Goal: Task Accomplishment & Management: Manage account settings

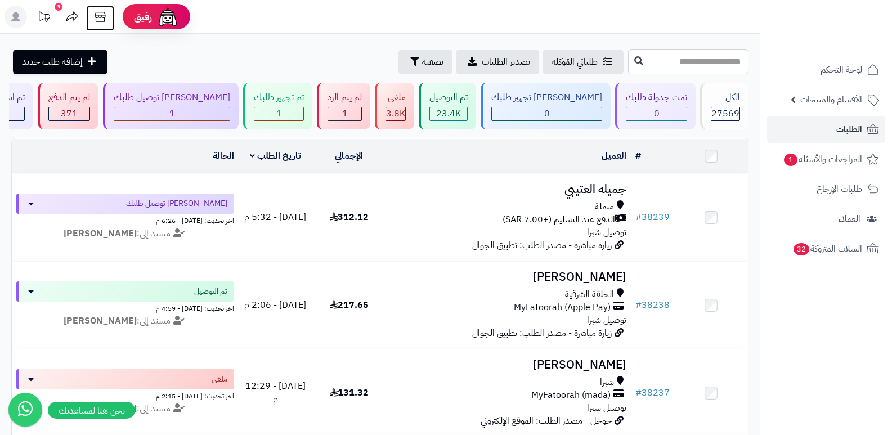
click at [95, 16] on icon at bounding box center [100, 17] width 11 height 10
click at [849, 127] on span "الطلبات" at bounding box center [849, 130] width 26 height 16
click at [846, 125] on span "الطلبات" at bounding box center [849, 130] width 26 height 16
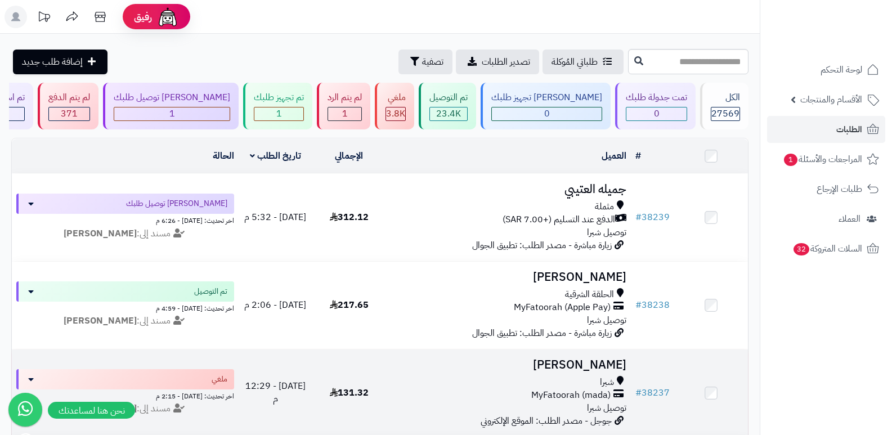
click at [583, 363] on h3 "[PERSON_NAME]" at bounding box center [508, 364] width 236 height 13
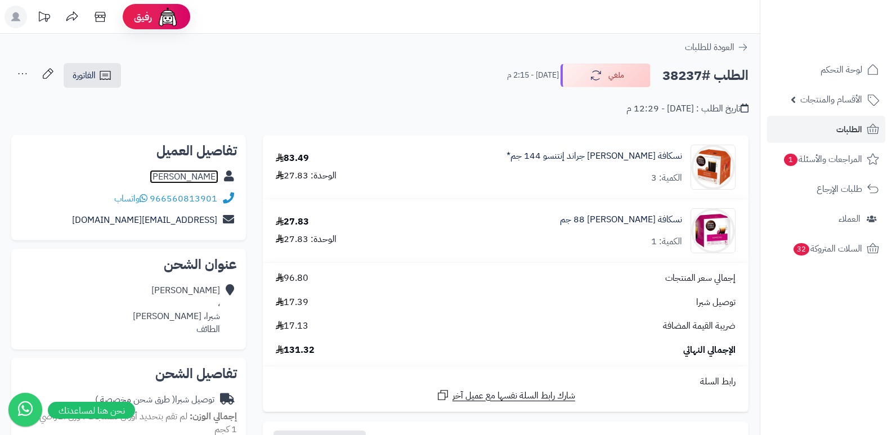
click at [216, 178] on link "[PERSON_NAME]" at bounding box center [184, 177] width 69 height 14
click at [843, 129] on span "الطلبات" at bounding box center [849, 130] width 26 height 16
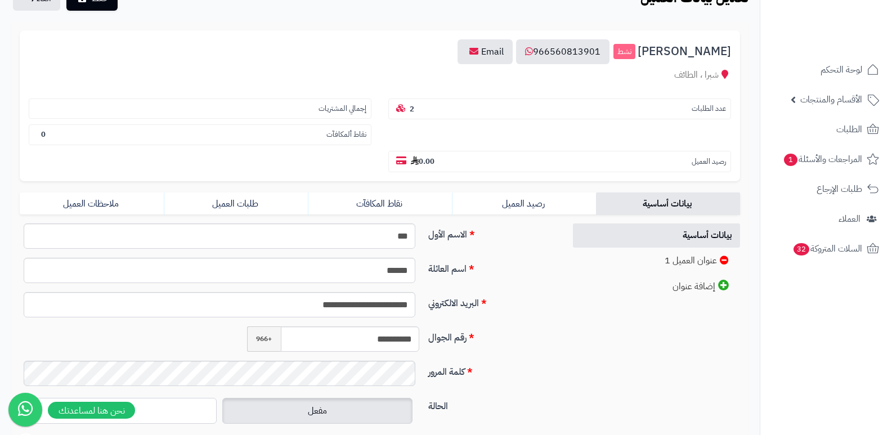
scroll to position [113, 0]
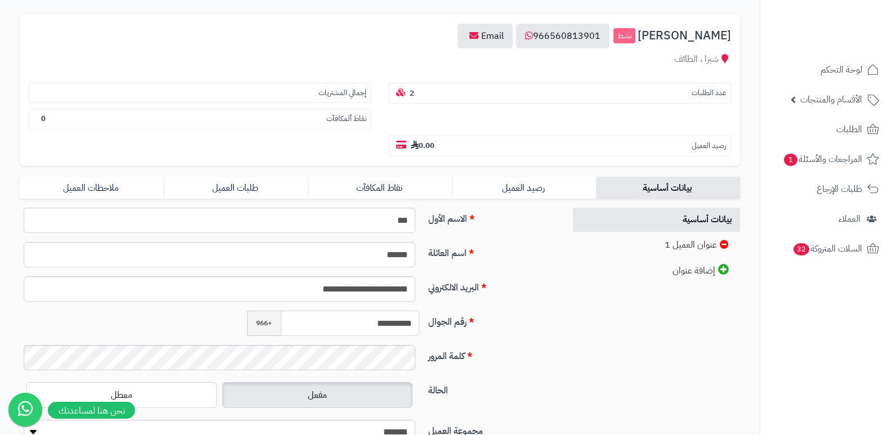
drag, startPoint x: 362, startPoint y: 321, endPoint x: 424, endPoint y: 304, distance: 64.3
click at [424, 304] on div "**********" at bounding box center [288, 331] width 536 height 246
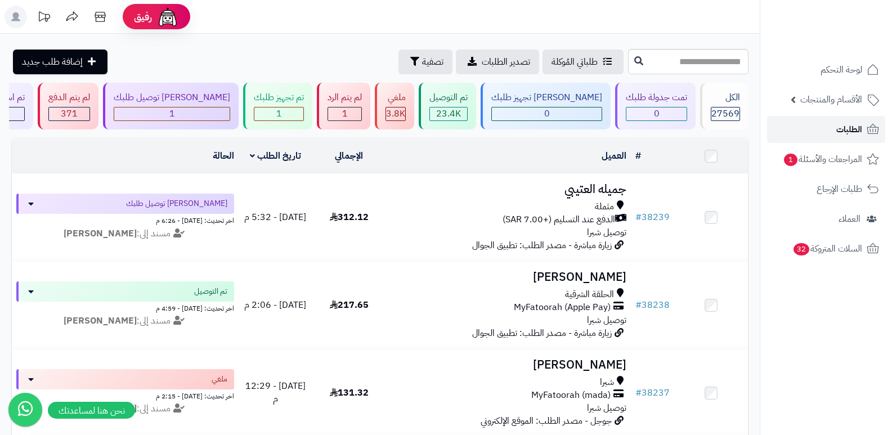
click at [843, 129] on span "الطلبات" at bounding box center [849, 130] width 26 height 16
click at [850, 125] on span "الطلبات" at bounding box center [849, 130] width 26 height 16
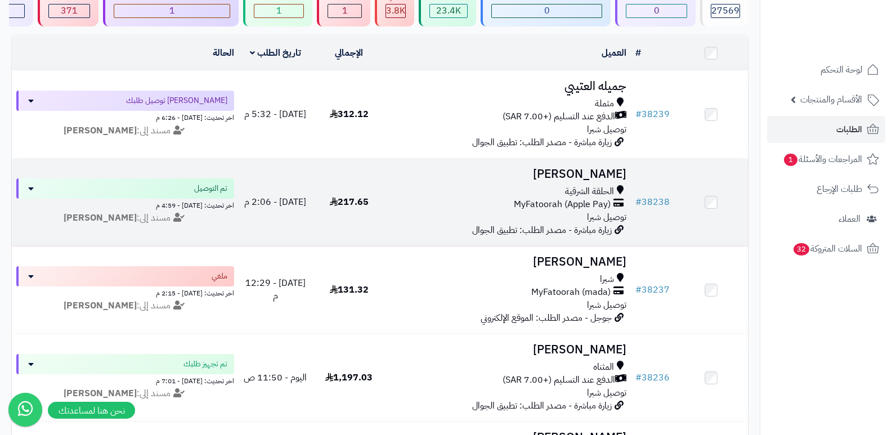
scroll to position [113, 0]
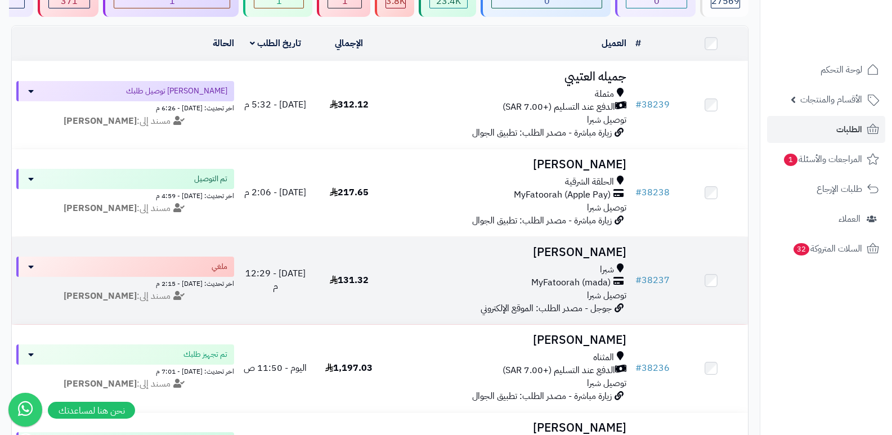
click at [592, 246] on h3 "[PERSON_NAME]" at bounding box center [508, 252] width 236 height 13
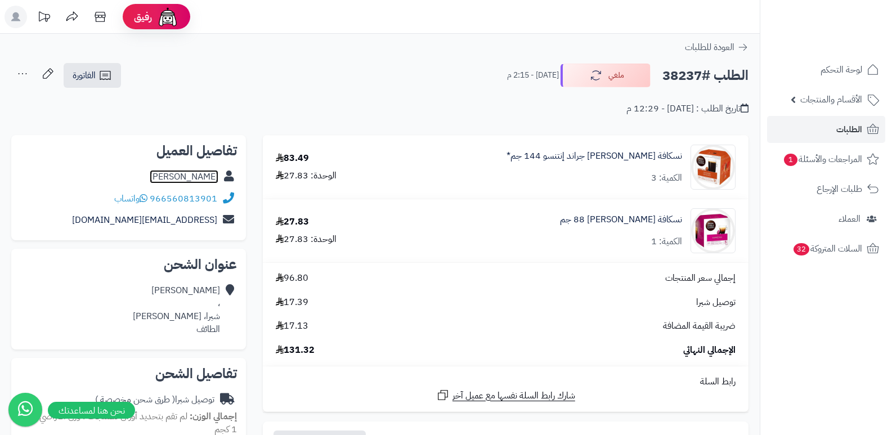
click at [205, 173] on link "رشا سليمان" at bounding box center [184, 177] width 69 height 14
click at [625, 155] on link "نسكافة دولتشي غوستو جراند إنتنسو 144 جم*" at bounding box center [594, 156] width 176 height 13
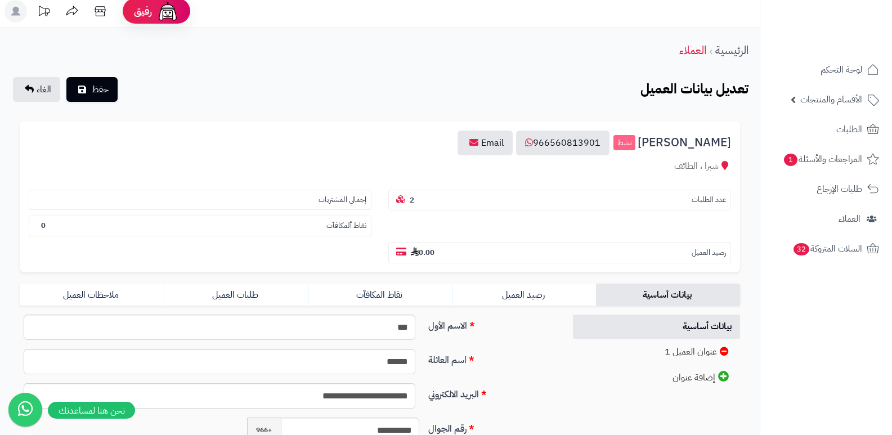
scroll to position [3, 0]
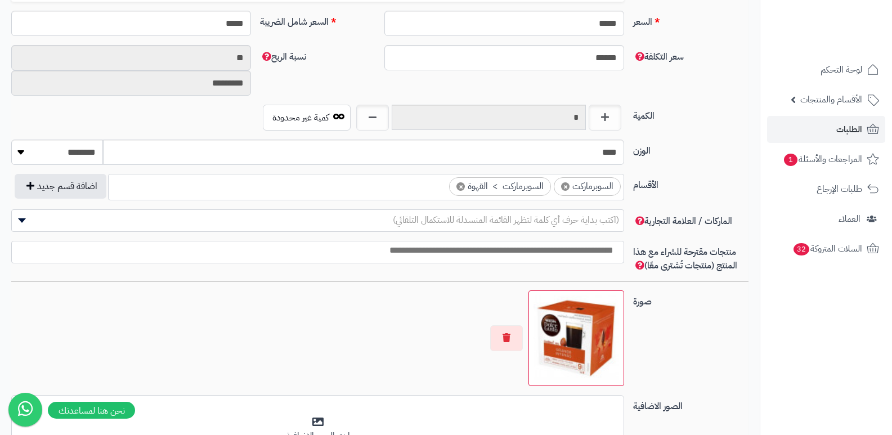
scroll to position [506, 0]
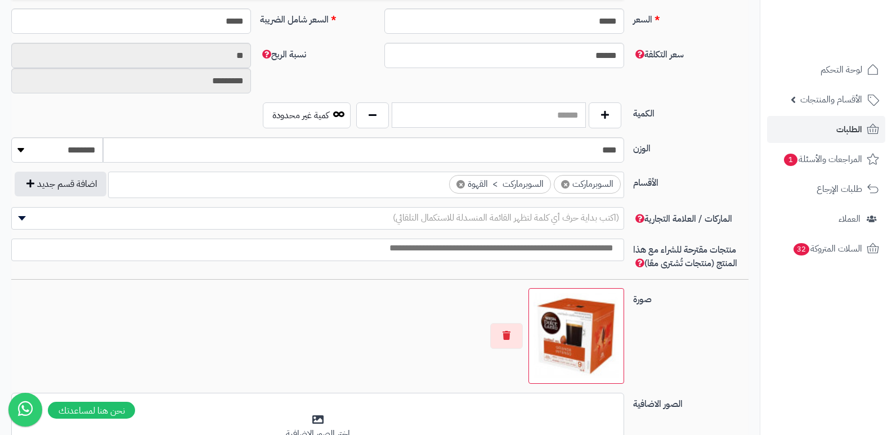
click at [534, 119] on input "text" at bounding box center [489, 114] width 194 height 25
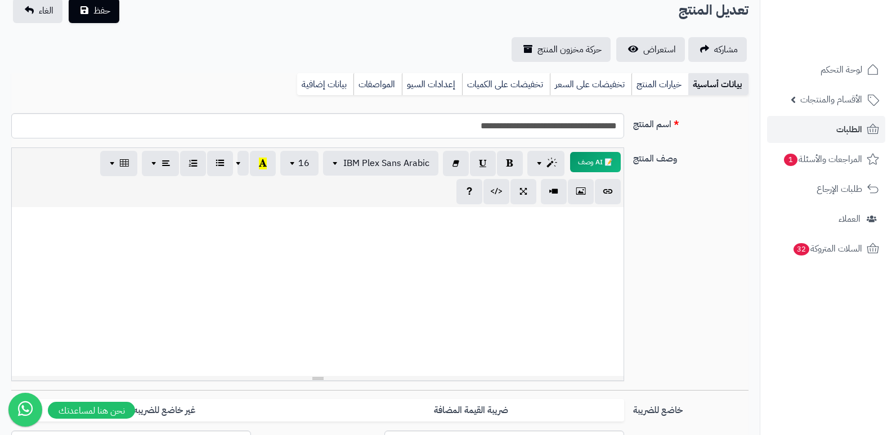
scroll to position [0, 0]
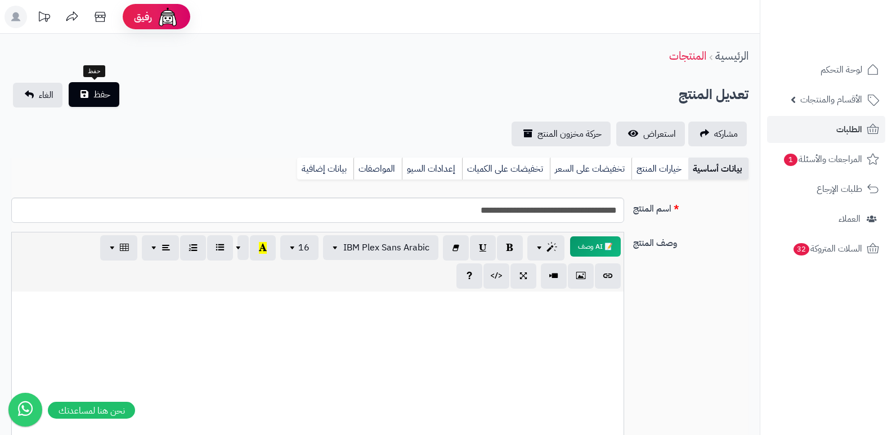
type input "*"
click at [114, 97] on button "حفظ" at bounding box center [94, 94] width 51 height 25
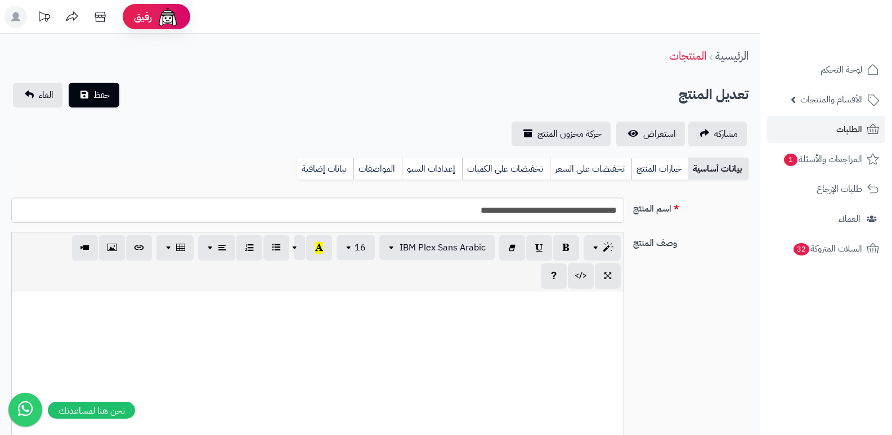
scroll to position [563, 0]
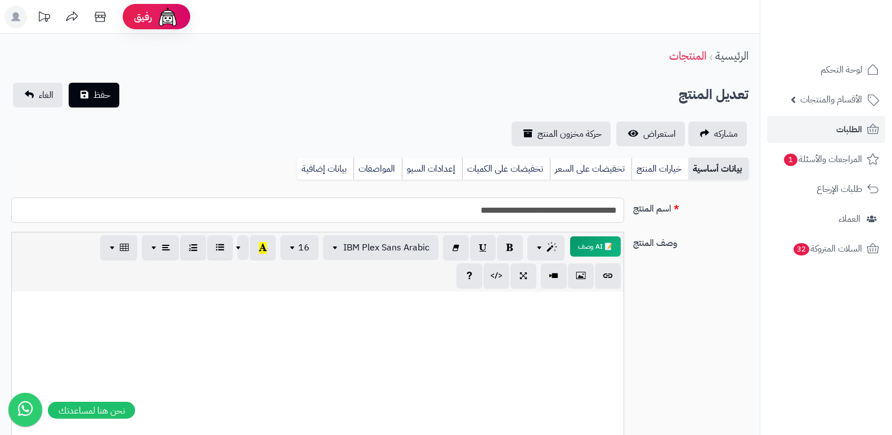
drag, startPoint x: 619, startPoint y: 208, endPoint x: 567, endPoint y: 213, distance: 52.6
click at [567, 213] on input "**********" at bounding box center [317, 209] width 613 height 25
click at [854, 123] on span "الطلبات" at bounding box center [849, 130] width 26 height 16
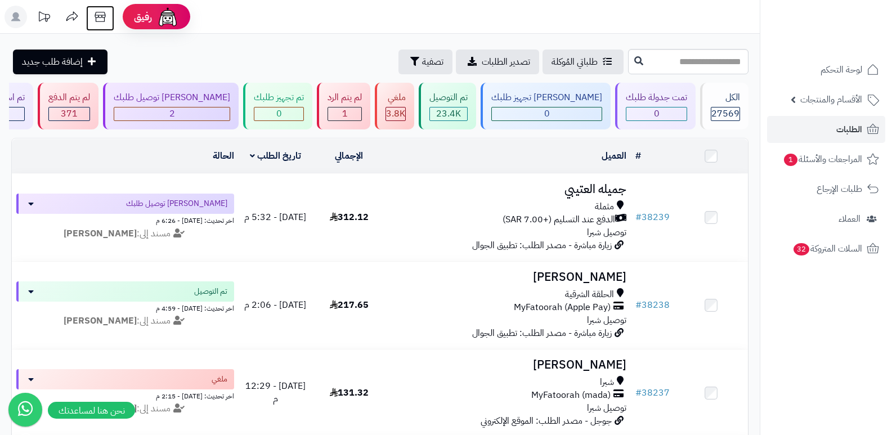
click at [99, 14] on icon at bounding box center [100, 17] width 23 height 23
click at [838, 96] on span "الأقسام والمنتجات" at bounding box center [831, 100] width 62 height 16
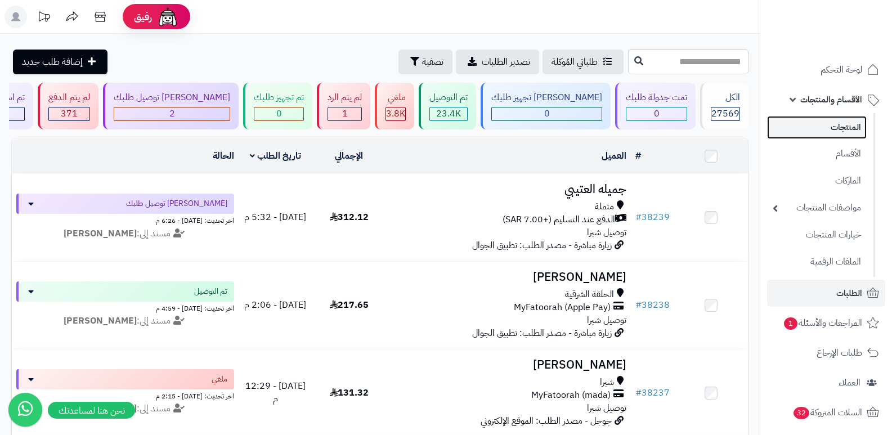
click at [823, 132] on link "المنتجات" at bounding box center [817, 127] width 100 height 23
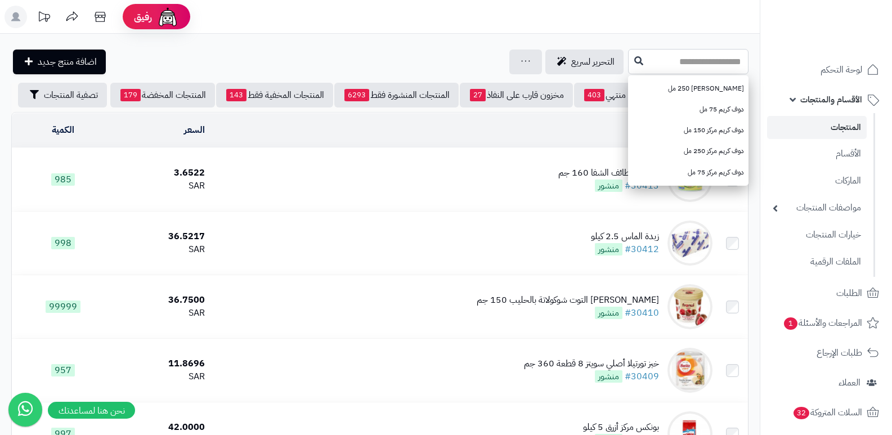
paste input "**********"
type input "**********"
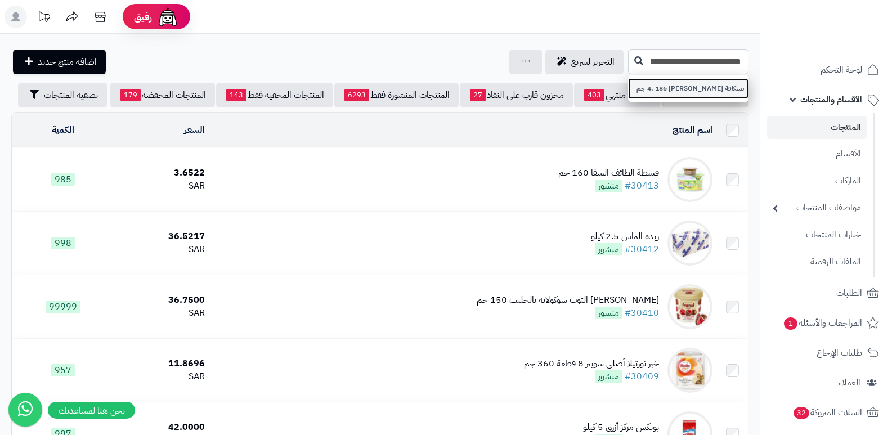
click at [671, 84] on link "نسكافة [PERSON_NAME] 4. 186 جم" at bounding box center [688, 88] width 120 height 21
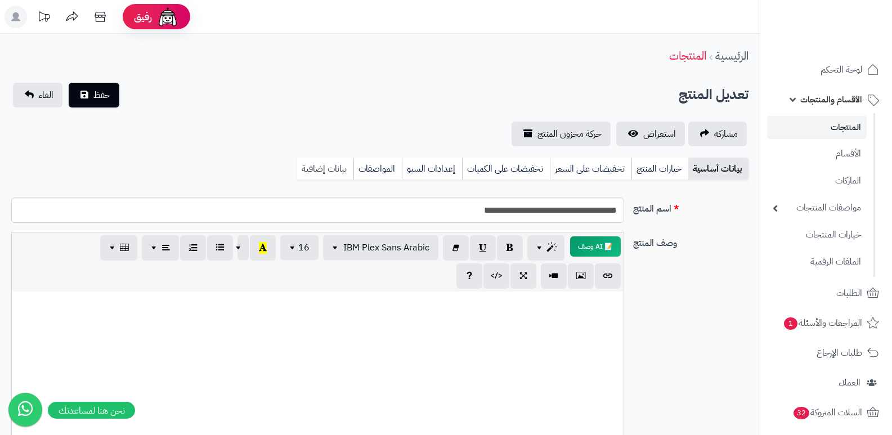
click at [337, 170] on link "بيانات إضافية" at bounding box center [325, 169] width 56 height 23
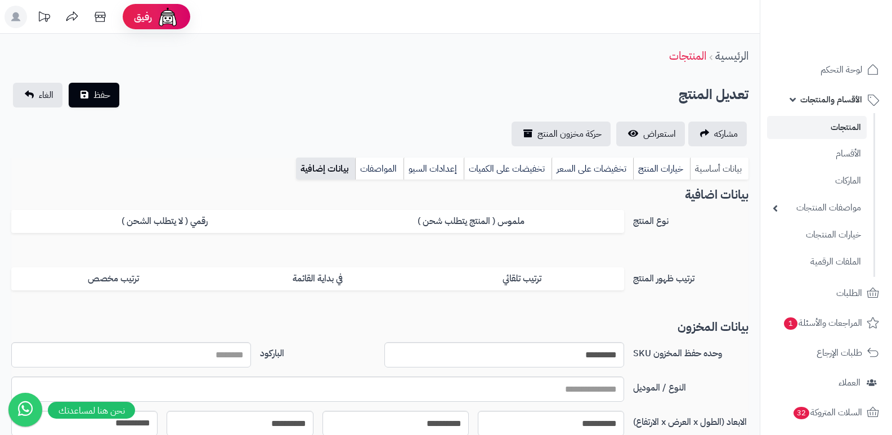
click at [726, 165] on link "بيانات أساسية" at bounding box center [719, 169] width 59 height 23
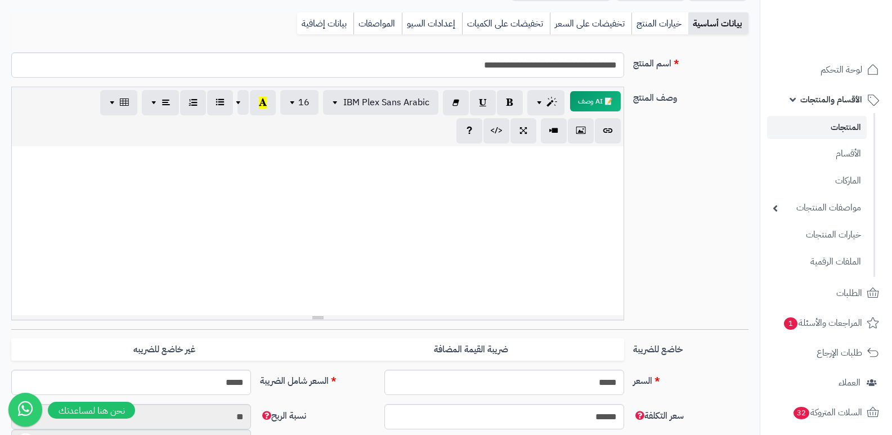
scroll to position [338, 0]
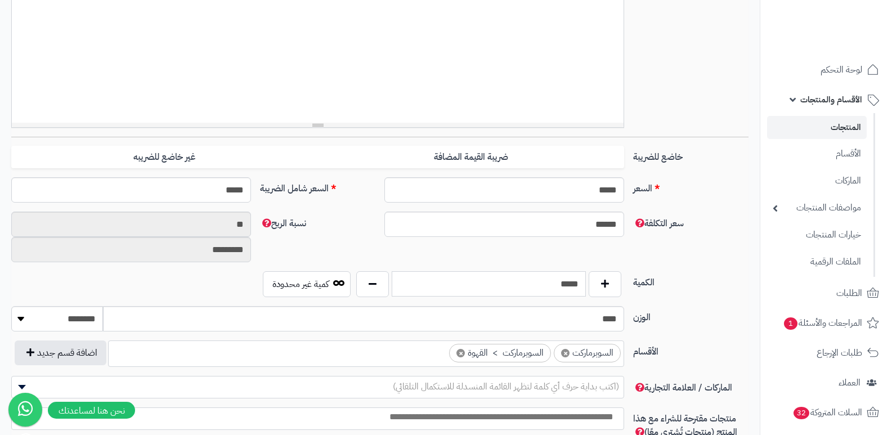
click at [555, 285] on input "*****" at bounding box center [489, 283] width 194 height 25
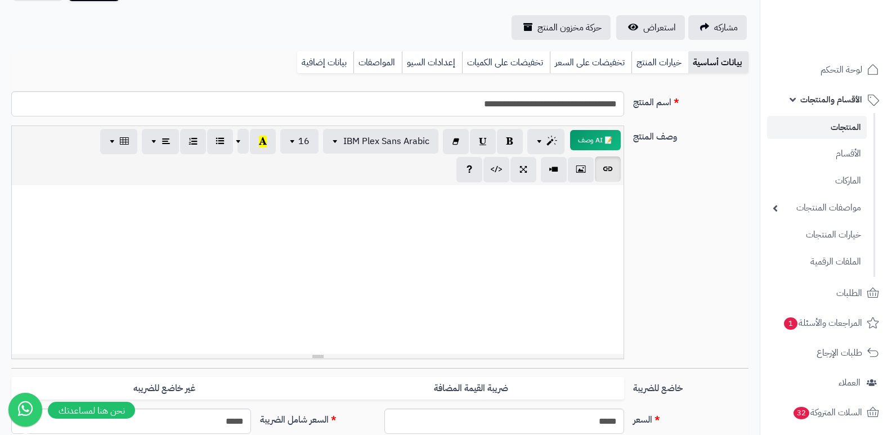
scroll to position [0, 0]
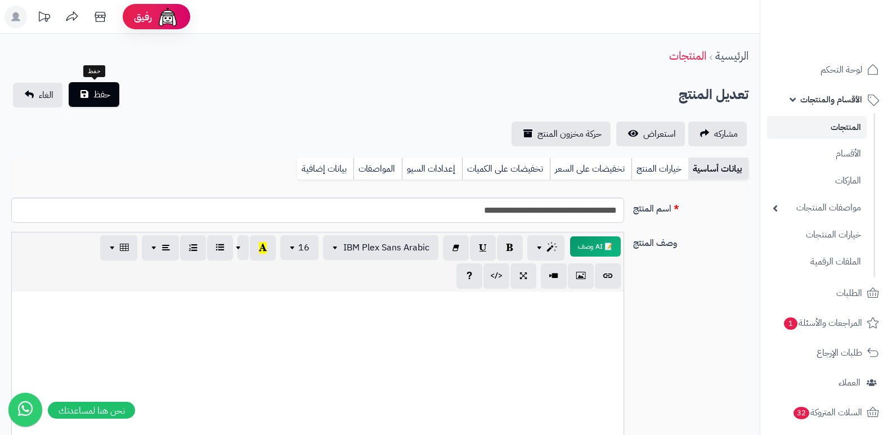
type input "*"
click at [102, 96] on span "حفظ" at bounding box center [101, 95] width 17 height 14
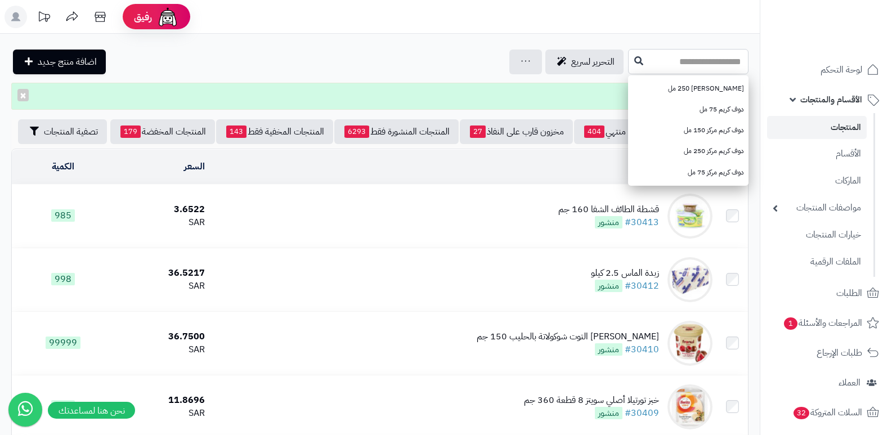
paste input "**********"
type input "**********"
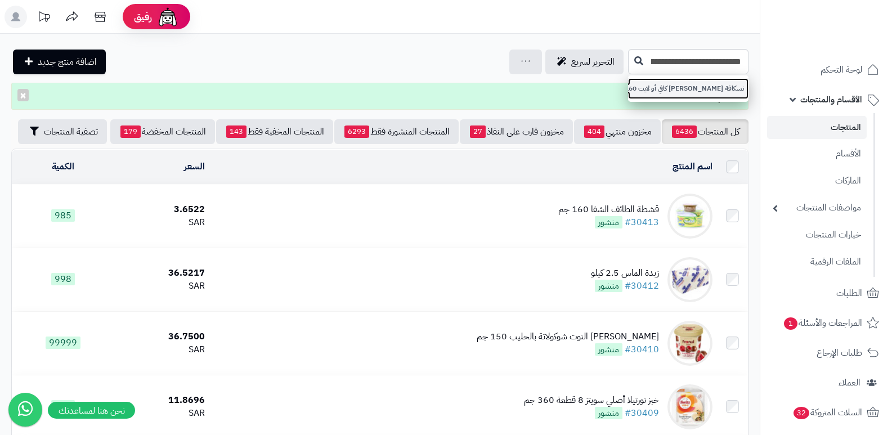
click at [724, 91] on link "نسكافة دولتشي غوستو كافي أو لايت 160جم" at bounding box center [688, 88] width 120 height 21
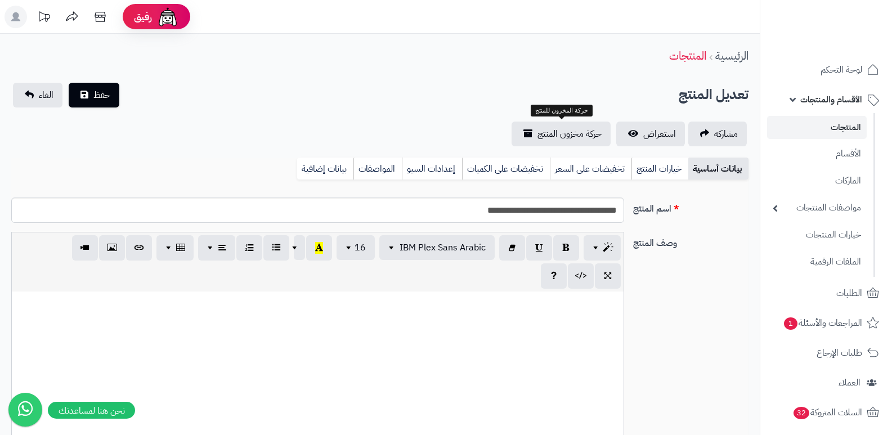
scroll to position [557, 0]
click at [325, 166] on link "بيانات إضافية" at bounding box center [325, 169] width 56 height 23
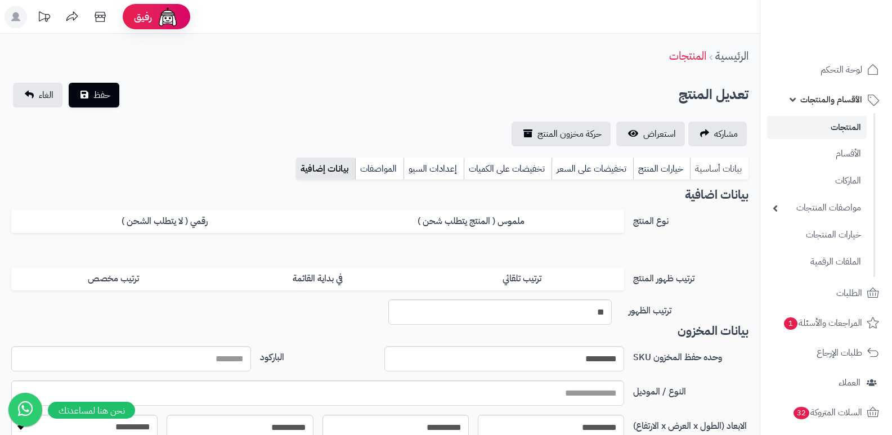
click at [729, 160] on link "بيانات أساسية" at bounding box center [719, 169] width 59 height 23
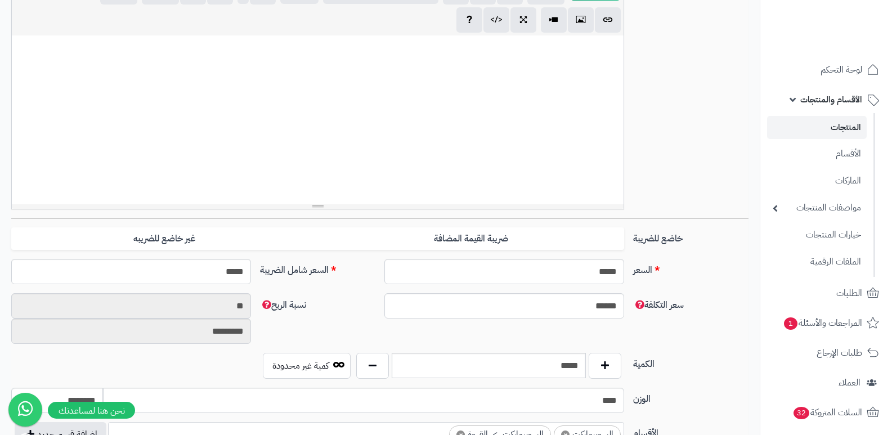
scroll to position [338, 0]
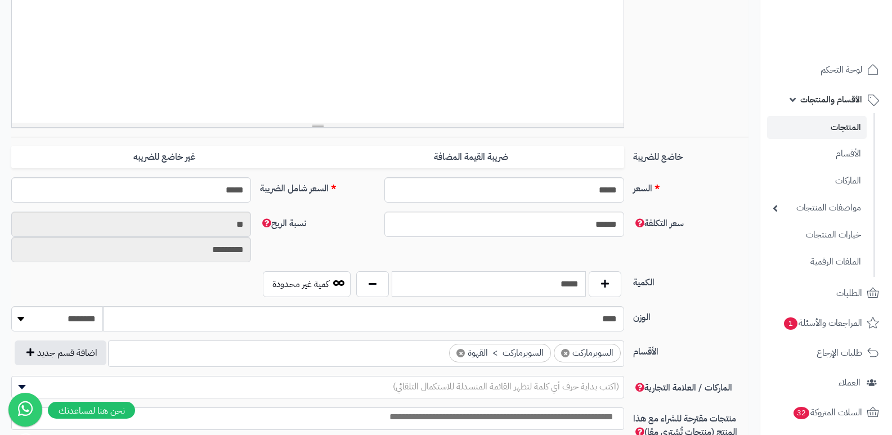
click at [548, 285] on input "*****" at bounding box center [489, 283] width 194 height 25
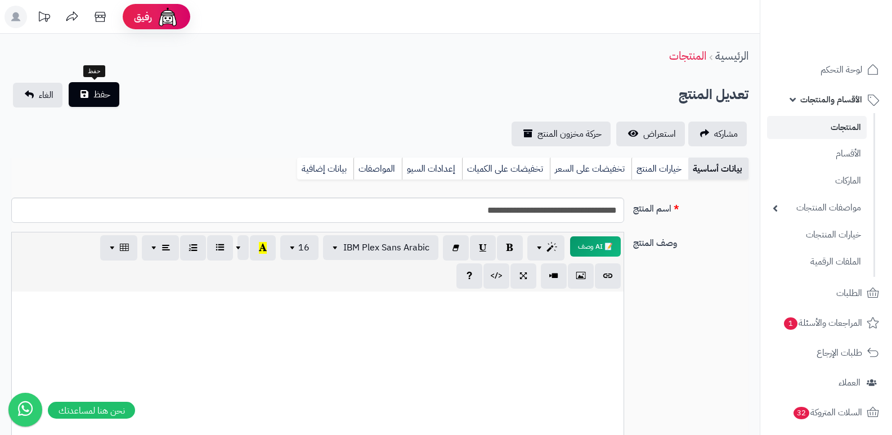
type input "*"
click at [90, 91] on button "حفظ" at bounding box center [94, 94] width 51 height 25
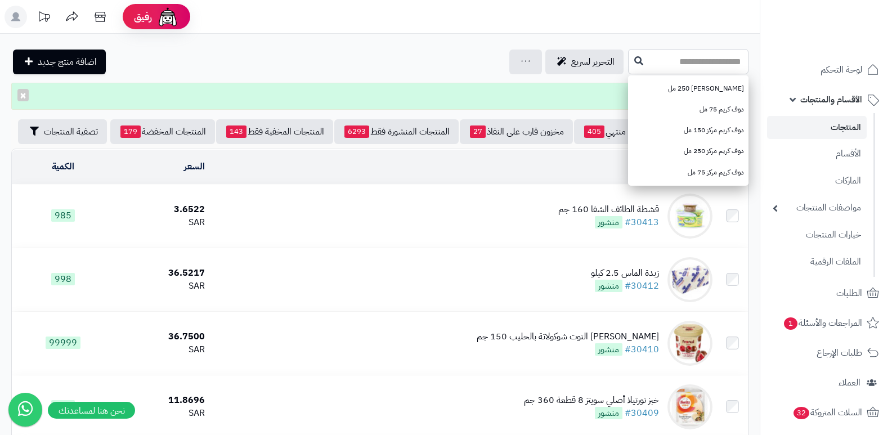
paste input "**********"
type input "**********"
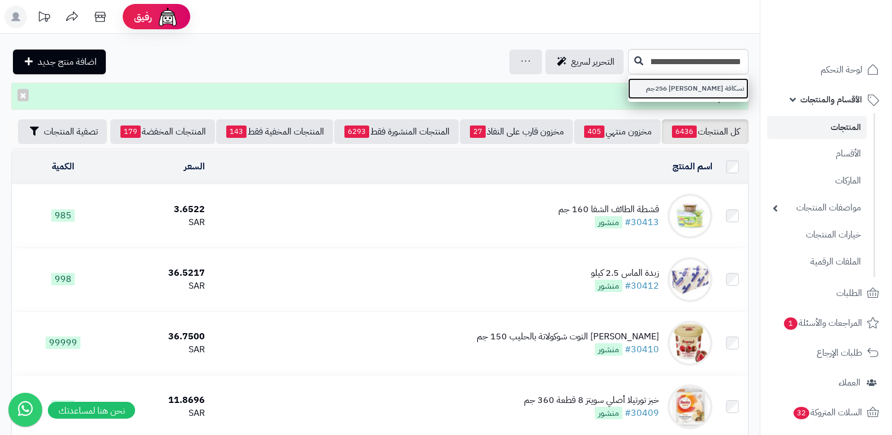
click at [690, 84] on link "نسكافة [PERSON_NAME] 256جم" at bounding box center [688, 88] width 120 height 21
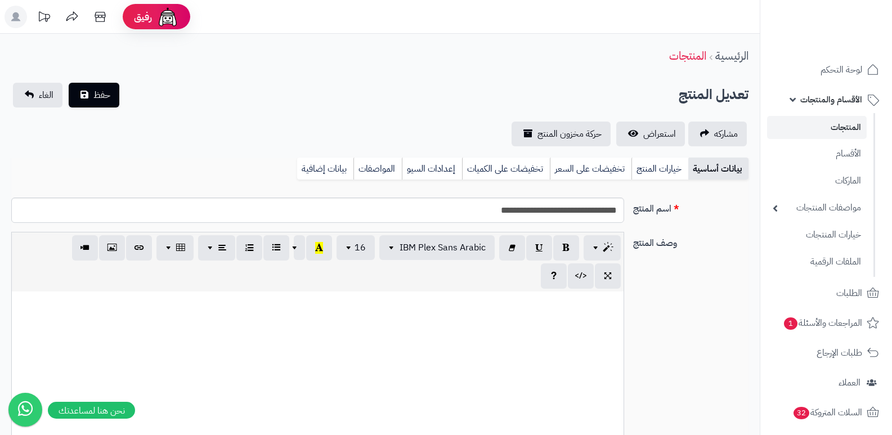
scroll to position [557, 0]
click at [330, 161] on link "بيانات إضافية" at bounding box center [325, 169] width 56 height 23
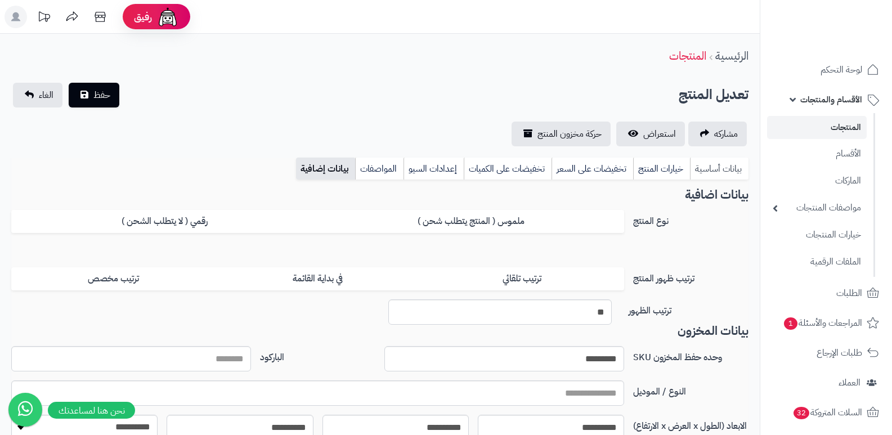
click at [720, 174] on link "بيانات أساسية" at bounding box center [719, 169] width 59 height 23
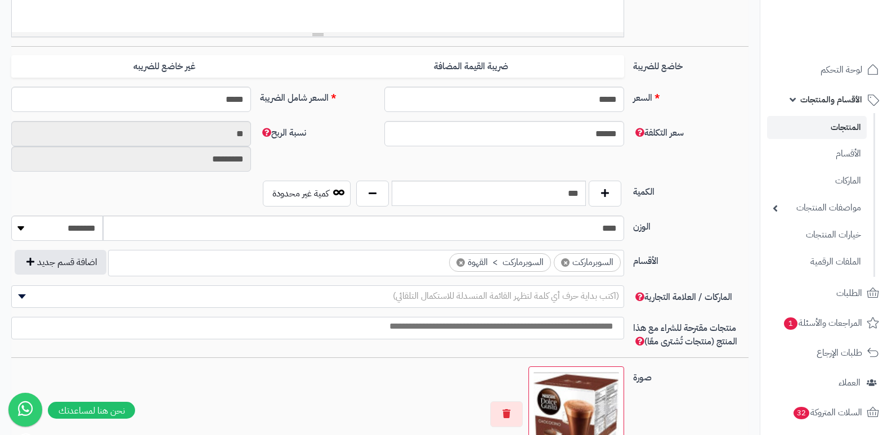
scroll to position [506, 0]
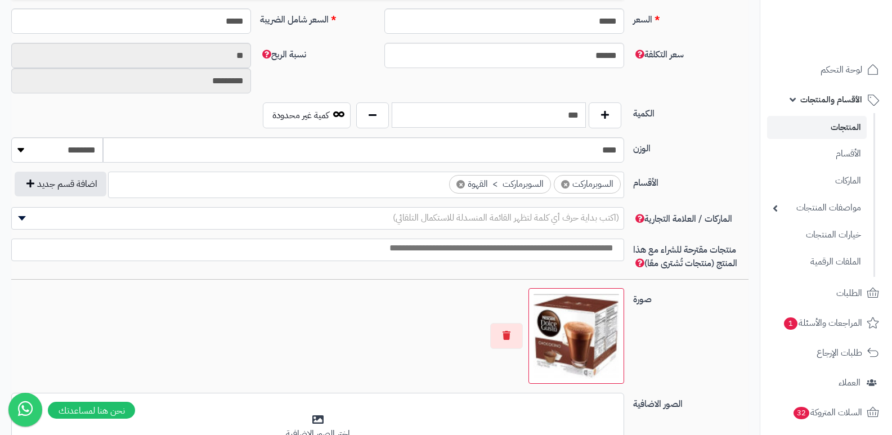
click at [572, 118] on input "***" at bounding box center [489, 114] width 194 height 25
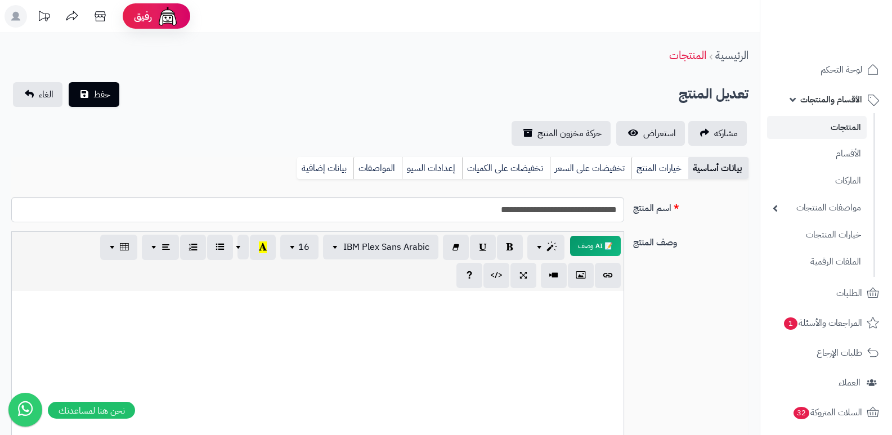
scroll to position [0, 0]
type input "*"
click at [102, 94] on span "حفظ" at bounding box center [101, 95] width 17 height 14
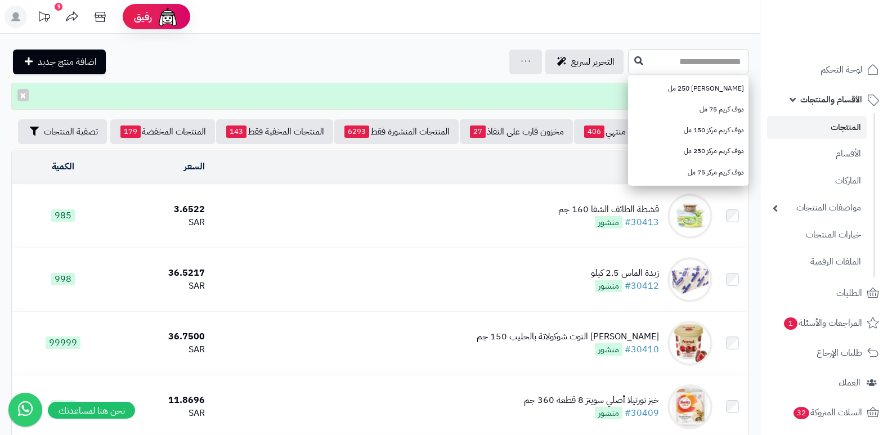
paste input "**********"
type input "**********"
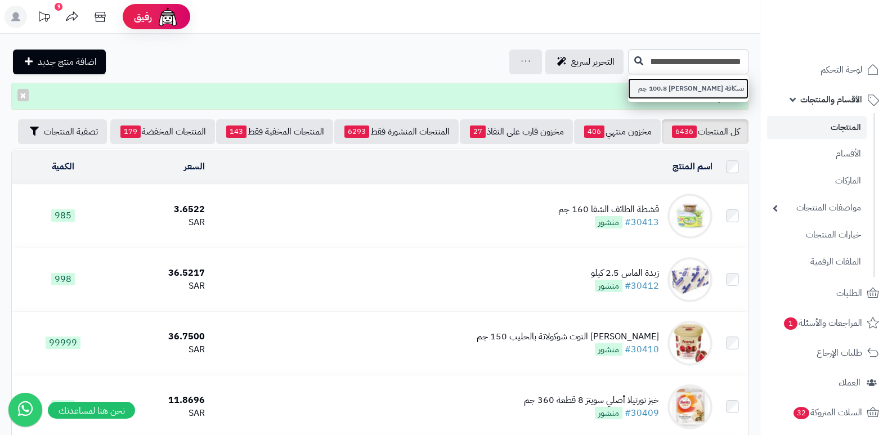
click at [718, 86] on link "نسكافة دولتشي غوستو كورتادو 100.8 جم" at bounding box center [688, 88] width 120 height 21
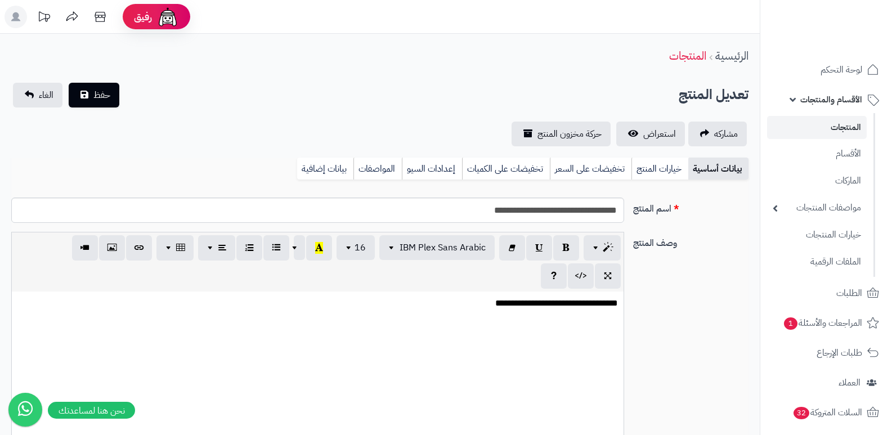
scroll to position [557, 0]
click at [308, 169] on link "بيانات إضافية" at bounding box center [325, 169] width 56 height 23
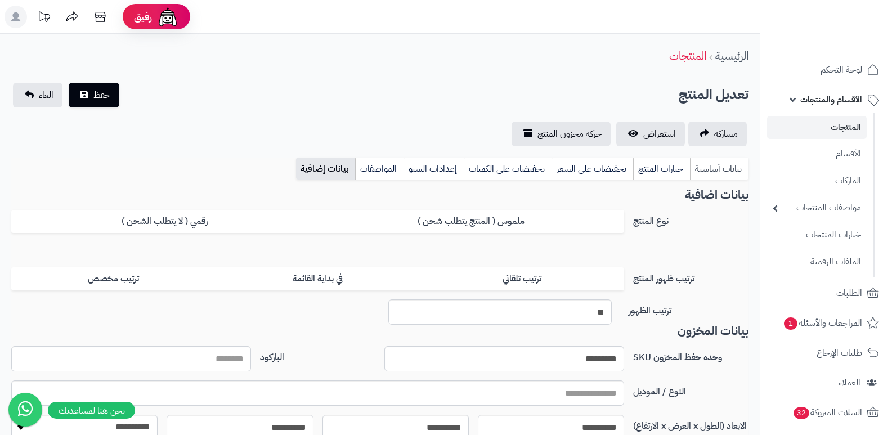
click at [719, 167] on link "بيانات أساسية" at bounding box center [719, 169] width 59 height 23
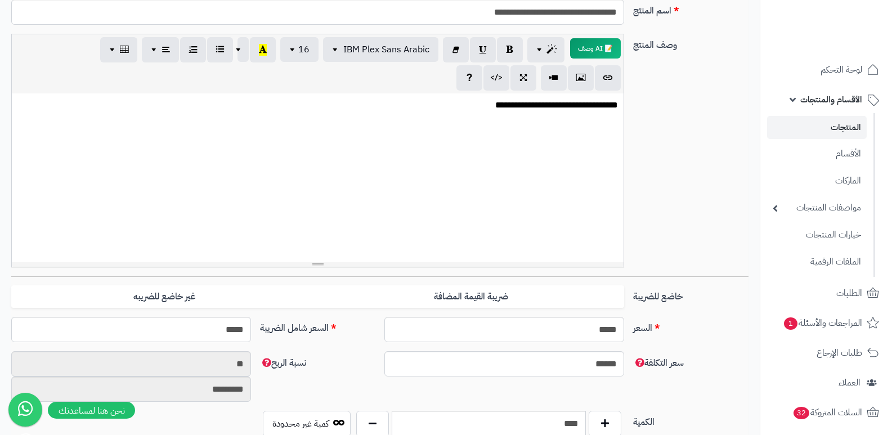
scroll to position [338, 0]
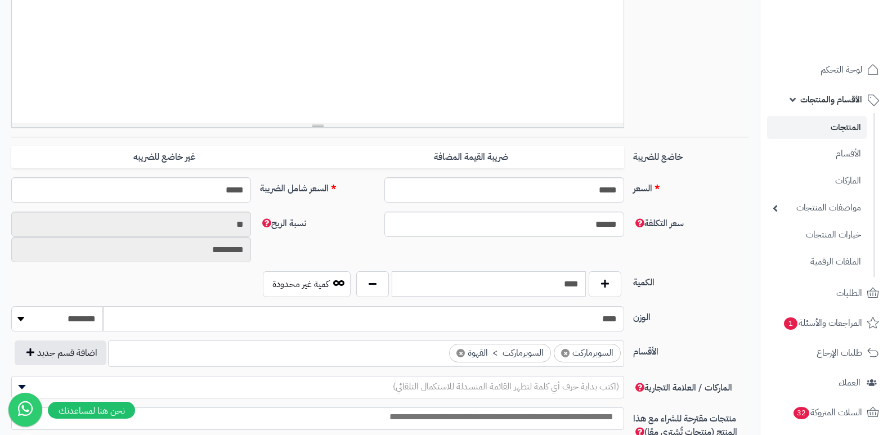
click at [563, 286] on input "****" at bounding box center [489, 283] width 194 height 25
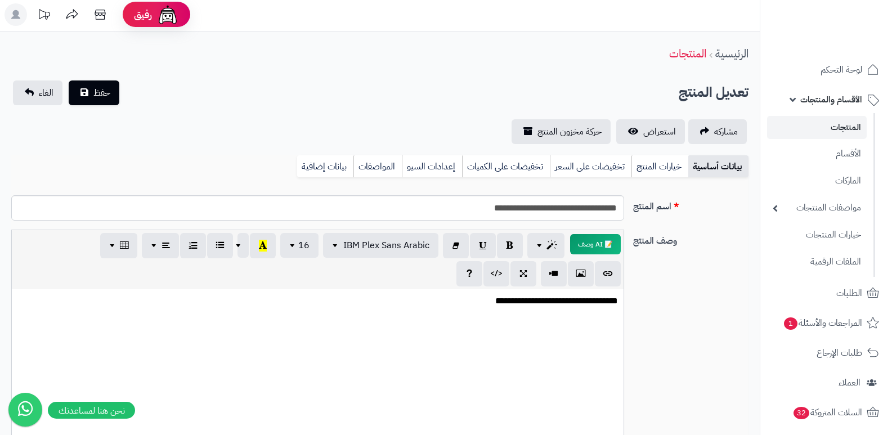
scroll to position [0, 0]
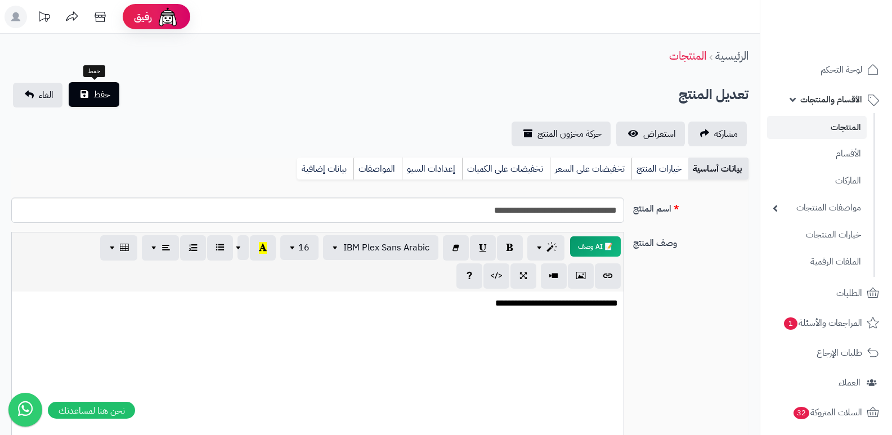
type input "*"
click at [91, 97] on button "حفظ" at bounding box center [94, 94] width 51 height 25
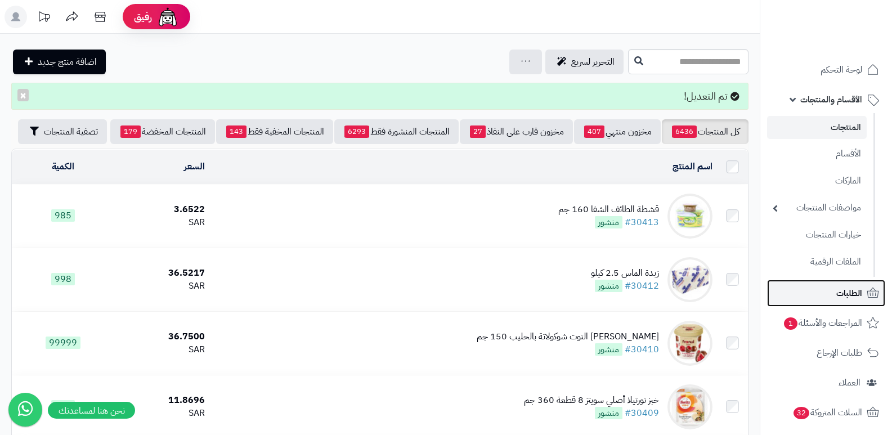
click at [834, 299] on link "الطلبات" at bounding box center [826, 293] width 118 height 27
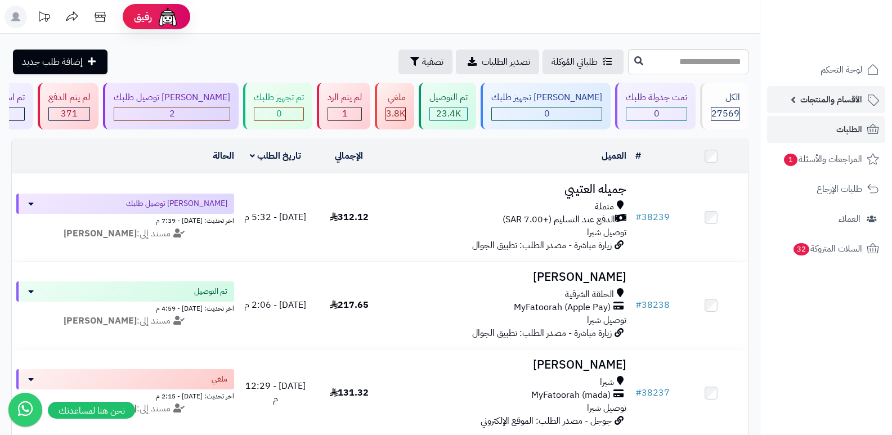
click at [821, 99] on span "الأقسام والمنتجات" at bounding box center [831, 100] width 62 height 16
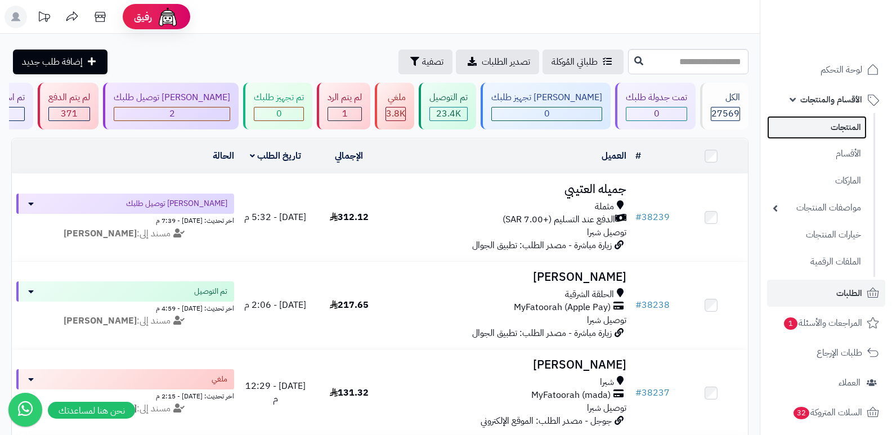
click at [811, 122] on link "المنتجات" at bounding box center [817, 127] width 100 height 23
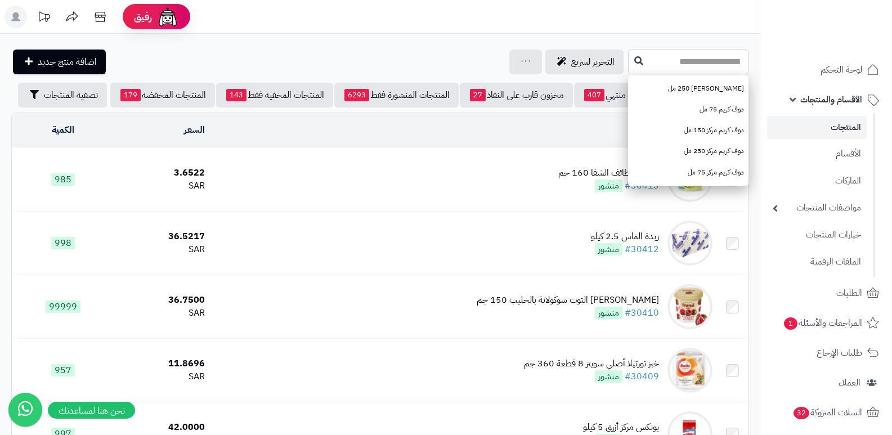
paste input "**********"
type input "**********"
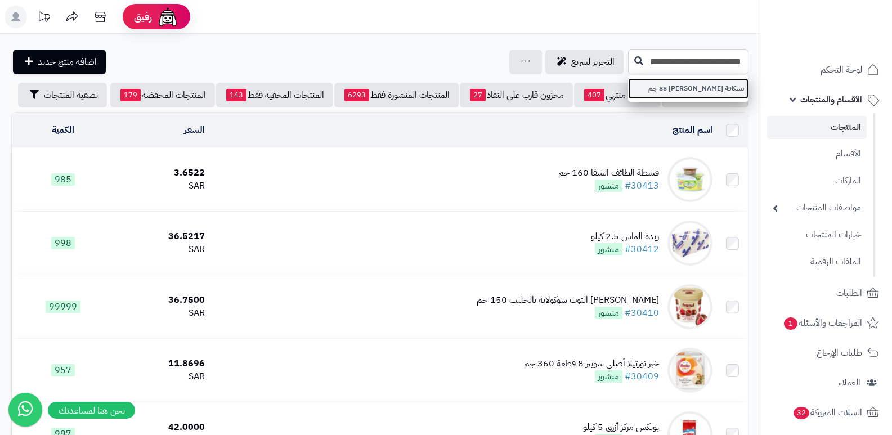
click at [736, 92] on link "نسكافة دولتشي غوستو إيسبريسو 88 جم" at bounding box center [688, 88] width 120 height 21
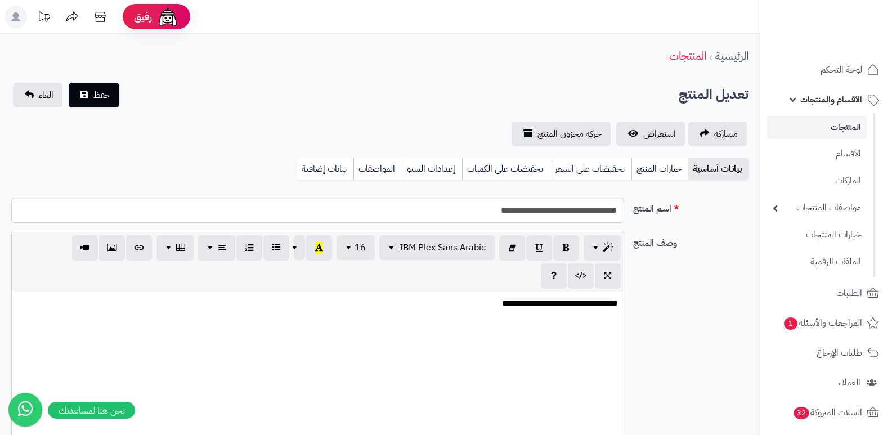
scroll to position [557, 0]
click at [330, 169] on link "بيانات إضافية" at bounding box center [325, 169] width 56 height 23
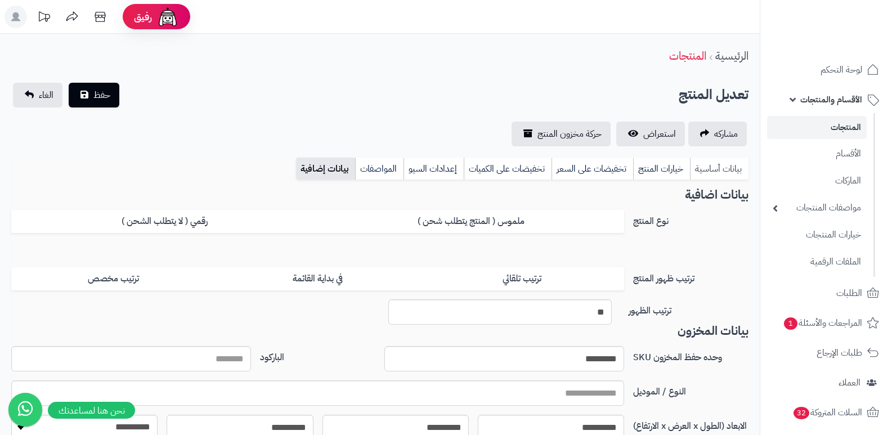
click at [722, 170] on link "بيانات أساسية" at bounding box center [719, 169] width 59 height 23
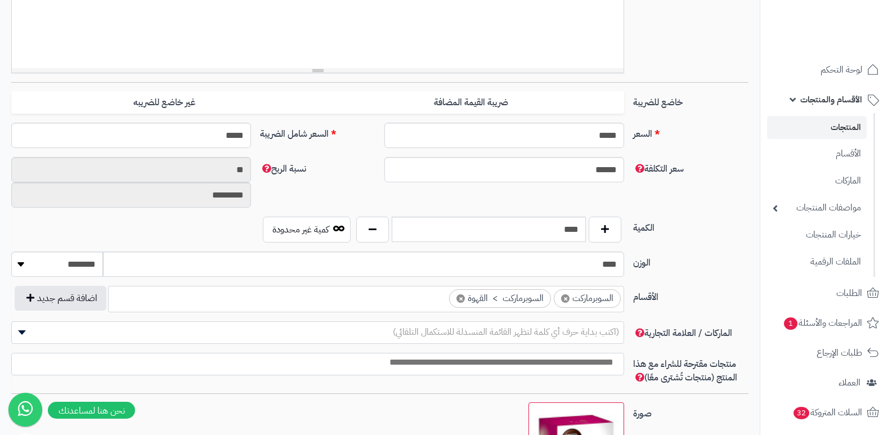
scroll to position [506, 0]
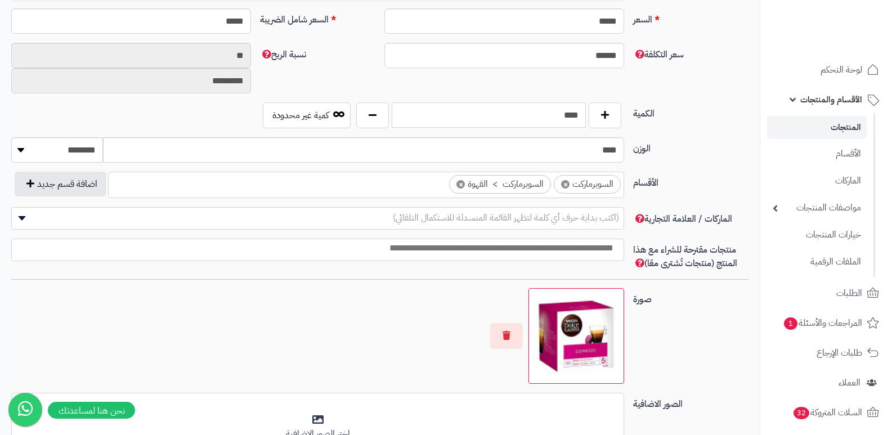
click at [567, 118] on input "****" at bounding box center [489, 114] width 194 height 25
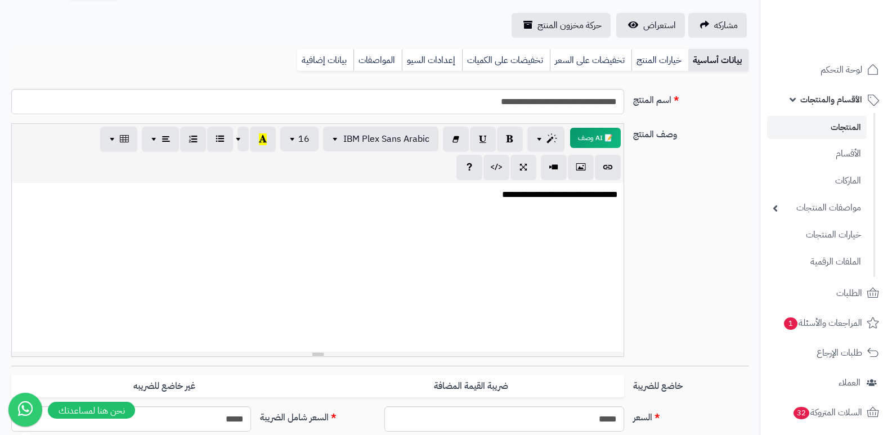
scroll to position [0, 0]
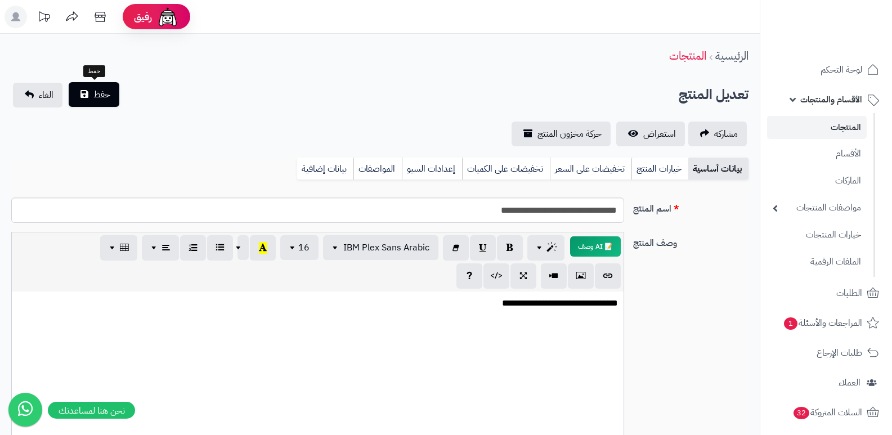
type input "**"
click at [110, 95] on span "حفظ" at bounding box center [101, 95] width 17 height 14
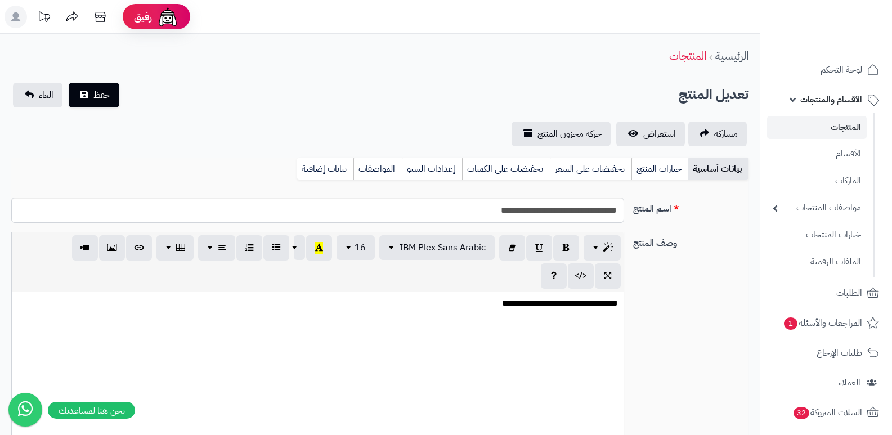
scroll to position [563, 0]
click at [338, 164] on link "بيانات إضافية" at bounding box center [325, 169] width 56 height 23
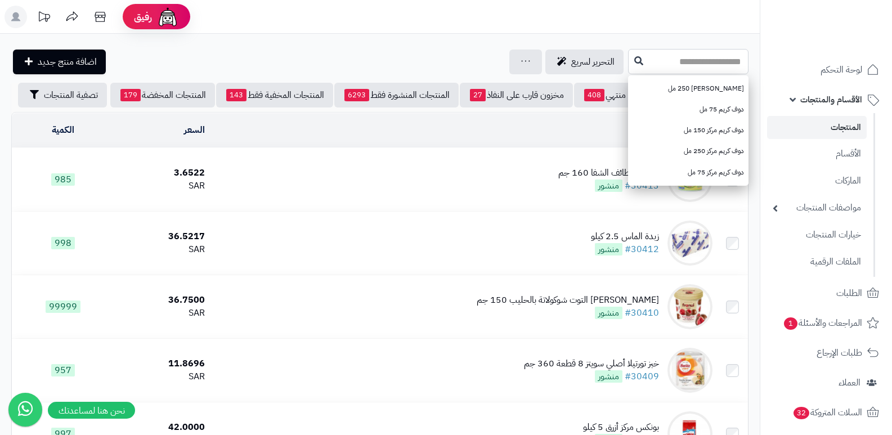
paste input "**********"
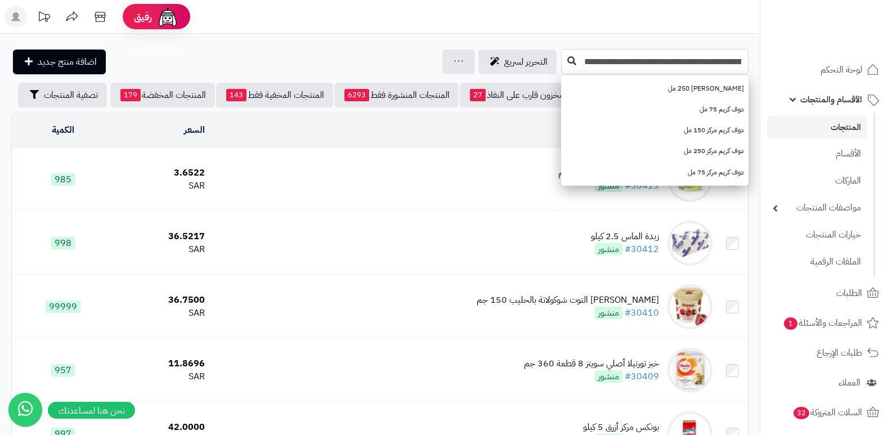
type input "**********"
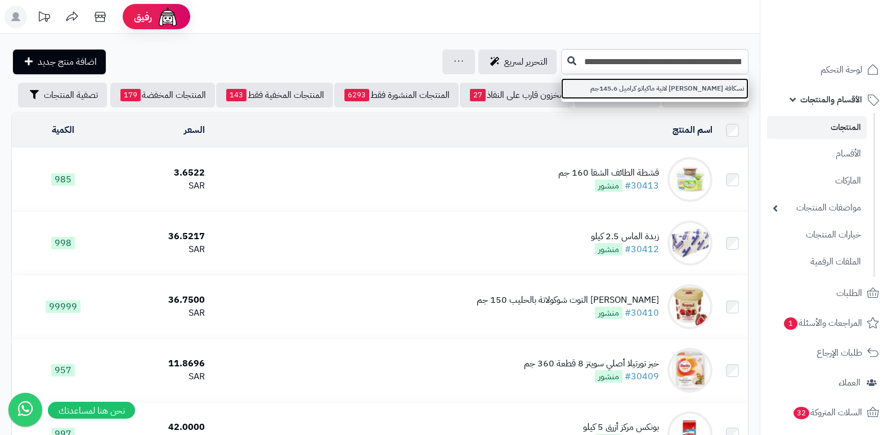
click at [727, 85] on link "نسكافة دولتشي غوستو لاتية ماكياتو كراميل 145.6جم" at bounding box center [654, 88] width 187 height 21
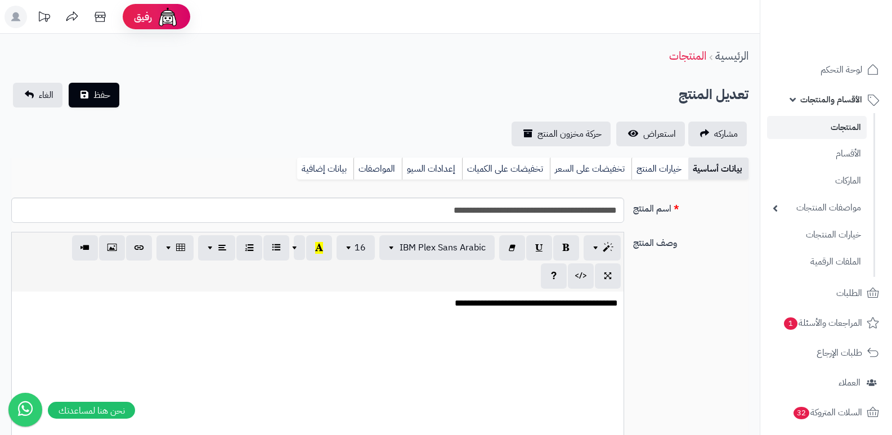
scroll to position [557, 0]
click at [351, 162] on link "بيانات إضافية" at bounding box center [325, 169] width 56 height 23
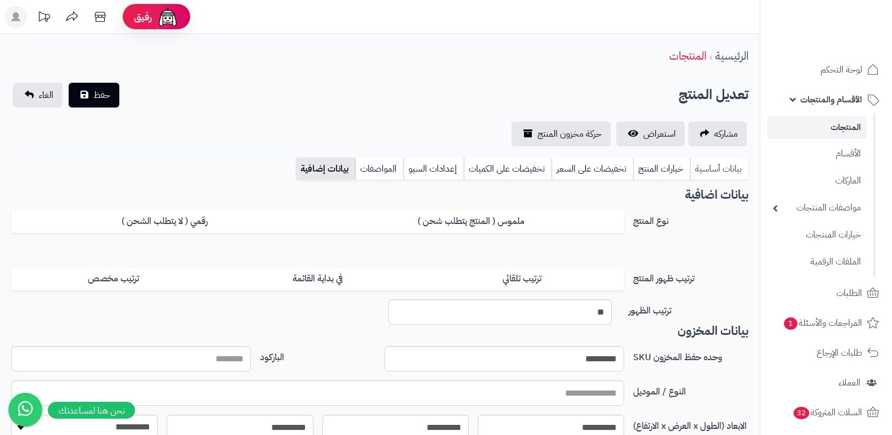
click at [725, 160] on link "بيانات أساسية" at bounding box center [719, 169] width 59 height 23
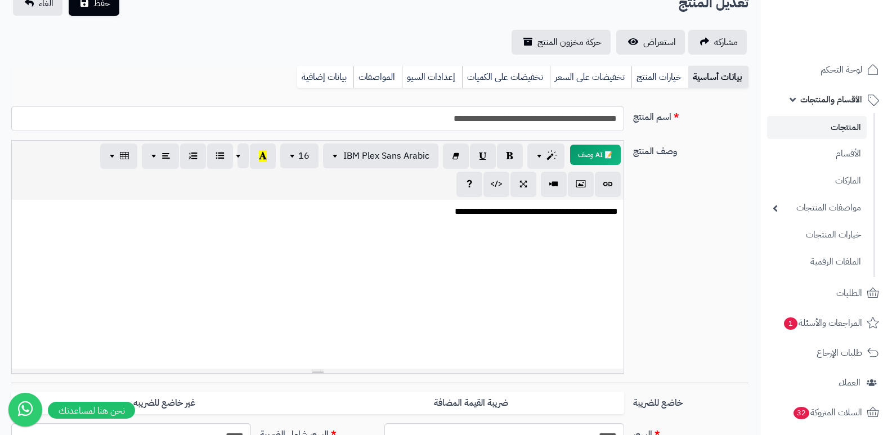
scroll to position [281, 0]
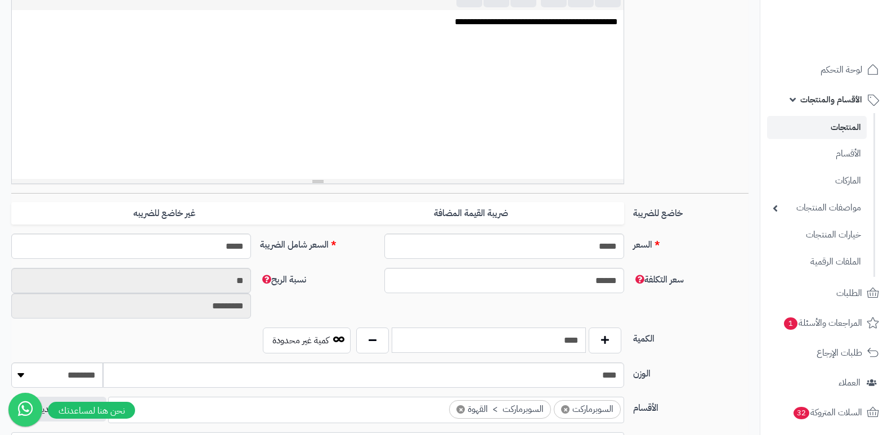
click at [538, 342] on input "****" at bounding box center [489, 339] width 194 height 25
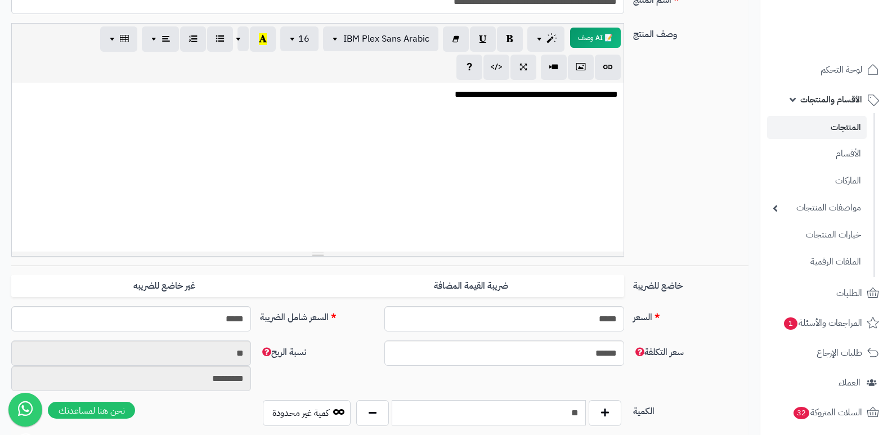
scroll to position [0, 0]
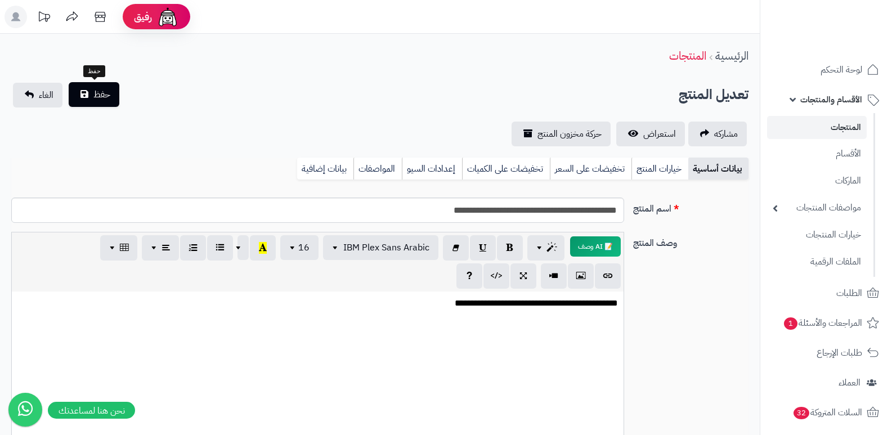
type input "**"
click at [90, 90] on button "حفظ" at bounding box center [94, 94] width 51 height 25
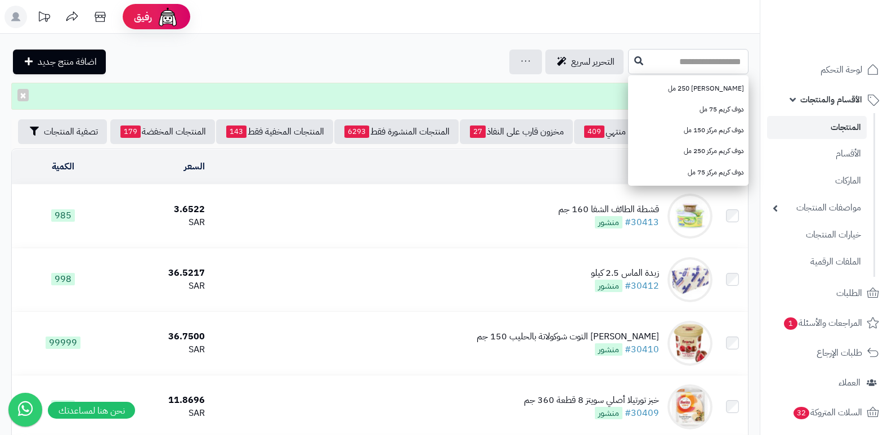
paste input "**********"
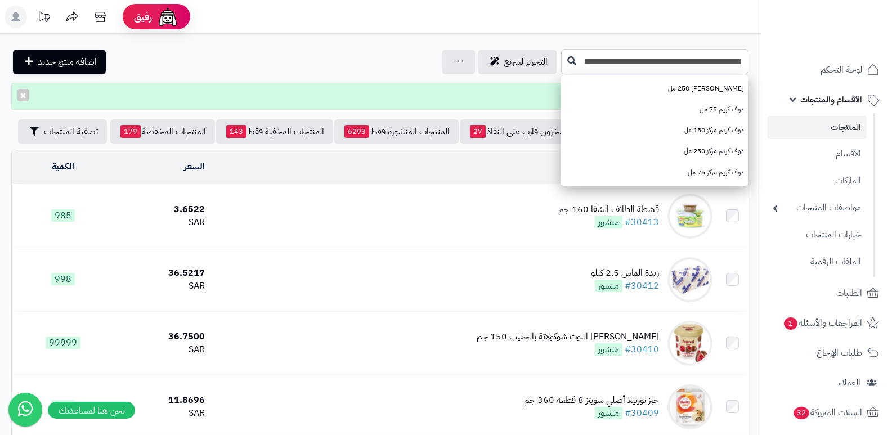
type input "**********"
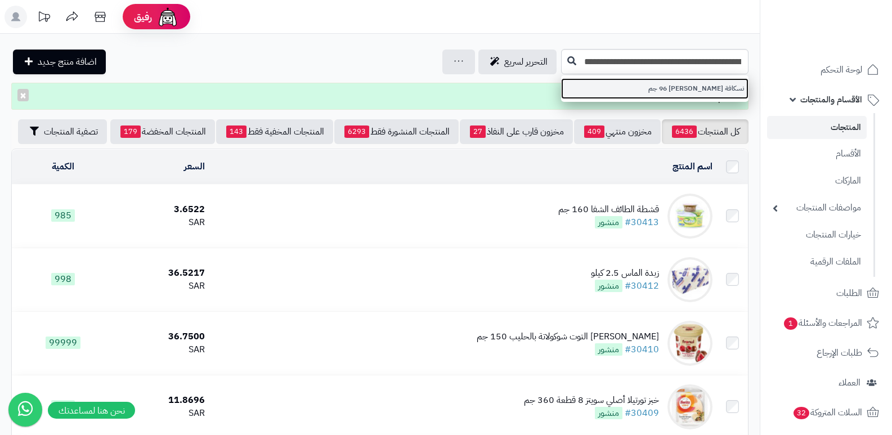
scroll to position [0, 0]
click at [700, 93] on link "نسكافة [PERSON_NAME] 96 جم" at bounding box center [654, 88] width 187 height 21
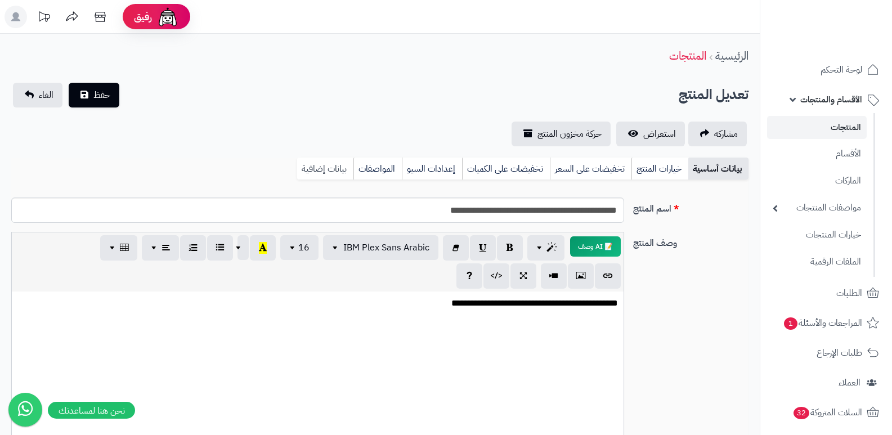
click at [309, 162] on link "بيانات إضافية" at bounding box center [325, 169] width 56 height 23
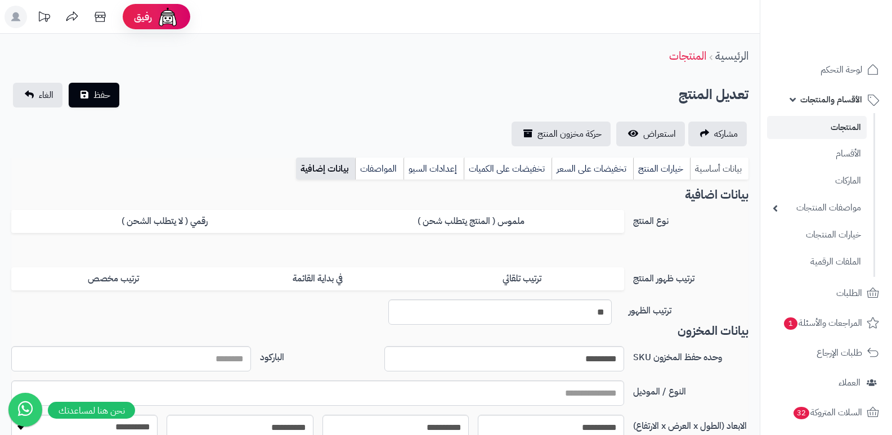
click at [720, 163] on link "بيانات أساسية" at bounding box center [719, 169] width 59 height 23
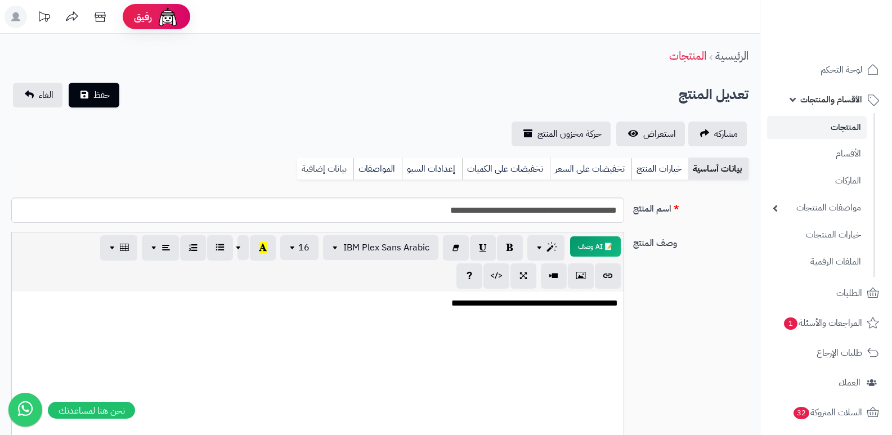
click at [336, 160] on link "بيانات إضافية" at bounding box center [325, 169] width 56 height 23
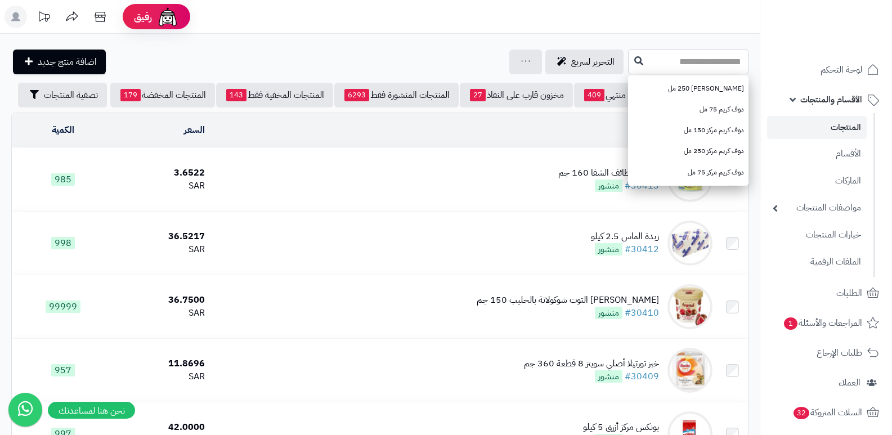
paste input "**********"
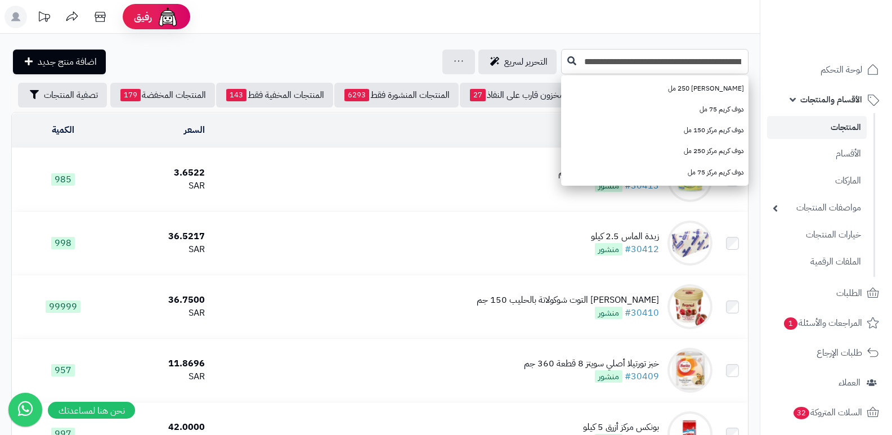
type input "**********"
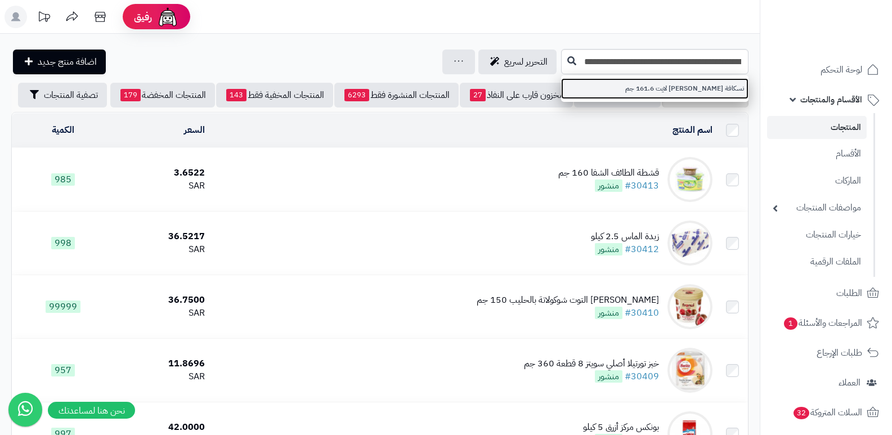
click at [620, 90] on link "نسكافة [PERSON_NAME] لايت 161.6 جم" at bounding box center [654, 88] width 187 height 21
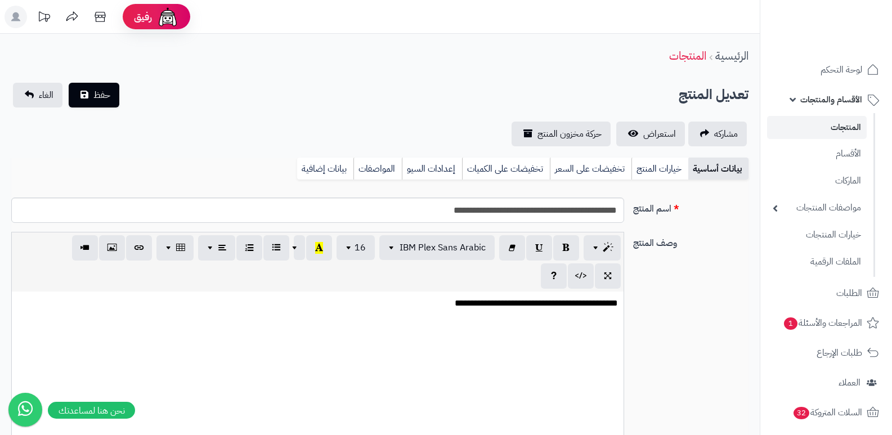
scroll to position [557, 0]
click at [334, 167] on link "بيانات إضافية" at bounding box center [325, 169] width 56 height 23
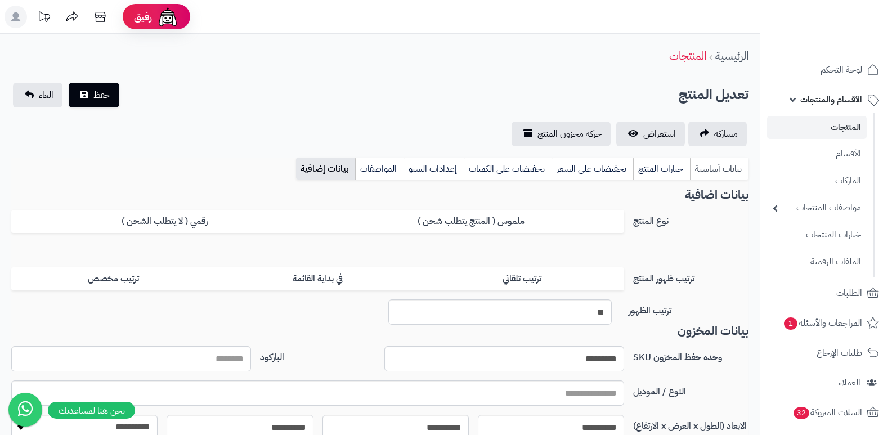
click at [717, 170] on link "بيانات أساسية" at bounding box center [719, 169] width 59 height 23
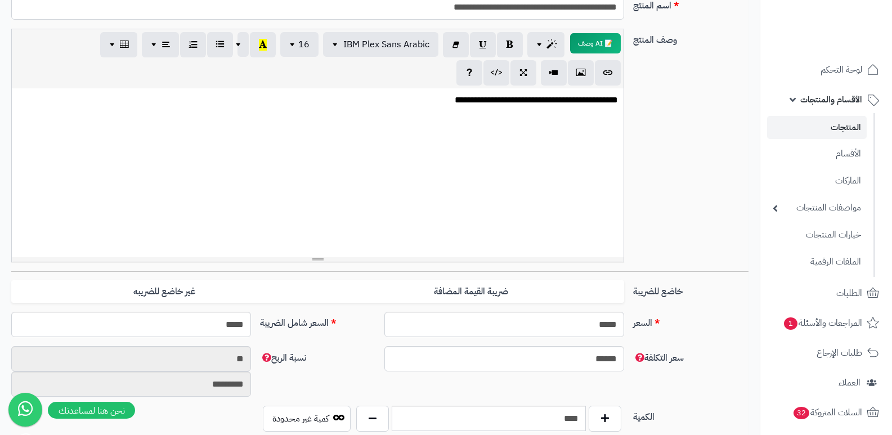
scroll to position [56, 0]
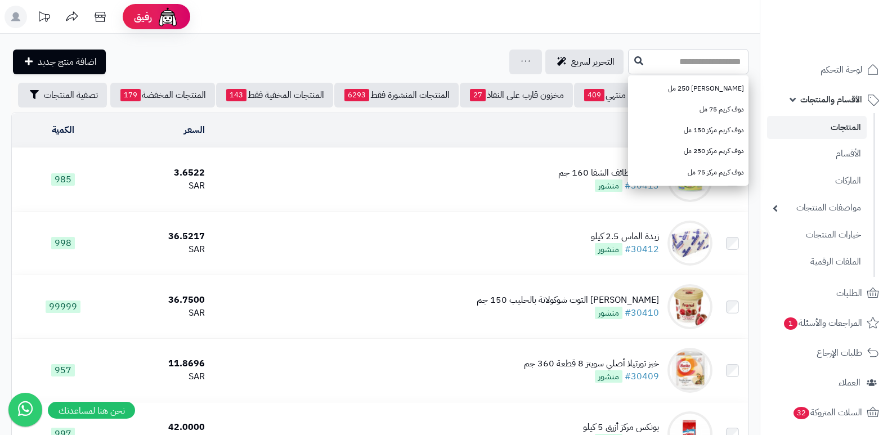
paste input "**********"
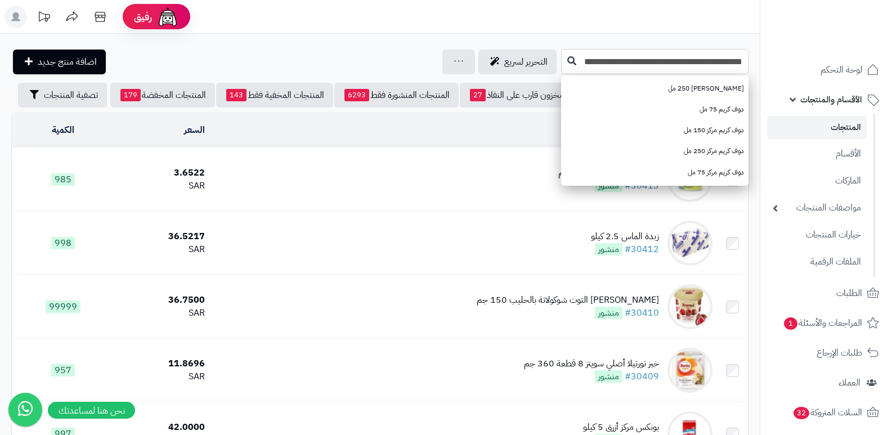
type input "**********"
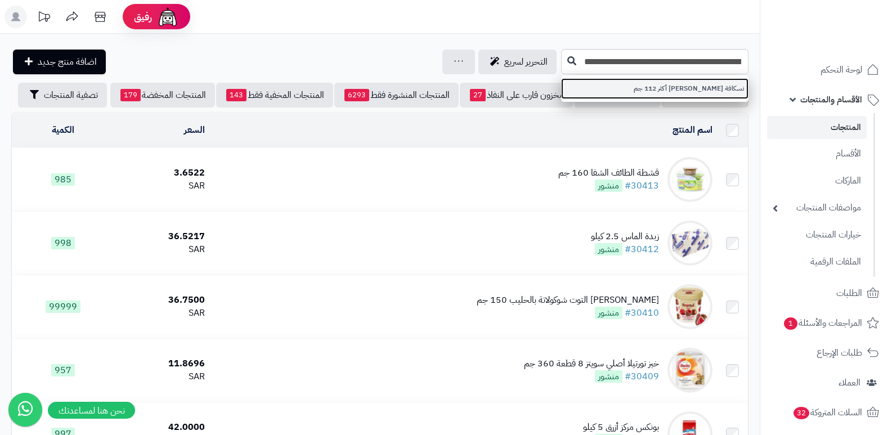
click at [703, 92] on link "نسكافة دولتشي غوستو إيسبريسو إنتنسو كريمة أكثر 112 جم" at bounding box center [654, 88] width 187 height 21
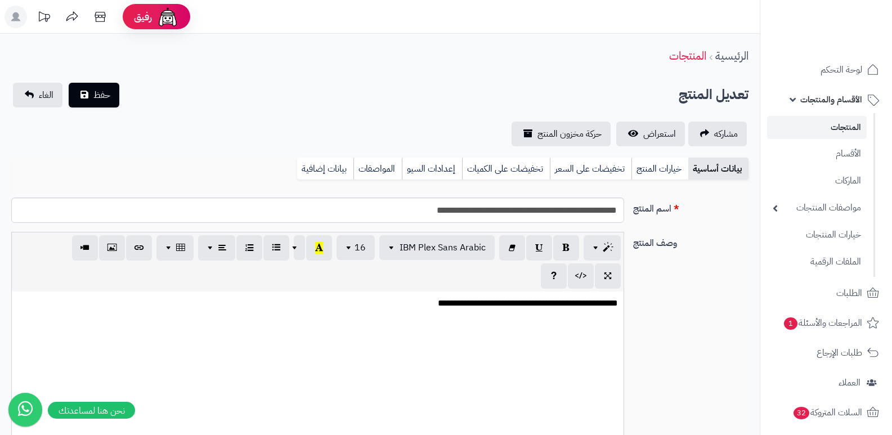
scroll to position [557, 0]
click at [333, 160] on link "بيانات إضافية" at bounding box center [325, 169] width 56 height 23
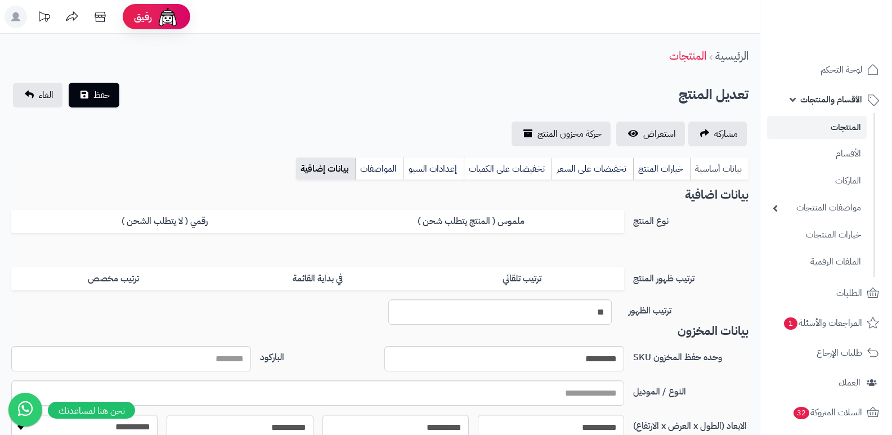
click at [711, 162] on link "بيانات أساسية" at bounding box center [719, 169] width 59 height 23
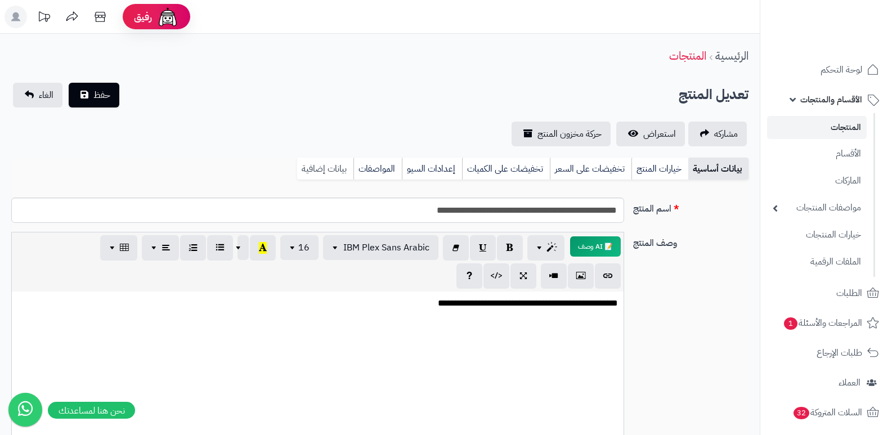
click at [328, 164] on link "بيانات إضافية" at bounding box center [325, 169] width 56 height 23
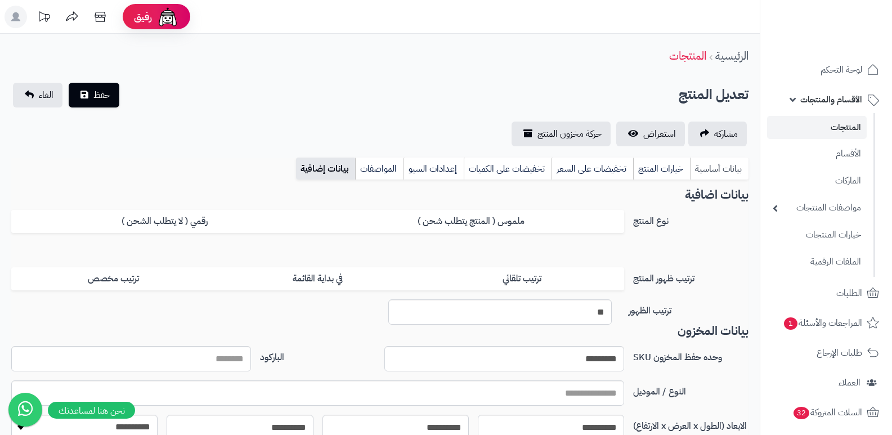
click at [719, 169] on link "بيانات أساسية" at bounding box center [719, 169] width 59 height 23
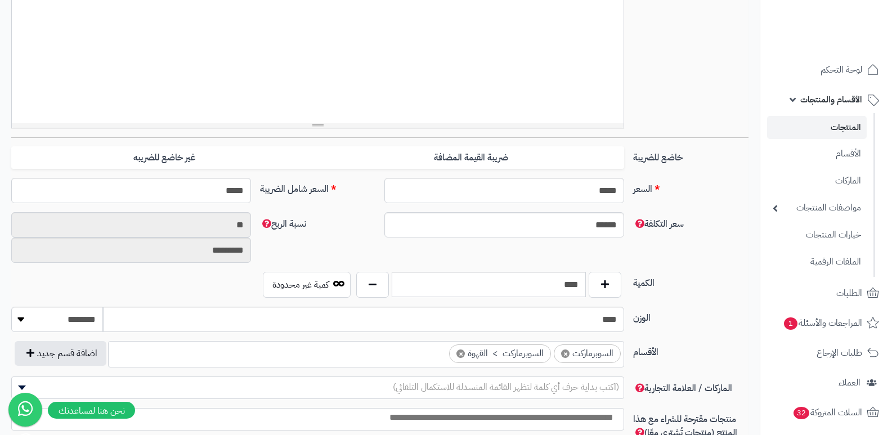
scroll to position [450, 0]
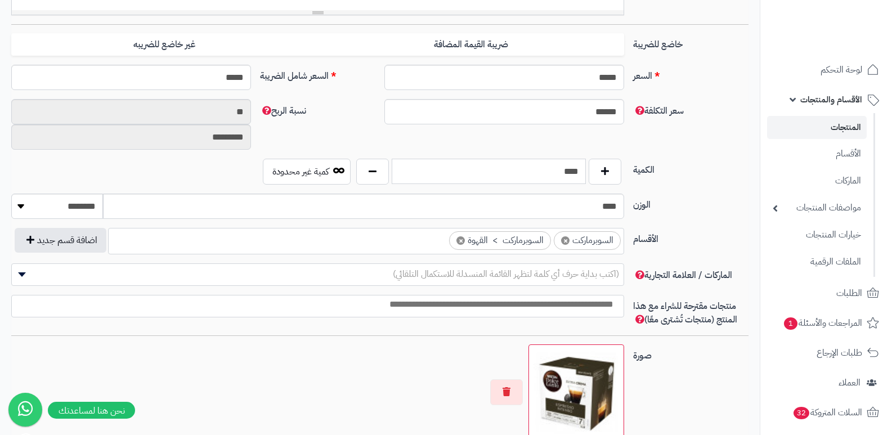
click at [574, 174] on input "****" at bounding box center [489, 171] width 194 height 25
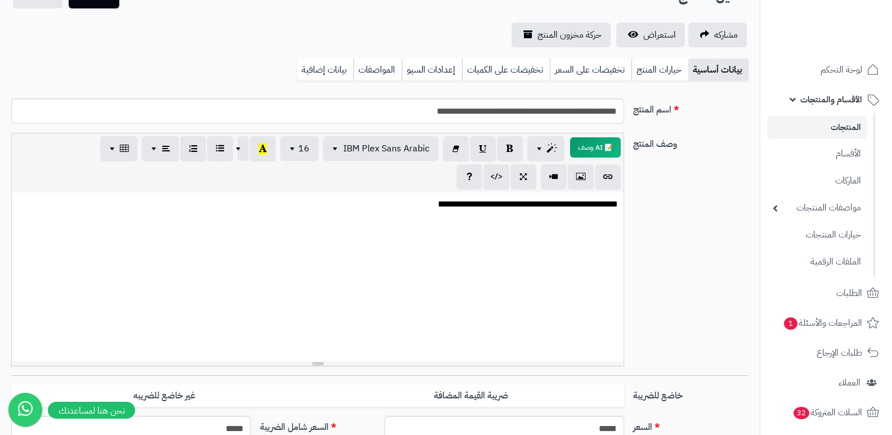
scroll to position [0, 0]
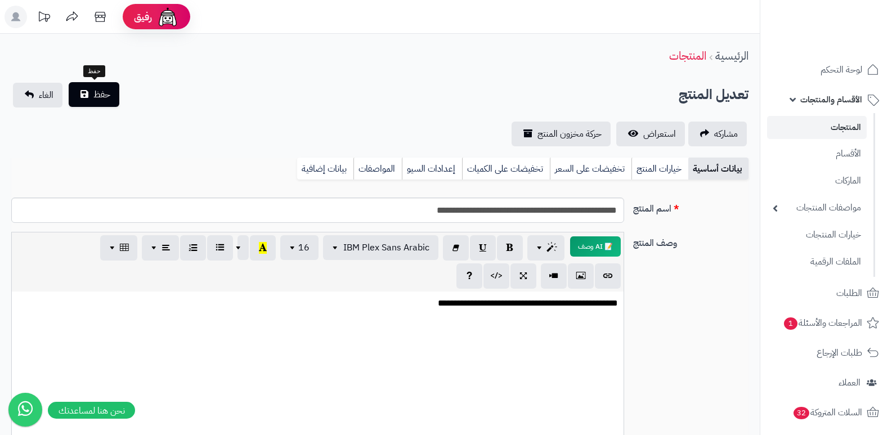
type input "*"
click at [93, 93] on span "حفظ" at bounding box center [101, 95] width 17 height 14
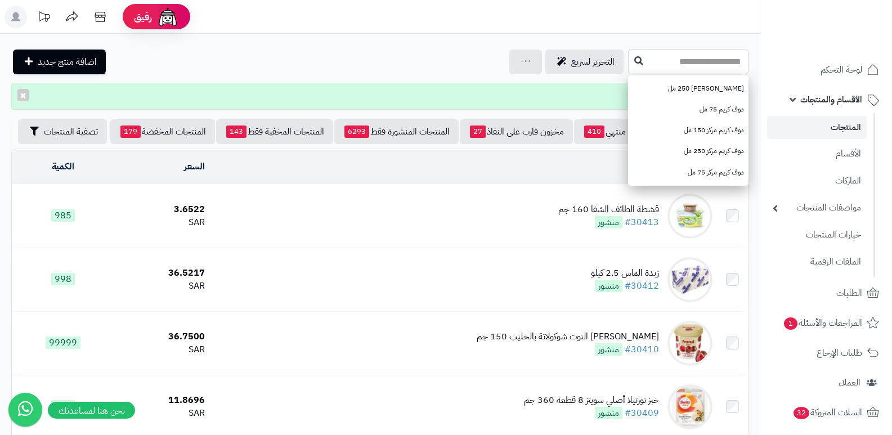
paste input "**********"
type input "**********"
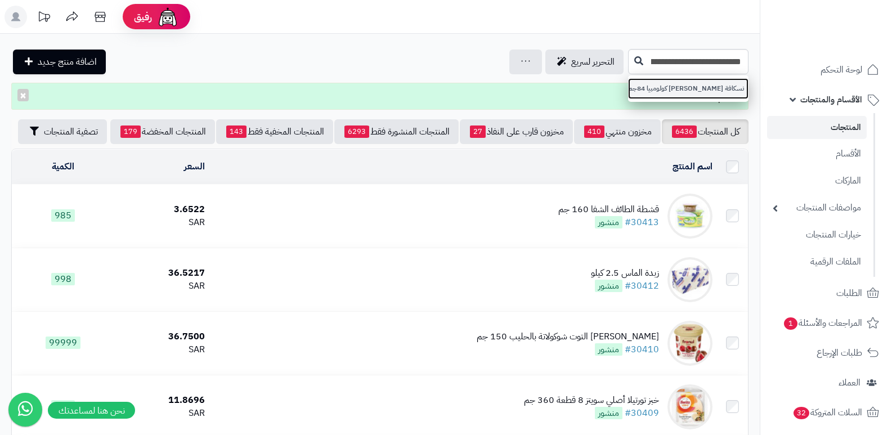
click at [632, 93] on link "نسكافة دولتشي غوستو كولومبيا 84جم" at bounding box center [688, 88] width 120 height 21
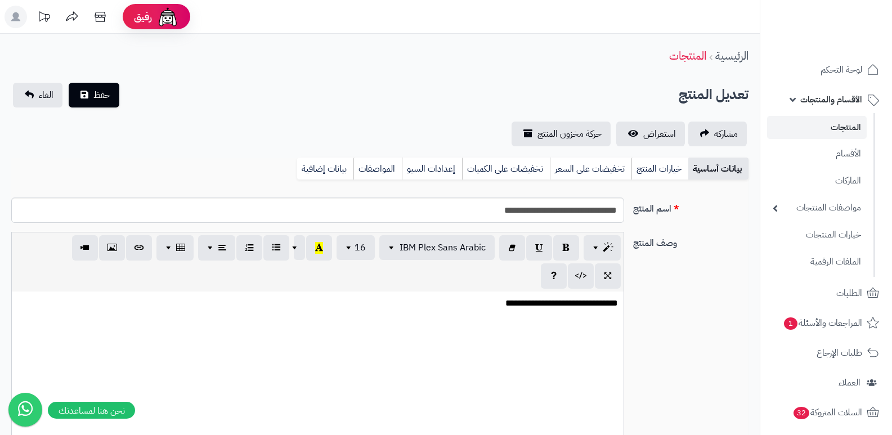
scroll to position [557, 0]
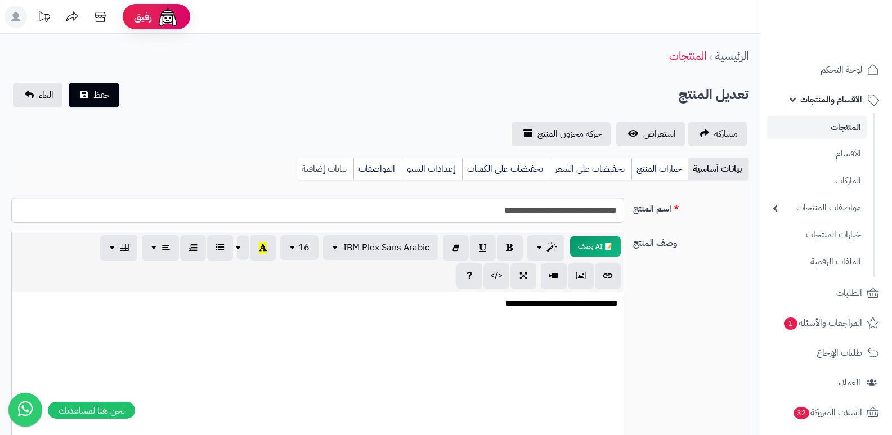
click at [344, 166] on link "بيانات إضافية" at bounding box center [325, 169] width 56 height 23
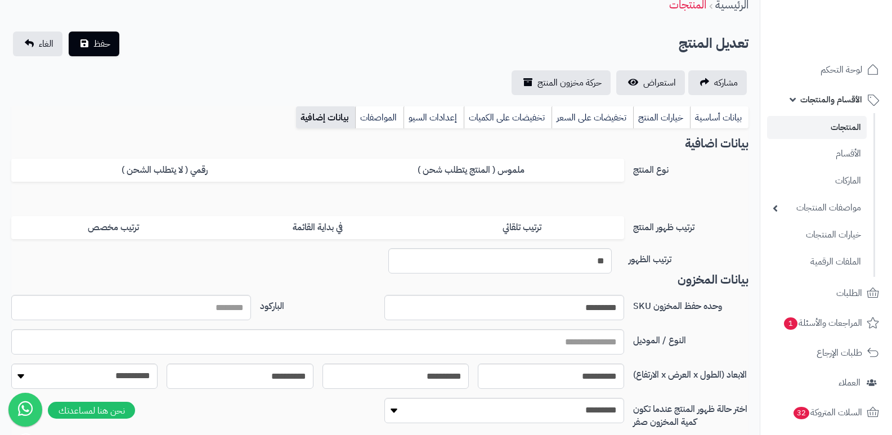
scroll to position [113, 0]
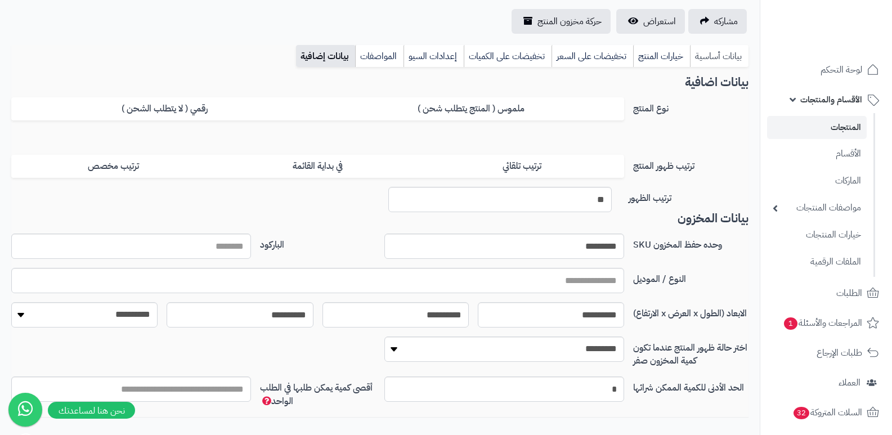
click at [735, 50] on link "بيانات أساسية" at bounding box center [719, 56] width 59 height 23
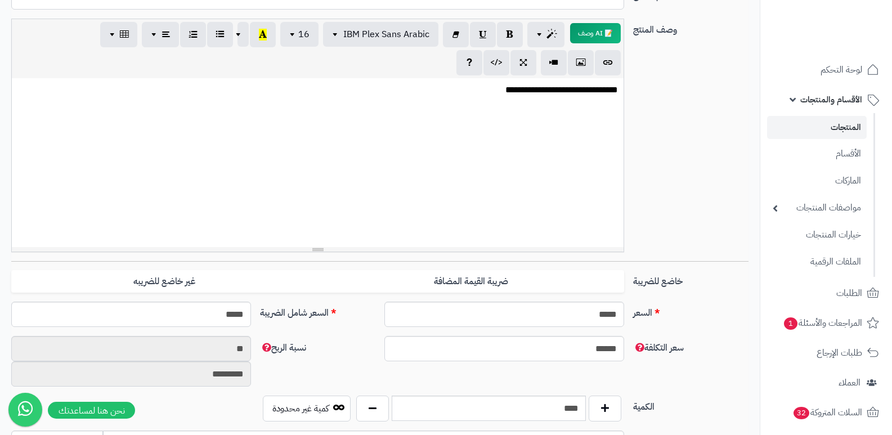
scroll to position [338, 0]
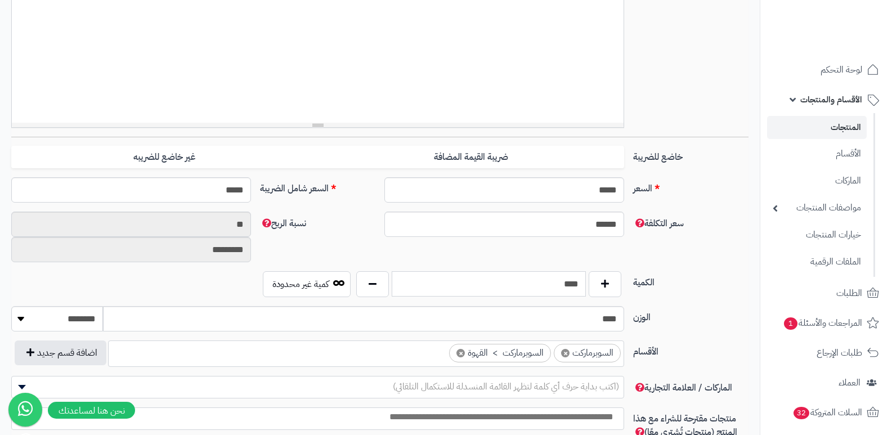
click at [556, 285] on input "****" at bounding box center [489, 283] width 194 height 25
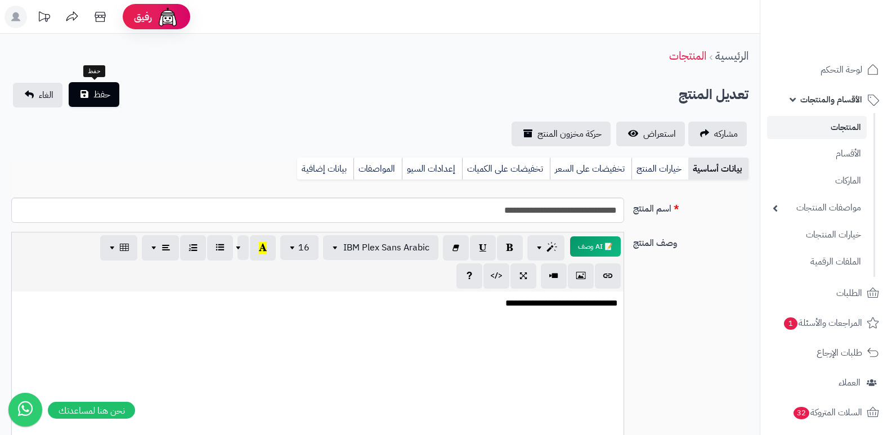
type input "*"
click at [97, 99] on span "حفظ" at bounding box center [101, 95] width 17 height 14
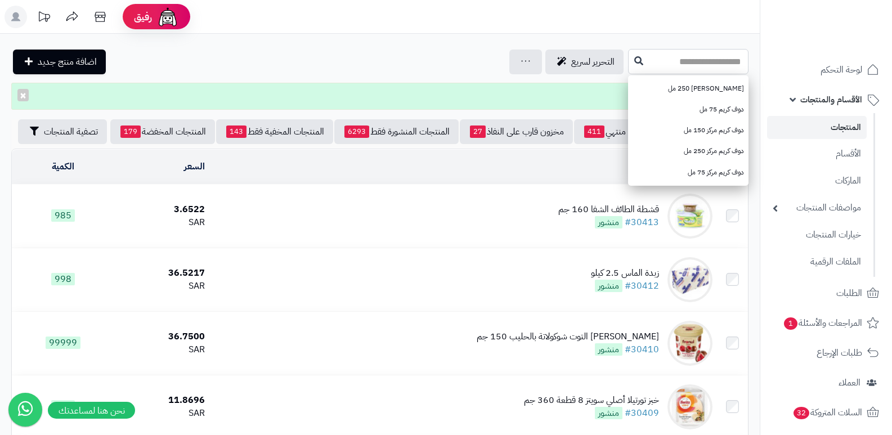
paste input "**********"
type input "**********"
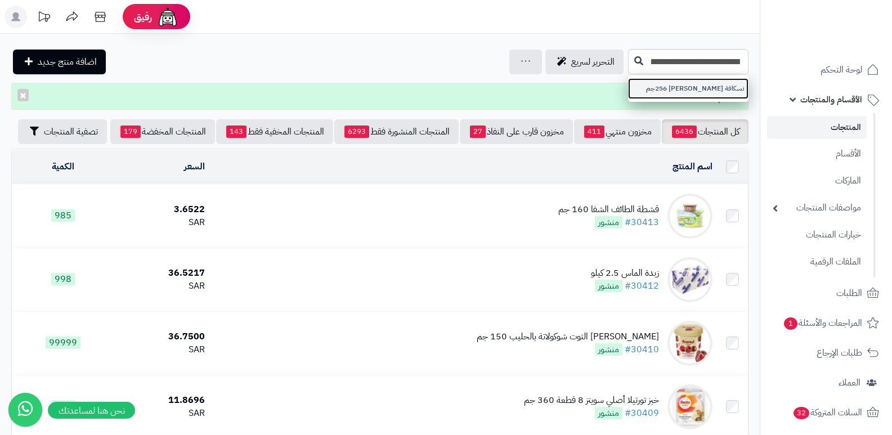
click at [660, 86] on link "نسكافة [PERSON_NAME] 256جم" at bounding box center [688, 88] width 120 height 21
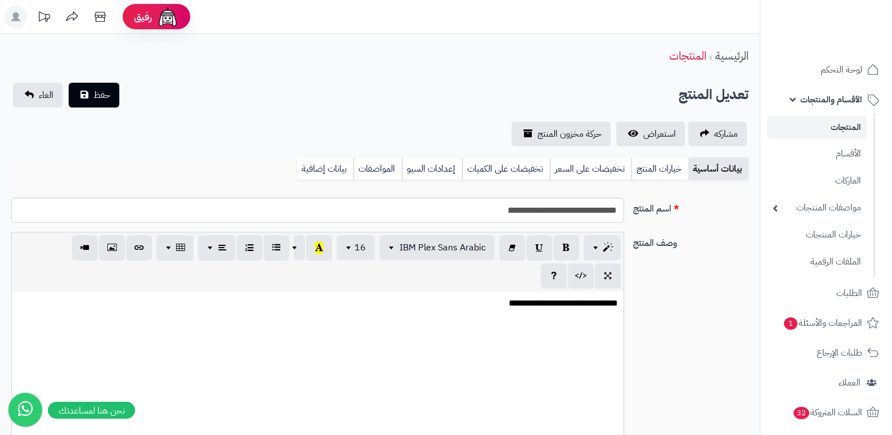
click at [338, 166] on link "بيانات إضافية" at bounding box center [325, 169] width 56 height 23
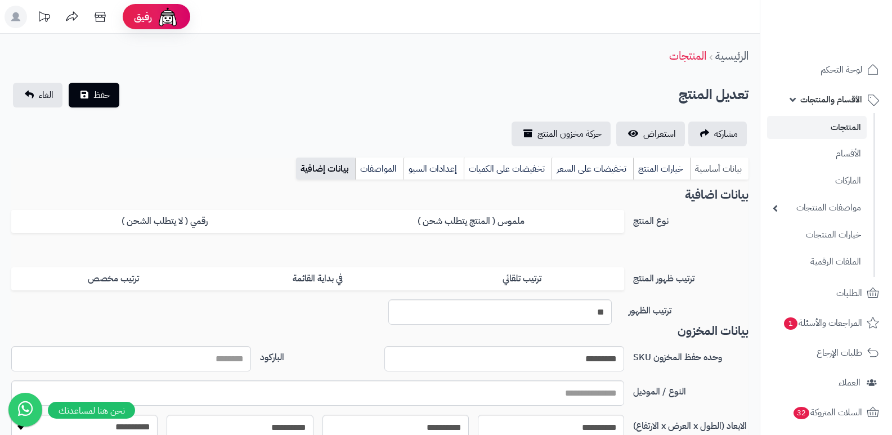
click at [718, 169] on link "بيانات أساسية" at bounding box center [719, 169] width 59 height 23
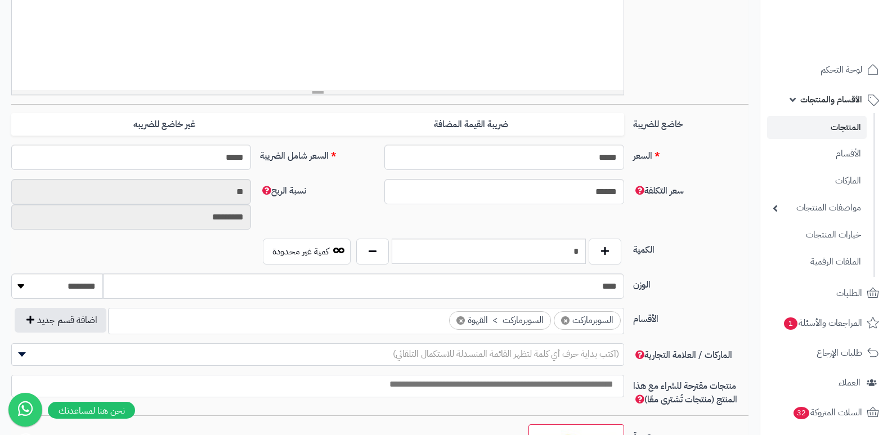
scroll to position [450, 0]
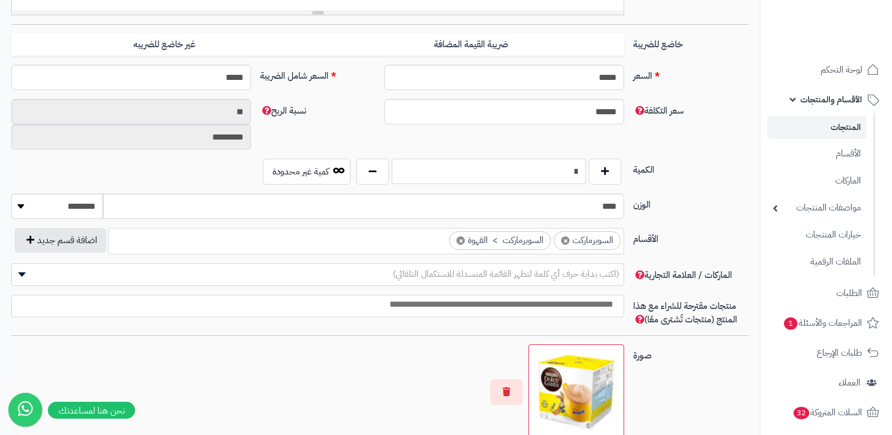
click at [575, 172] on input "*" at bounding box center [489, 171] width 194 height 25
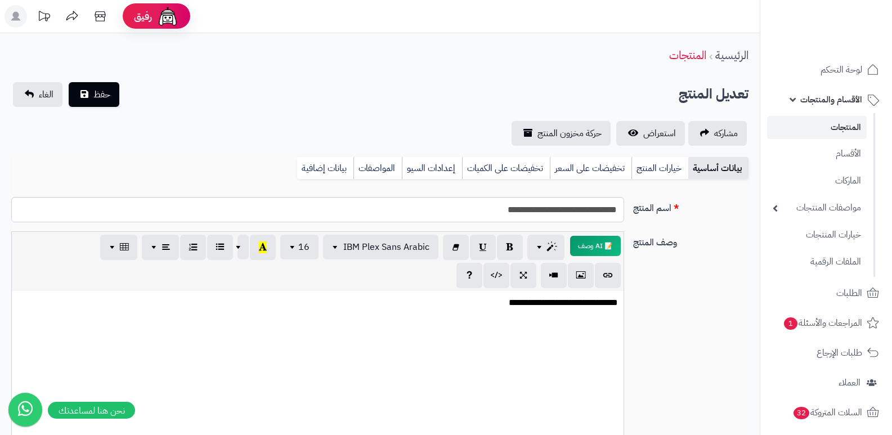
scroll to position [0, 0]
type input "*"
click at [105, 91] on span "حفظ" at bounding box center [101, 95] width 17 height 14
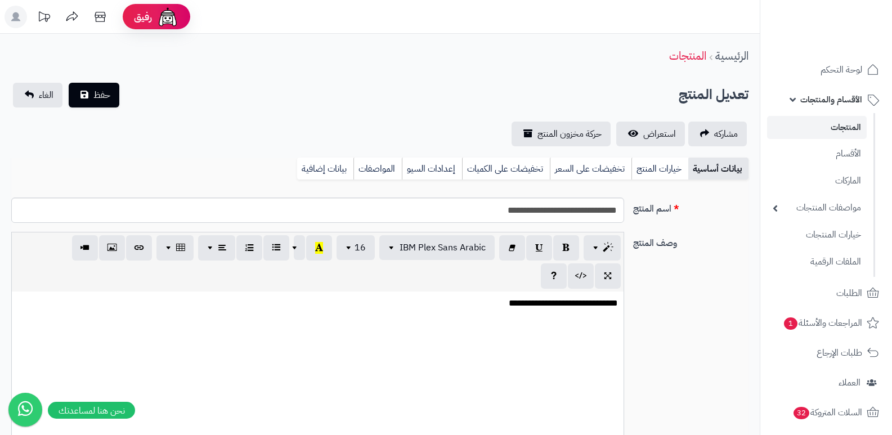
scroll to position [563, 0]
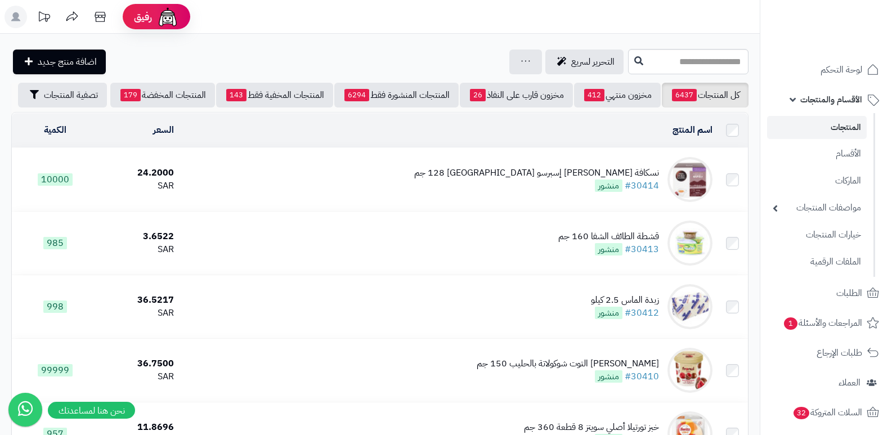
click at [549, 179] on div "نسكافة دولتشي غوستو إسبرسو نابولي 128 جم" at bounding box center [536, 173] width 245 height 13
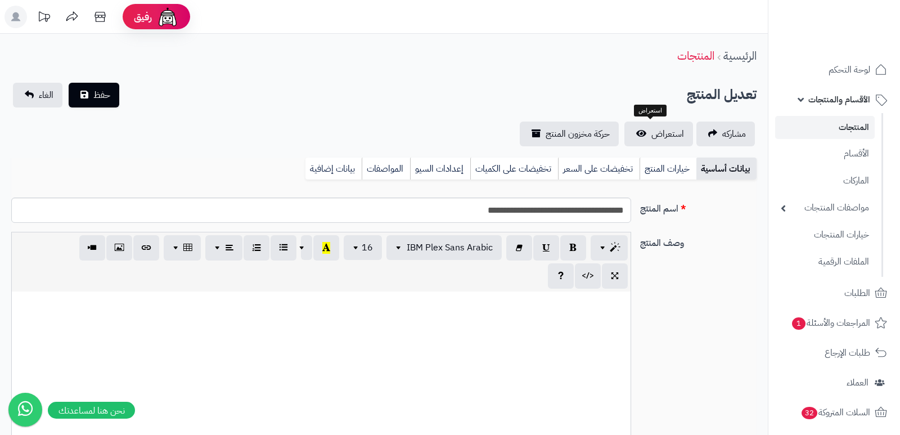
select select
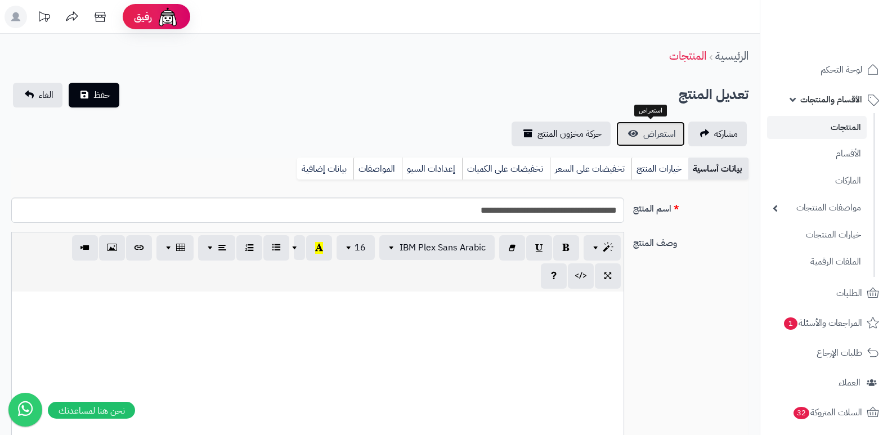
click at [661, 129] on span "استعراض" at bounding box center [659, 134] width 33 height 14
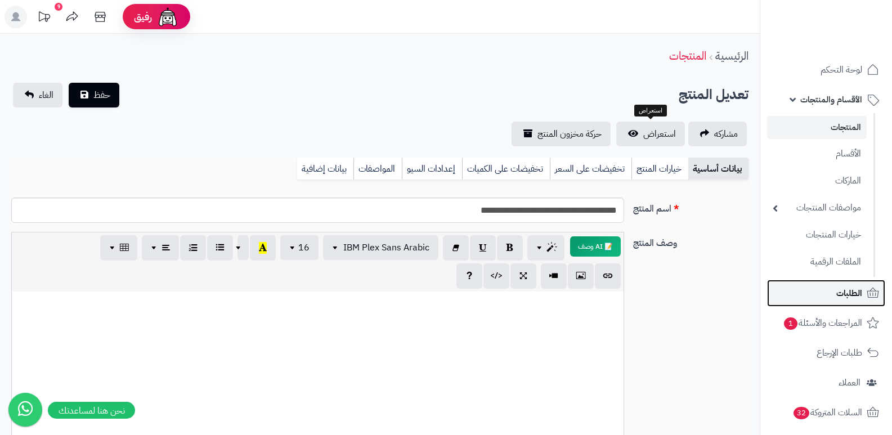
click at [855, 287] on span "الطلبات" at bounding box center [849, 293] width 26 height 16
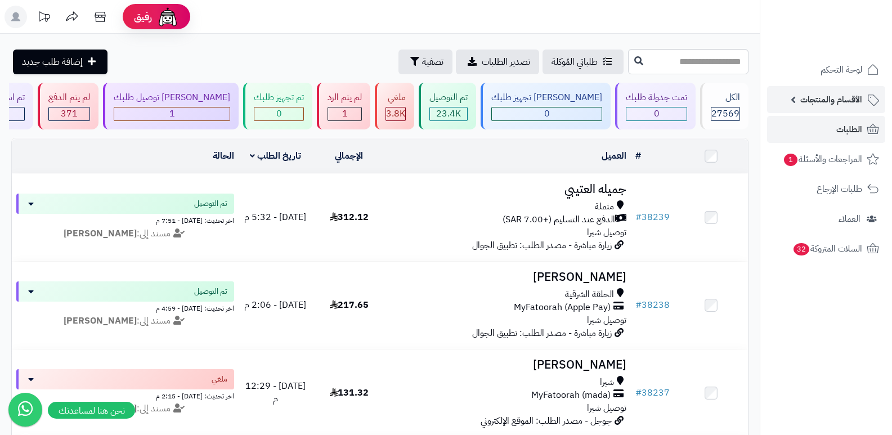
click at [826, 104] on span "الأقسام والمنتجات" at bounding box center [831, 100] width 62 height 16
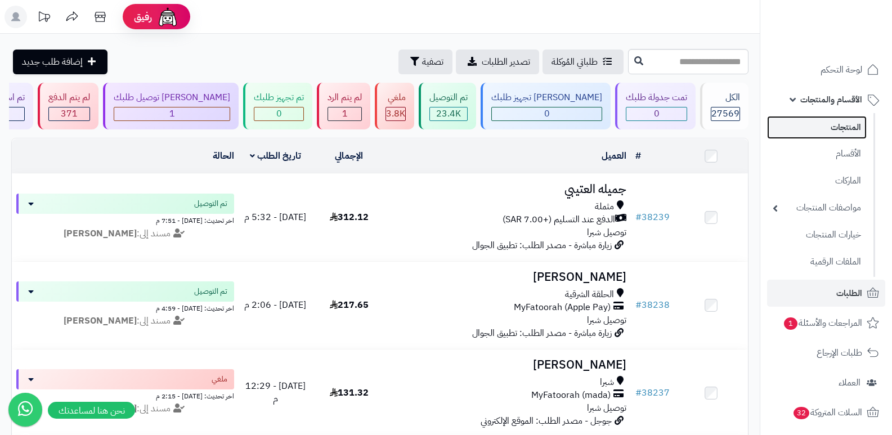
click at [830, 123] on link "المنتجات" at bounding box center [817, 127] width 100 height 23
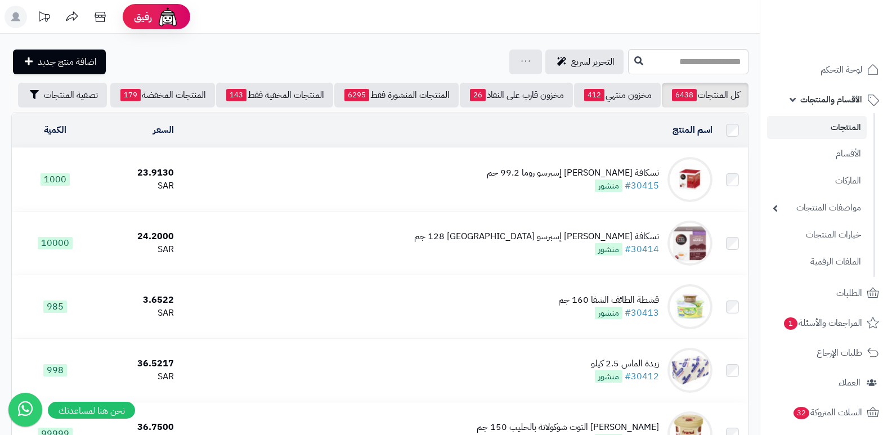
click at [573, 167] on div "نسكافة دولتشي غوستو إسبرسو روما 99.2 جم" at bounding box center [573, 173] width 172 height 13
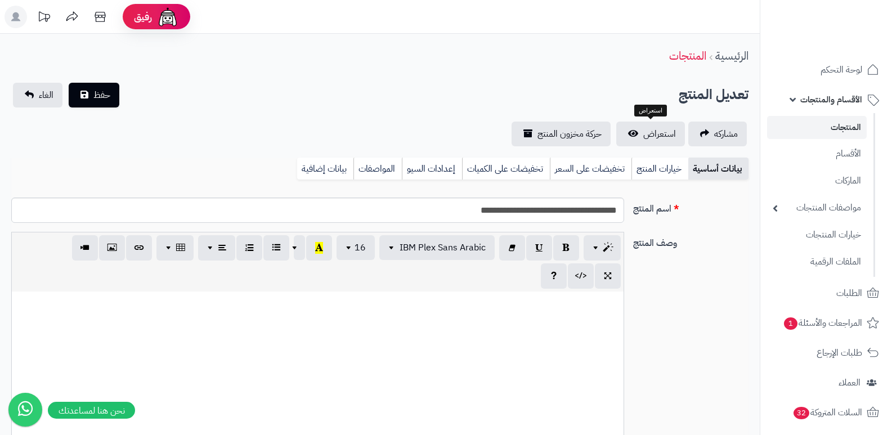
select select
click at [649, 130] on span "استعراض" at bounding box center [659, 134] width 33 height 14
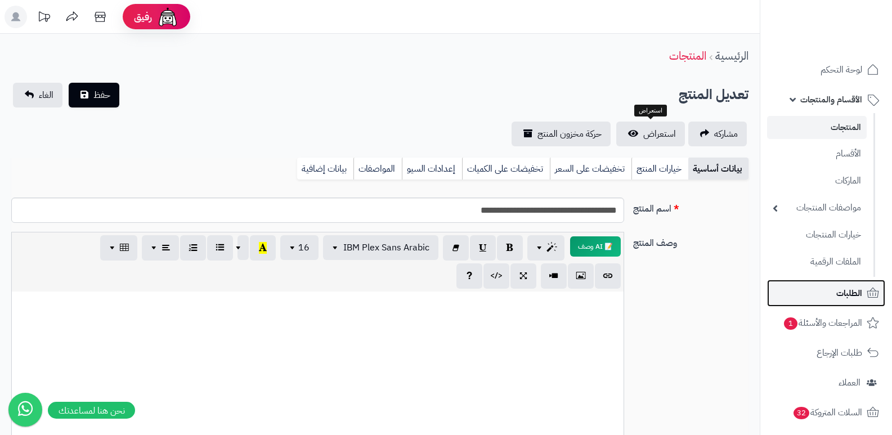
click at [829, 298] on link "الطلبات" at bounding box center [826, 293] width 118 height 27
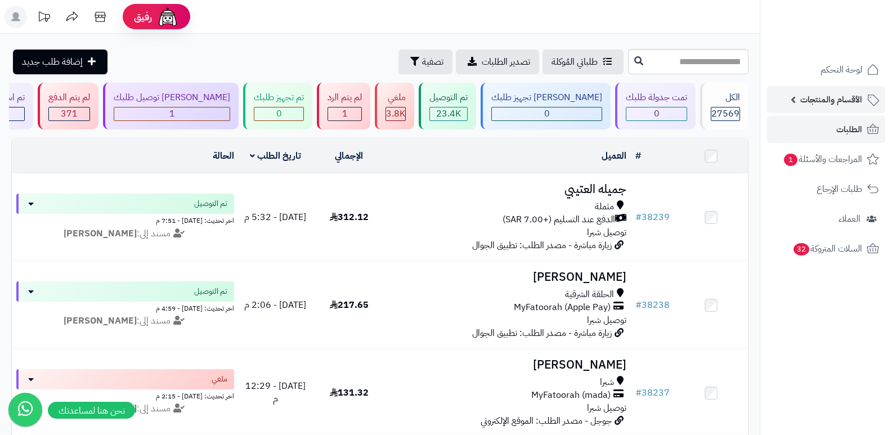
click at [824, 98] on span "الأقسام والمنتجات" at bounding box center [831, 100] width 62 height 16
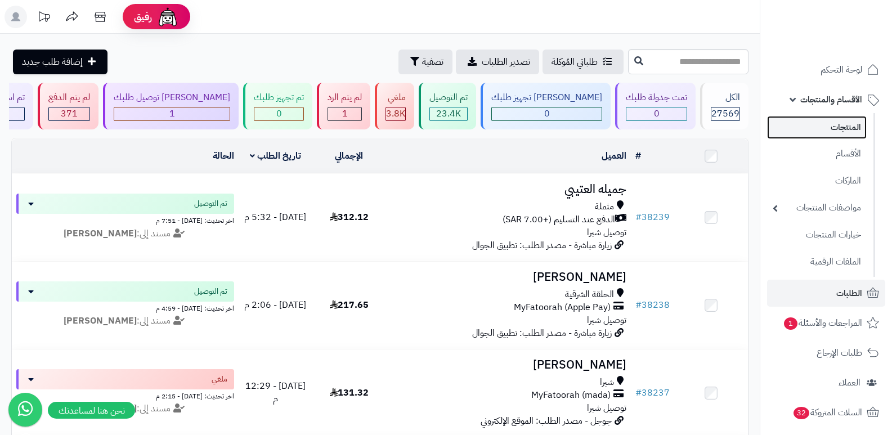
click at [817, 122] on link "المنتجات" at bounding box center [817, 127] width 100 height 23
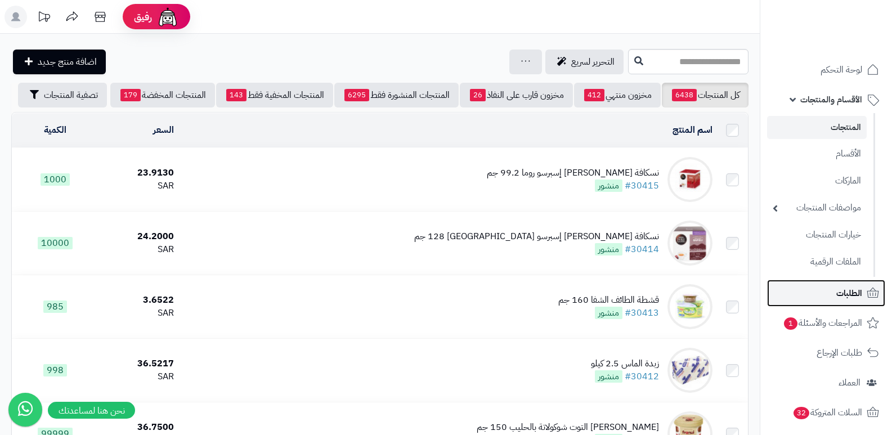
click at [853, 285] on span "الطلبات" at bounding box center [849, 293] width 26 height 16
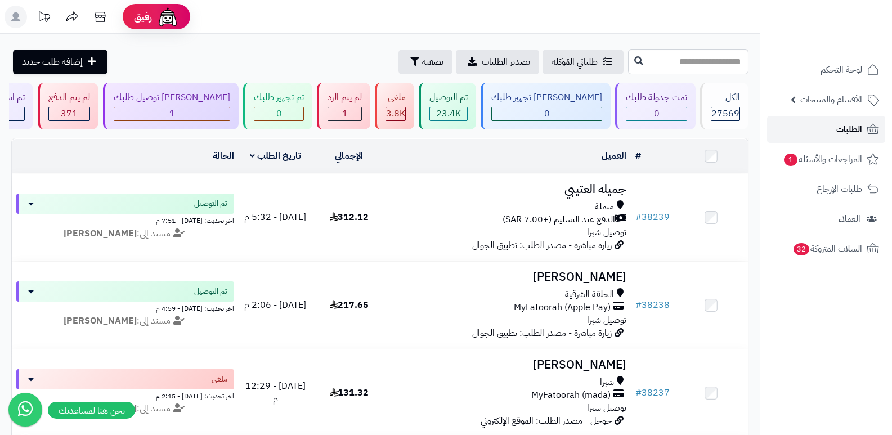
click at [850, 130] on span "الطلبات" at bounding box center [849, 130] width 26 height 16
click at [843, 129] on span "الطلبات" at bounding box center [849, 130] width 26 height 16
click at [864, 129] on link "الطلبات" at bounding box center [826, 129] width 118 height 27
click at [859, 138] on link "الطلبات" at bounding box center [826, 129] width 118 height 27
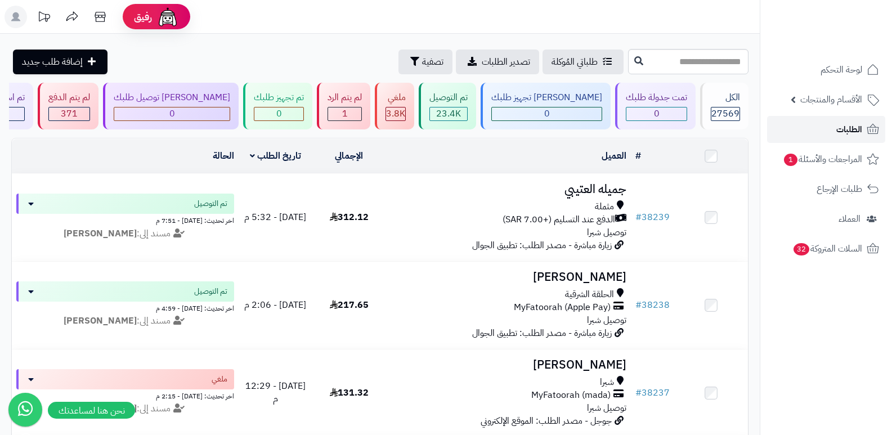
click at [842, 126] on span "الطلبات" at bounding box center [849, 130] width 26 height 16
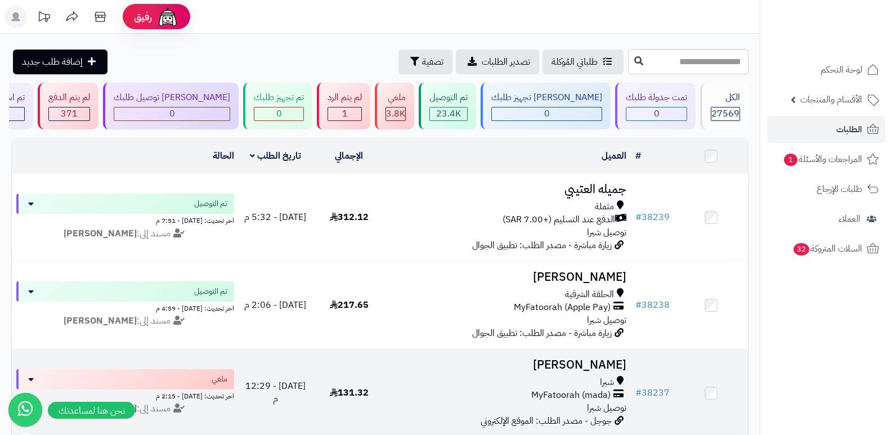
click at [614, 360] on h3 "[PERSON_NAME]" at bounding box center [508, 364] width 236 height 13
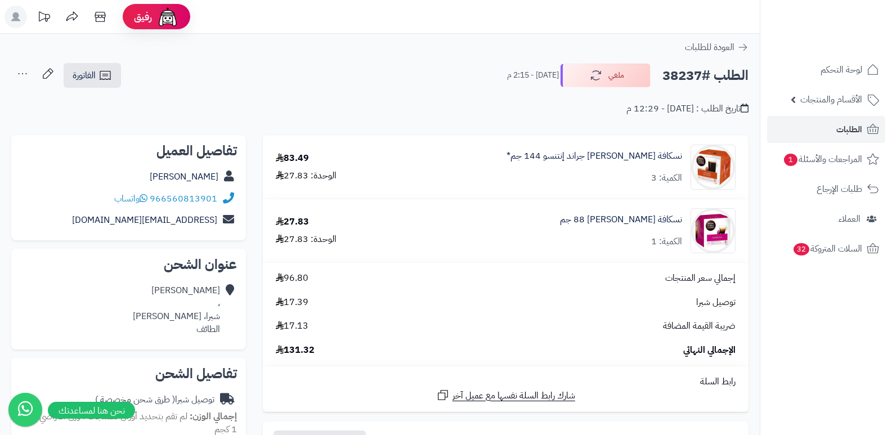
click at [623, 165] on div "نسكافة دولتشي غوستو جراند إنتنسو 144 جم* الكمية: 3" at bounding box center [594, 167] width 176 height 35
click at [630, 150] on link "نسكافة دولتشي غوستو جراند إنتنسو 144 جم*" at bounding box center [594, 156] width 176 height 13
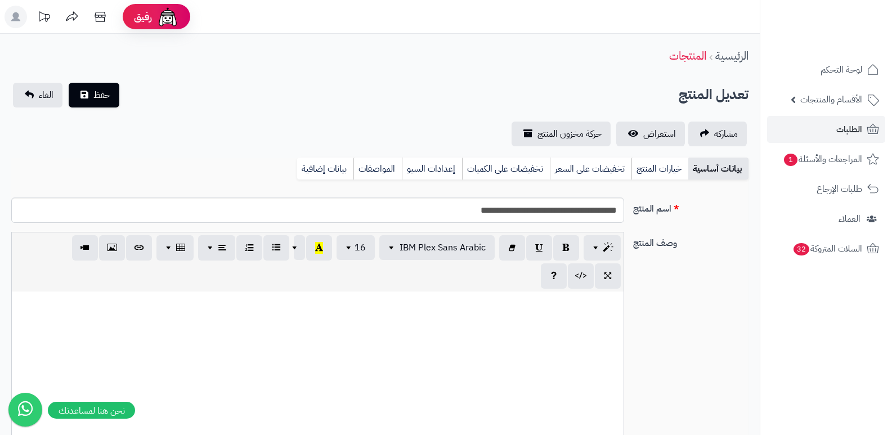
scroll to position [557, 0]
click at [644, 127] on span "استعراض" at bounding box center [659, 134] width 33 height 14
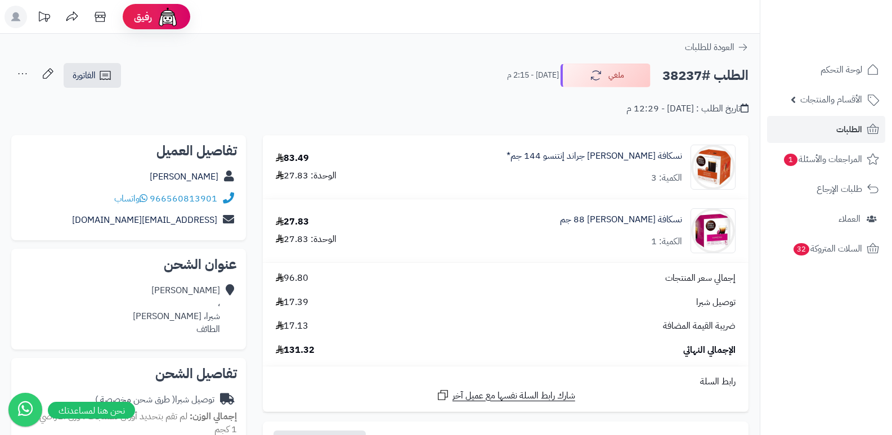
click at [644, 190] on div "نسكافة [PERSON_NAME] 88 جم الكمية: 1" at bounding box center [566, 167] width 353 height 45
click at [641, 215] on link "نسكافة دولتشي غوستو إيسبريسو 88 جم" at bounding box center [621, 219] width 122 height 13
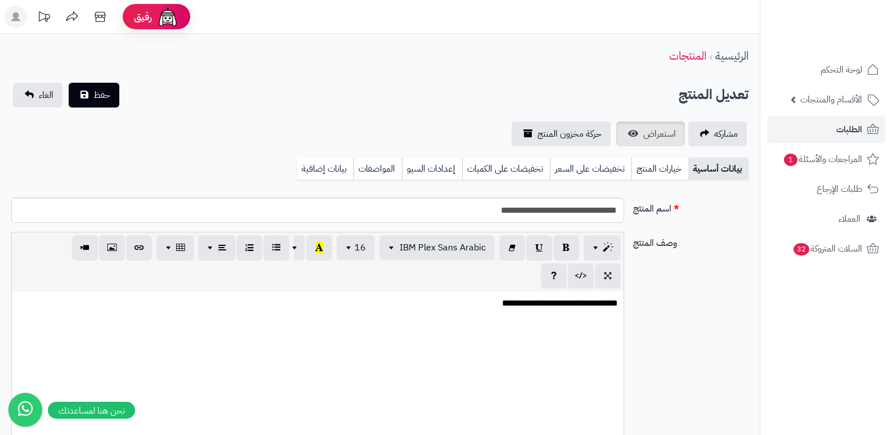
scroll to position [557, 0]
click at [655, 129] on span "استعراض" at bounding box center [659, 134] width 33 height 14
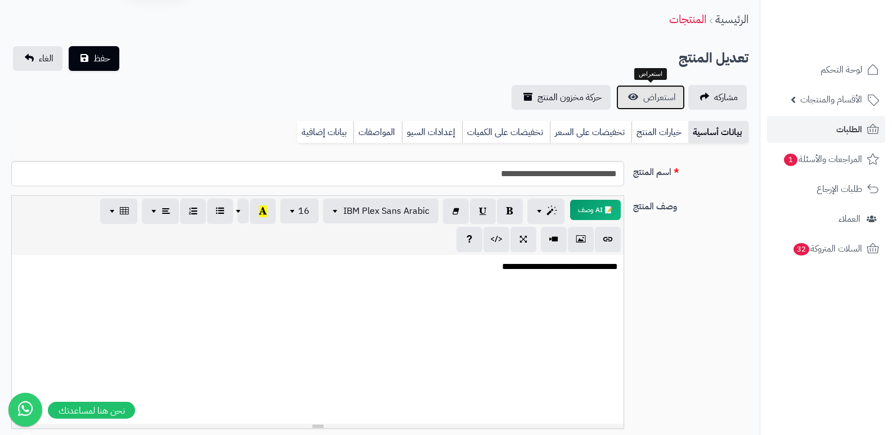
scroll to position [56, 0]
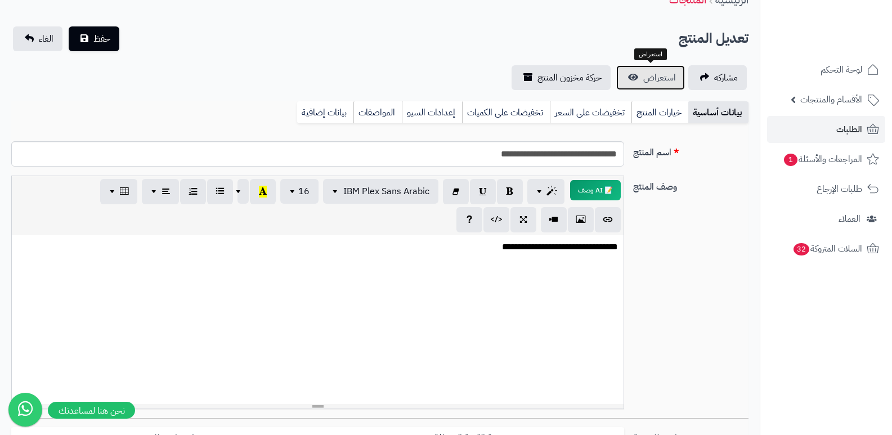
click at [649, 82] on span "استعراض" at bounding box center [659, 78] width 33 height 14
click at [834, 132] on link "الطلبات" at bounding box center [826, 129] width 118 height 27
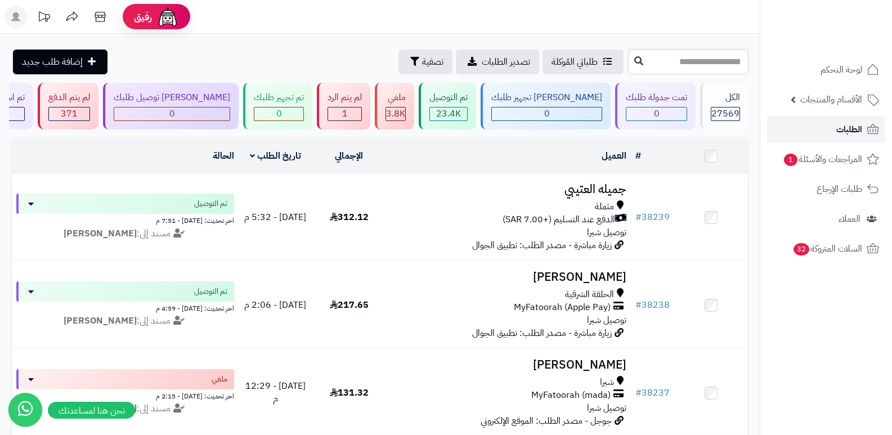
click at [856, 131] on span "الطلبات" at bounding box center [849, 130] width 26 height 16
click at [848, 133] on span "الطلبات" at bounding box center [849, 130] width 26 height 16
click at [704, 68] on input "text" at bounding box center [688, 61] width 120 height 25
type input "*****"
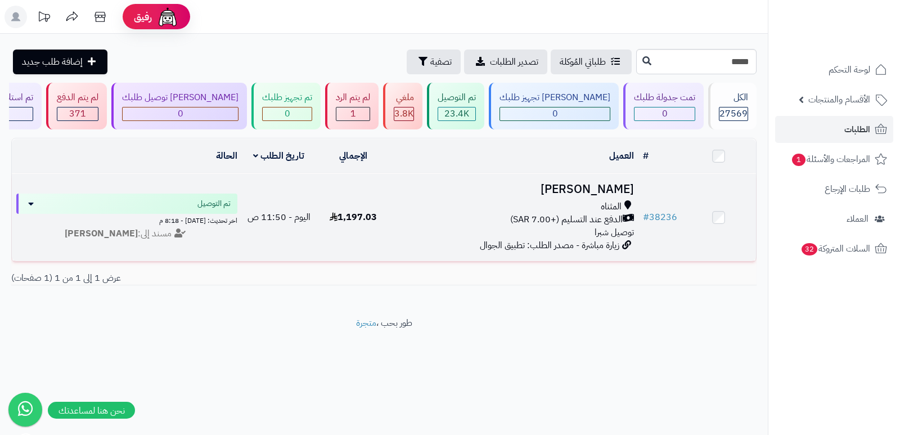
click at [618, 191] on h3 "سند القرشي" at bounding box center [514, 189] width 239 height 13
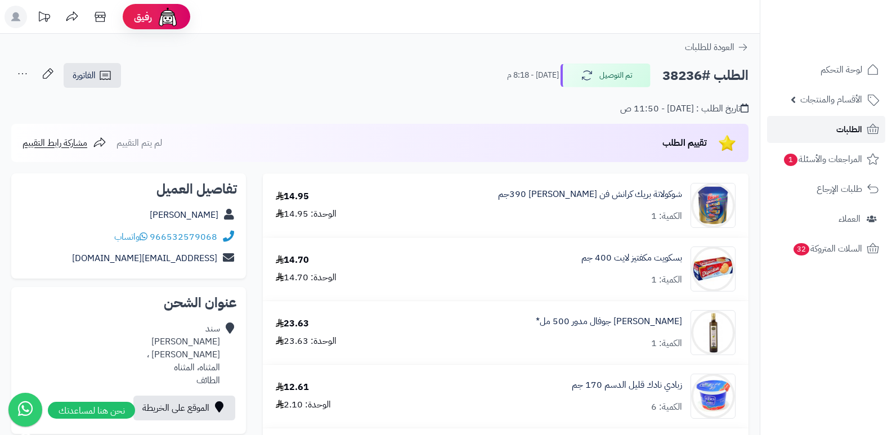
click at [846, 129] on span "الطلبات" at bounding box center [849, 130] width 26 height 16
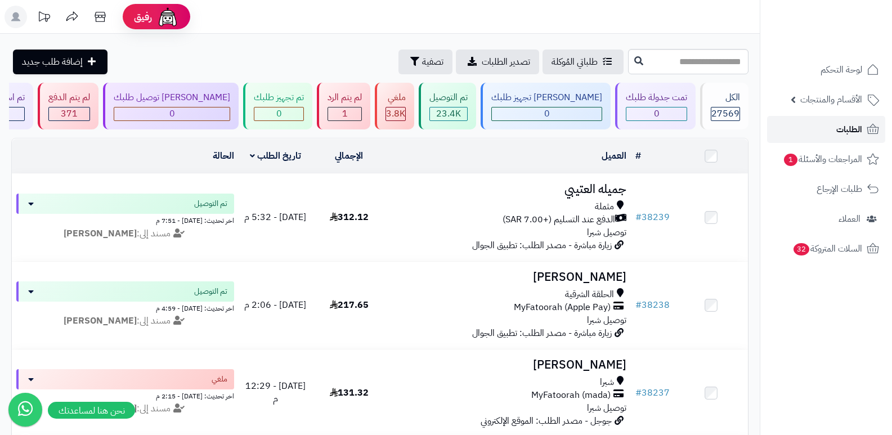
click at [846, 129] on span "الطلبات" at bounding box center [849, 130] width 26 height 16
click at [835, 129] on link "الطلبات" at bounding box center [826, 129] width 118 height 27
click at [819, 130] on link "الطلبات" at bounding box center [826, 129] width 118 height 27
click at [813, 119] on link "الطلبات" at bounding box center [826, 129] width 118 height 27
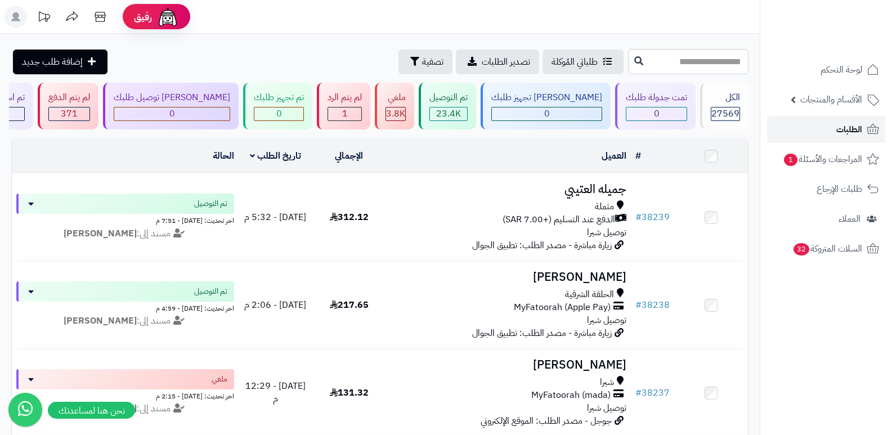
click at [849, 124] on span "الطلبات" at bounding box center [849, 130] width 26 height 16
click at [825, 127] on link "الطلبات" at bounding box center [826, 129] width 118 height 27
click at [821, 127] on link "الطلبات" at bounding box center [826, 129] width 118 height 27
click at [862, 135] on link "الطلبات" at bounding box center [826, 129] width 118 height 27
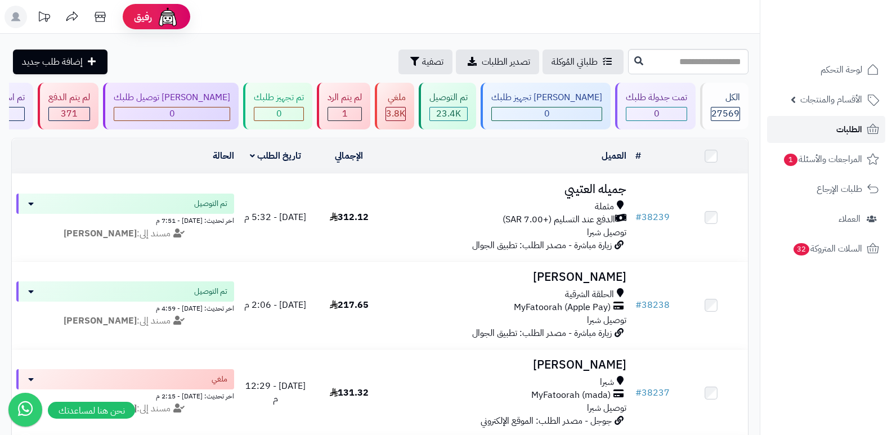
click at [862, 135] on link "الطلبات" at bounding box center [826, 129] width 118 height 27
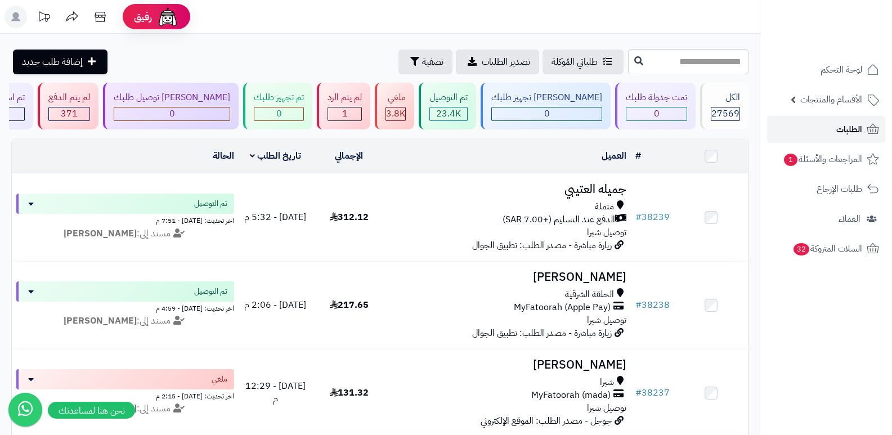
click at [862, 135] on link "الطلبات" at bounding box center [826, 129] width 118 height 27
click at [824, 119] on link "الطلبات" at bounding box center [826, 129] width 118 height 27
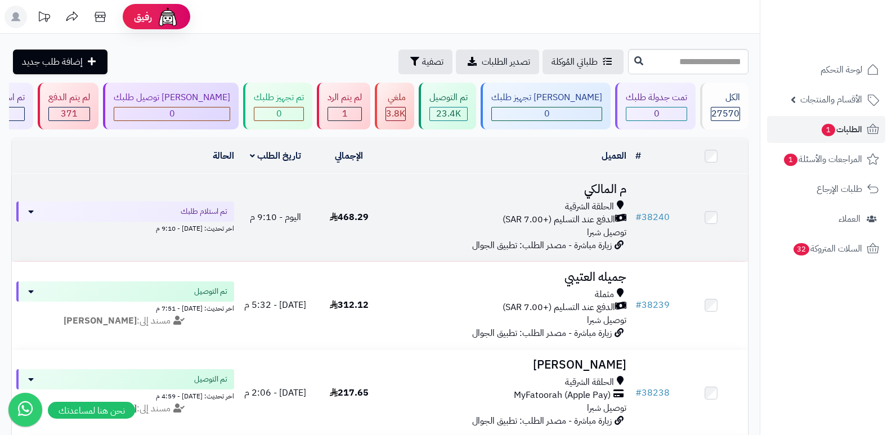
click at [592, 188] on h3 "م المالكي" at bounding box center [508, 189] width 236 height 13
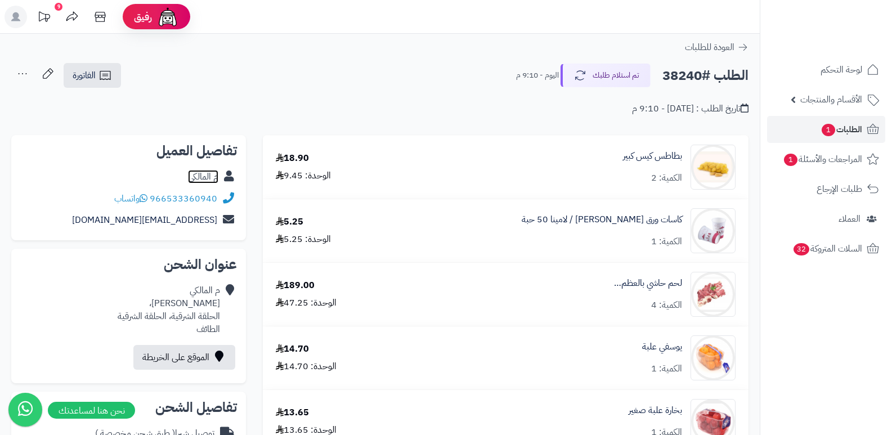
click at [200, 173] on link "م المالكي" at bounding box center [203, 177] width 30 height 14
click at [691, 77] on h2 "الطلب #38240" at bounding box center [705, 75] width 86 height 23
copy h2 "38240"
click at [846, 138] on link "الطلبات 1" at bounding box center [826, 129] width 118 height 27
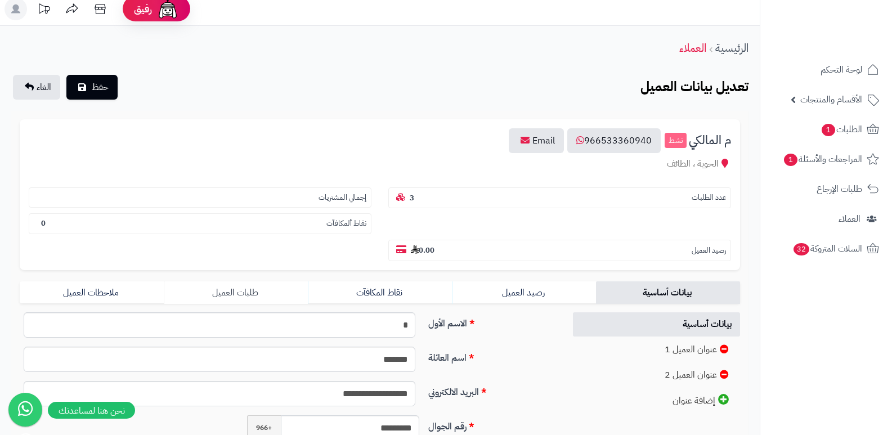
scroll to position [169, 0]
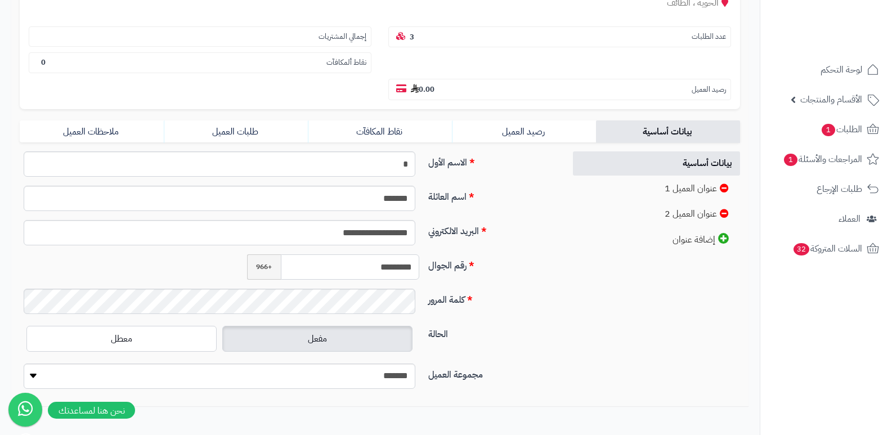
click at [396, 267] on input "*********" at bounding box center [350, 266] width 139 height 25
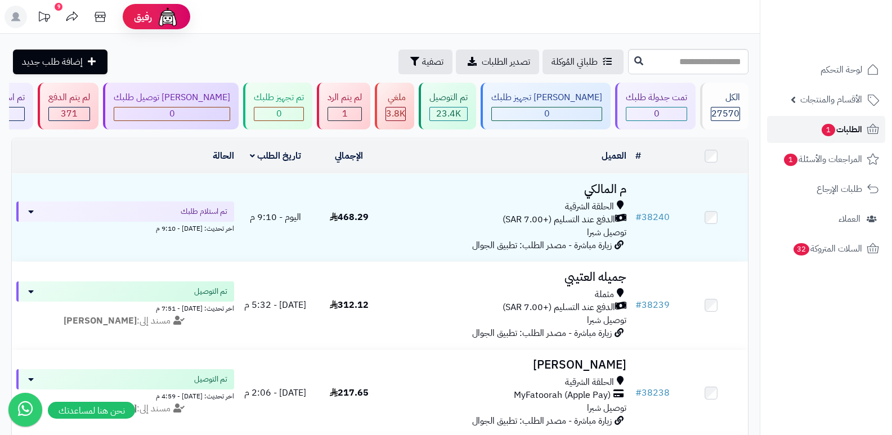
click at [846, 138] on link "الطلبات 1" at bounding box center [826, 129] width 118 height 27
click at [854, 128] on span "الطلبات 1" at bounding box center [841, 130] width 42 height 16
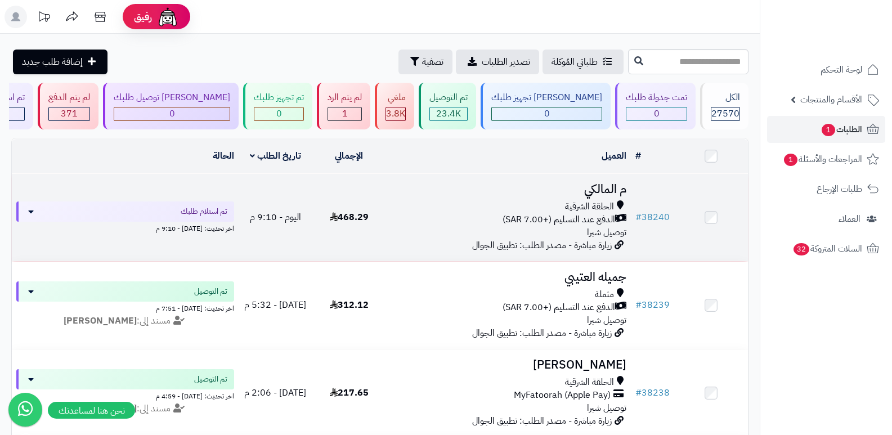
click at [596, 189] on h3 "م المالكي" at bounding box center [508, 189] width 236 height 13
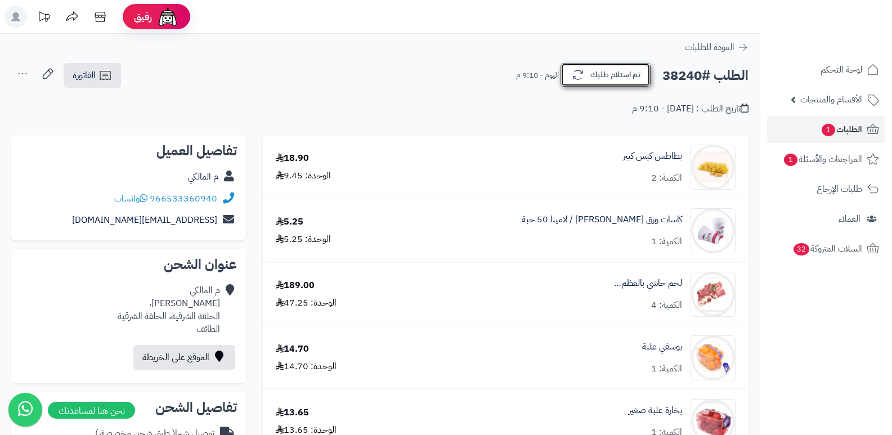
click at [605, 78] on button "تم استلام طلبك" at bounding box center [605, 75] width 90 height 24
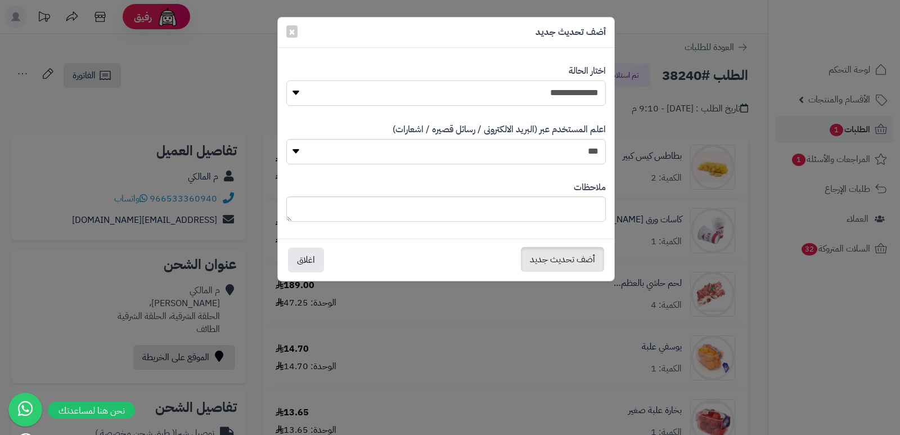
click at [587, 93] on select "**********" at bounding box center [446, 92] width 320 height 25
select select "**"
click at [286, 80] on select "**********" at bounding box center [446, 92] width 320 height 25
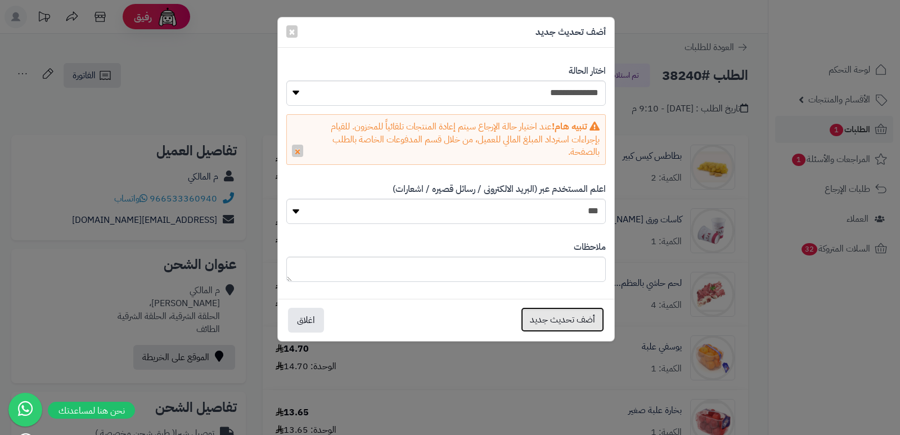
click at [565, 316] on button "أضف تحديث جديد" at bounding box center [562, 319] width 83 height 25
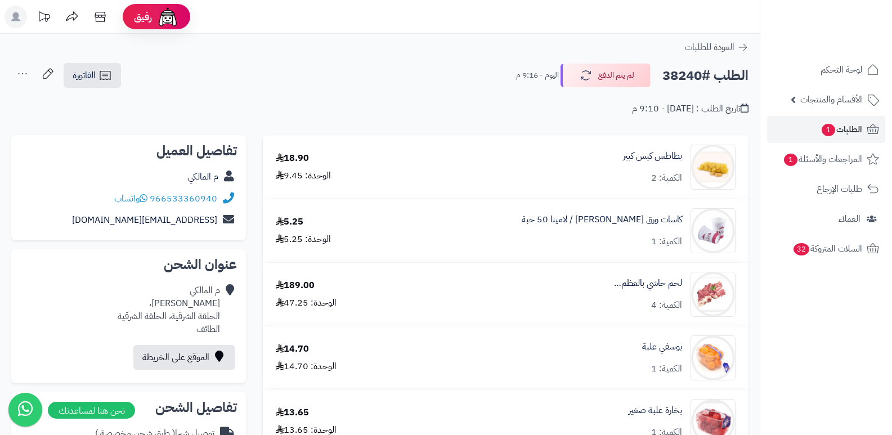
click at [863, 115] on ul "لوحة التحكم الأقسام والمنتجات المنتجات الأقسام الماركات مواصفات المنتجات مواصفا…" at bounding box center [826, 159] width 132 height 206
click at [843, 133] on span "الطلبات 1" at bounding box center [841, 130] width 42 height 16
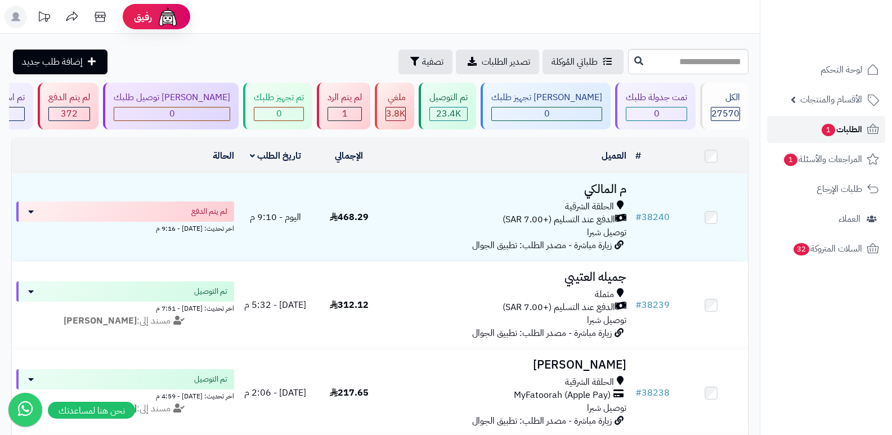
click at [842, 132] on span "الطلبات 1" at bounding box center [841, 130] width 42 height 16
click at [842, 133] on span "الطلبات 1" at bounding box center [841, 130] width 42 height 16
click at [833, 134] on span "الطلبات 1" at bounding box center [841, 130] width 42 height 16
click at [821, 125] on span "1" at bounding box center [828, 130] width 14 height 12
click at [852, 129] on span "الطلبات 1" at bounding box center [841, 130] width 42 height 16
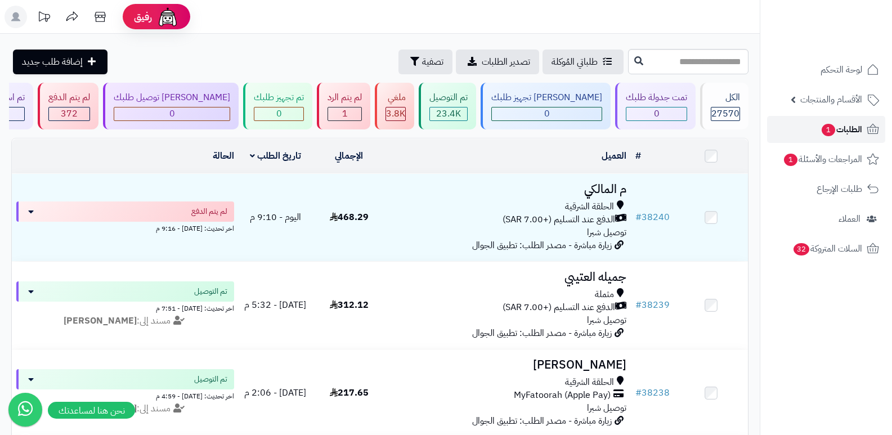
click at [852, 129] on span "الطلبات 1" at bounding box center [841, 130] width 42 height 16
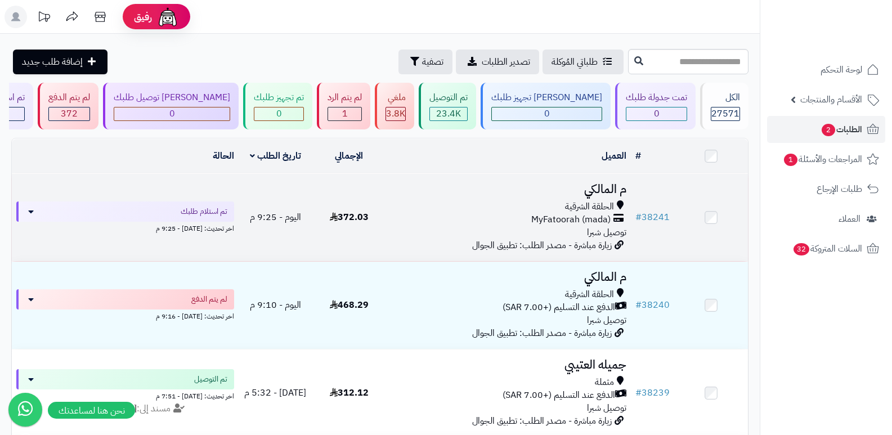
click at [611, 186] on h3 "م المالكي" at bounding box center [508, 189] width 236 height 13
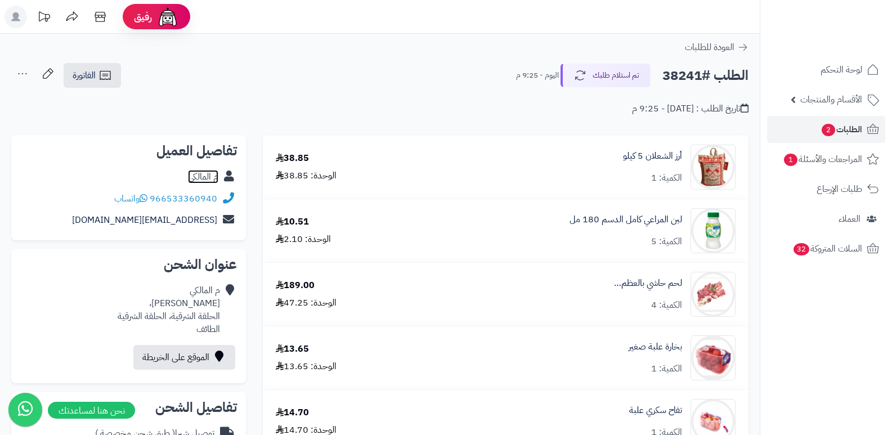
click at [205, 176] on link "م المالكي" at bounding box center [203, 177] width 30 height 14
click at [671, 81] on h2 "الطلب #38241" at bounding box center [705, 75] width 86 height 23
copy h2 "38241"
click at [837, 135] on span "الطلبات 2" at bounding box center [841, 130] width 42 height 16
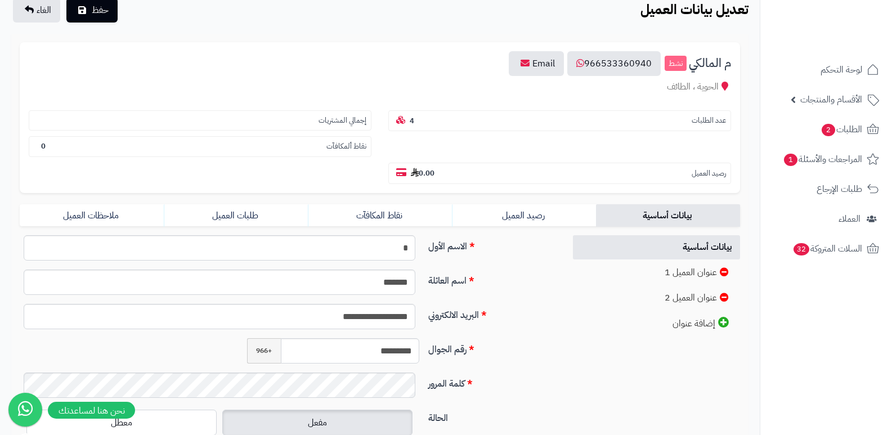
scroll to position [169, 0]
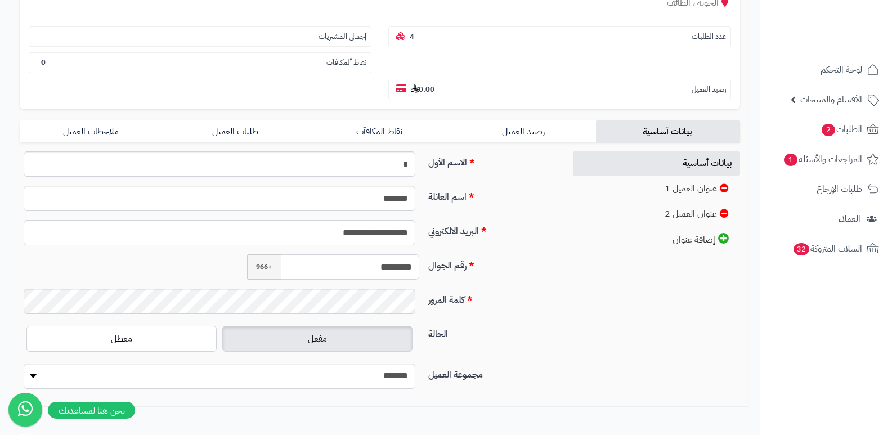
click at [391, 271] on input "*********" at bounding box center [350, 266] width 139 height 25
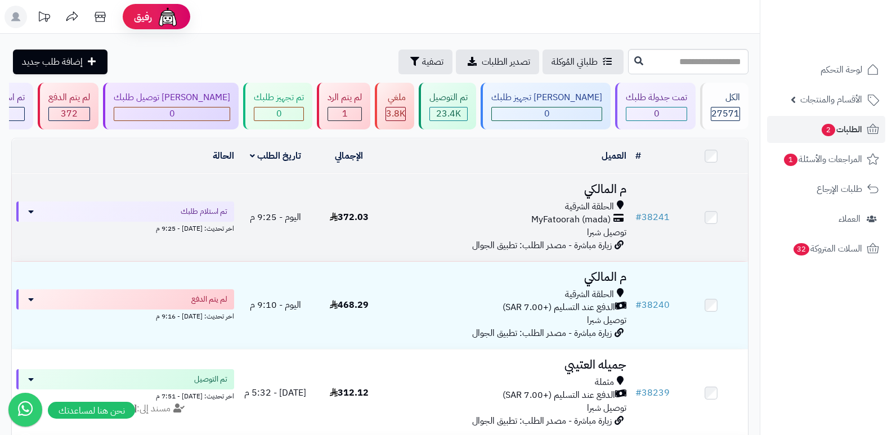
click at [611, 183] on h3 "م المالكي" at bounding box center [508, 189] width 236 height 13
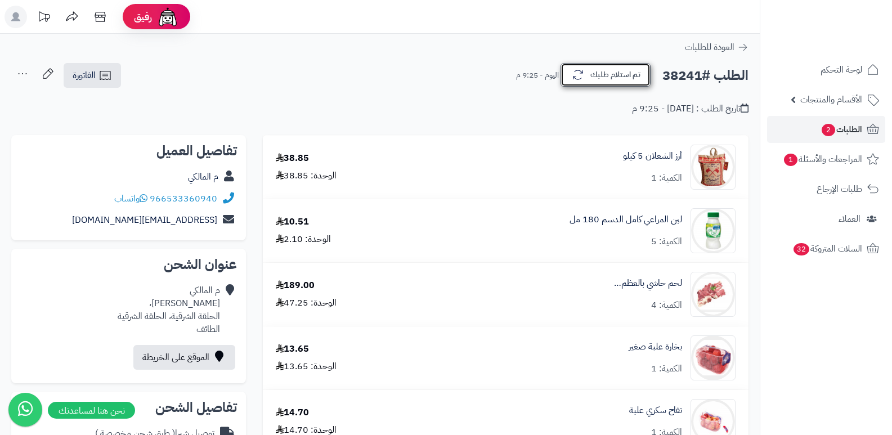
click at [614, 75] on button "تم استلام طلبك" at bounding box center [605, 75] width 90 height 24
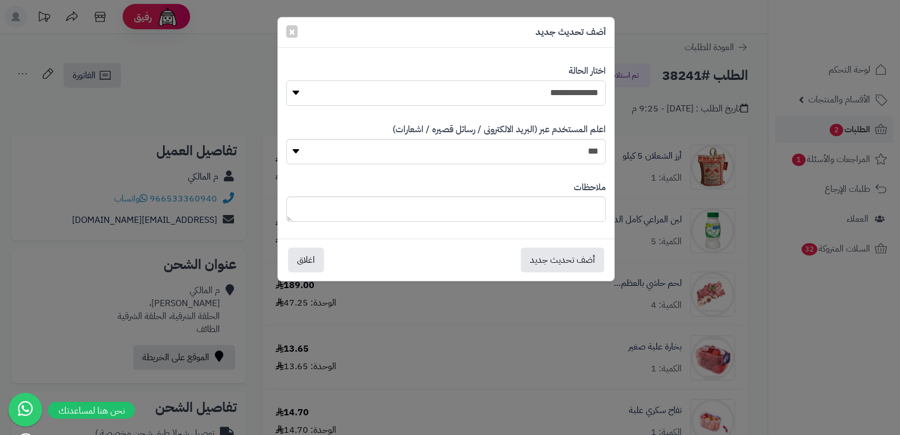
click at [583, 96] on select "**********" at bounding box center [446, 92] width 320 height 25
select select "*"
click at [286, 80] on select "**********" at bounding box center [446, 92] width 320 height 25
click at [579, 251] on button "أضف تحديث جديد" at bounding box center [562, 259] width 83 height 25
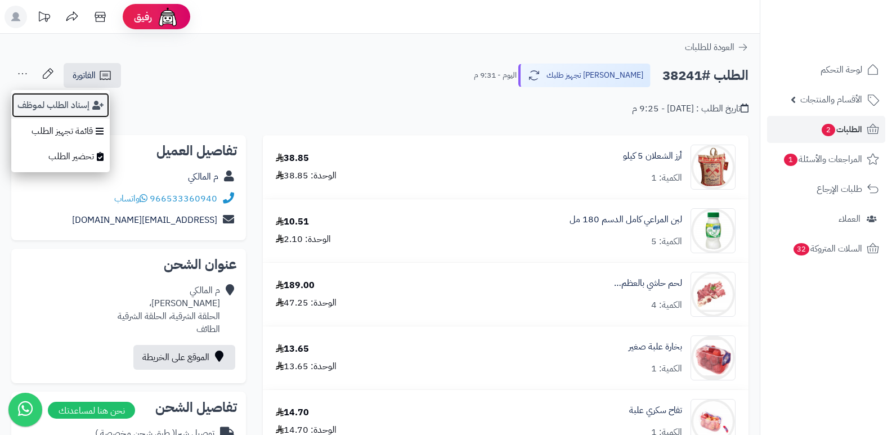
click at [37, 106] on button "إسناد الطلب لموظف" at bounding box center [60, 105] width 98 height 26
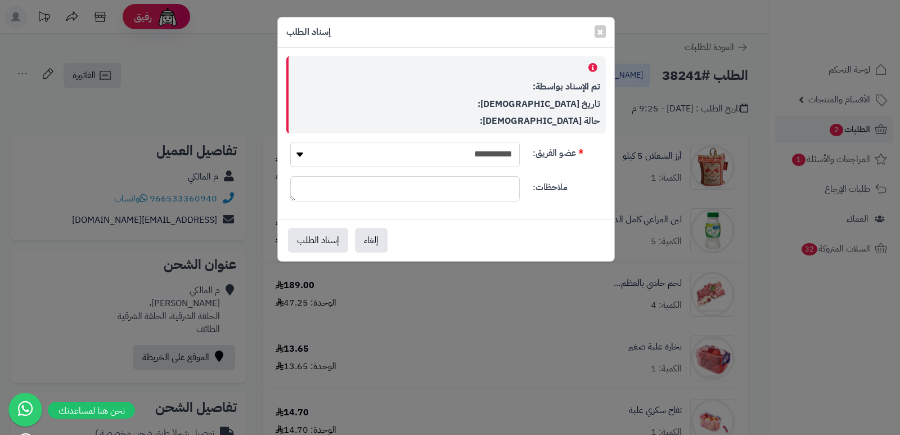
click at [480, 154] on select "**********" at bounding box center [405, 154] width 230 height 25
select select "**"
click at [290, 142] on select "**********" at bounding box center [405, 154] width 230 height 25
click at [305, 240] on button "إسناد الطلب" at bounding box center [318, 239] width 60 height 25
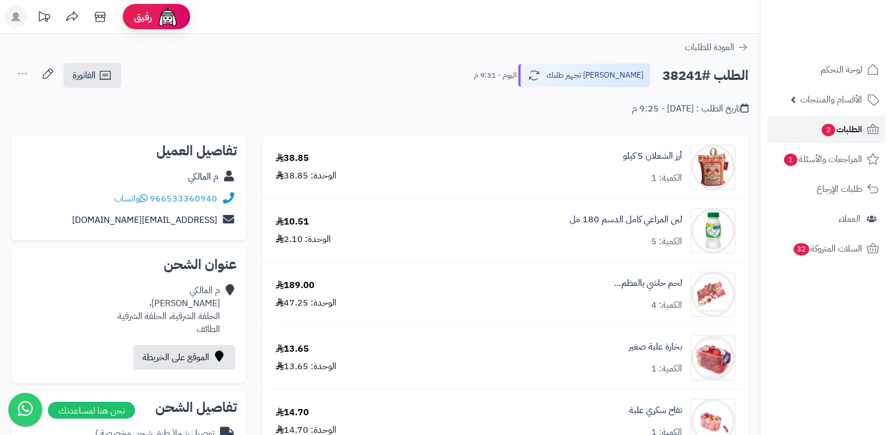
click at [845, 129] on span "الطلبات 2" at bounding box center [841, 130] width 42 height 16
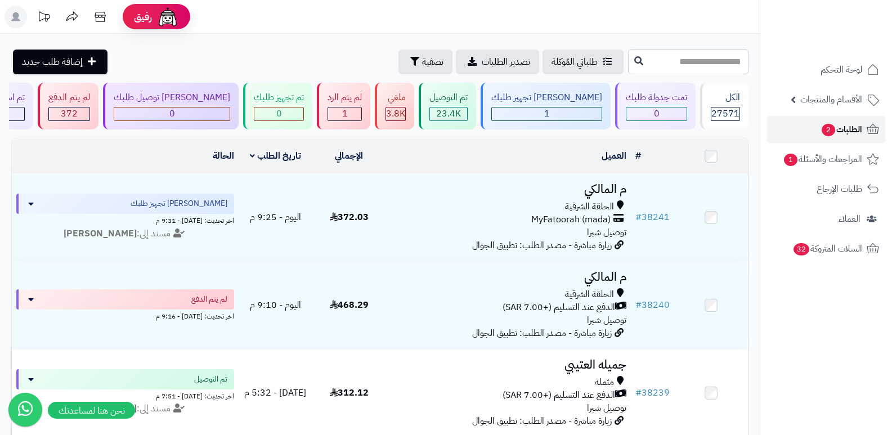
click at [851, 129] on span "الطلبات 2" at bounding box center [841, 130] width 42 height 16
click at [855, 124] on span "الطلبات 2" at bounding box center [841, 130] width 42 height 16
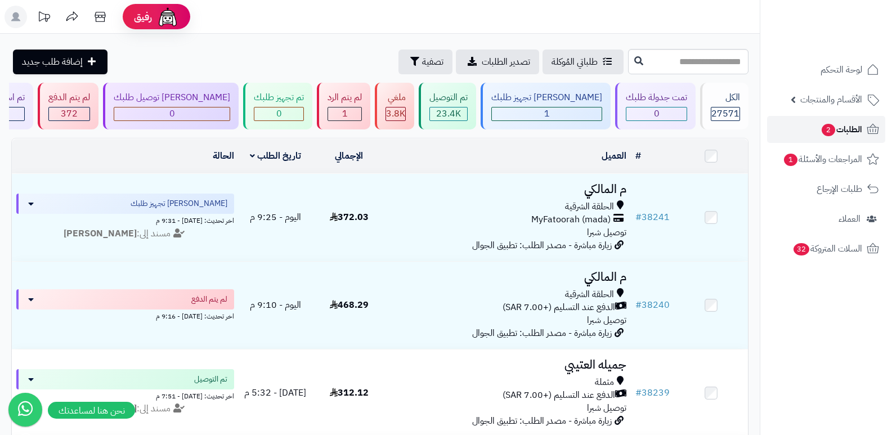
click at [855, 124] on span "الطلبات 2" at bounding box center [841, 130] width 42 height 16
click at [850, 123] on span "الطلبات 2" at bounding box center [841, 130] width 42 height 16
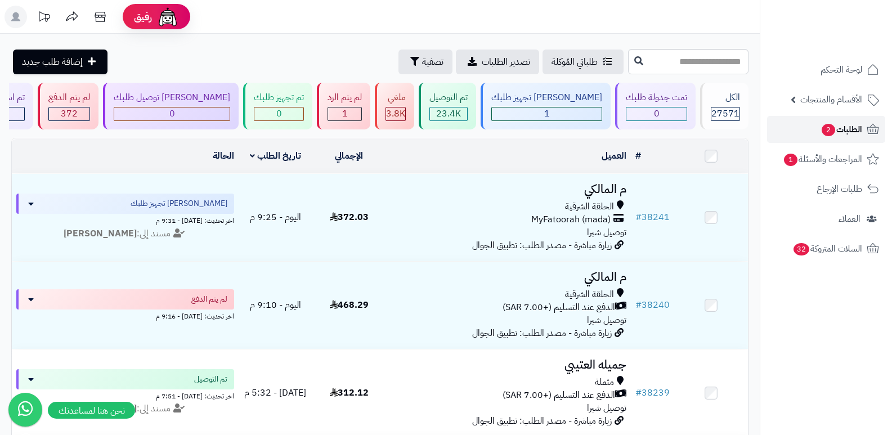
click at [850, 123] on span "الطلبات 2" at bounding box center [841, 130] width 42 height 16
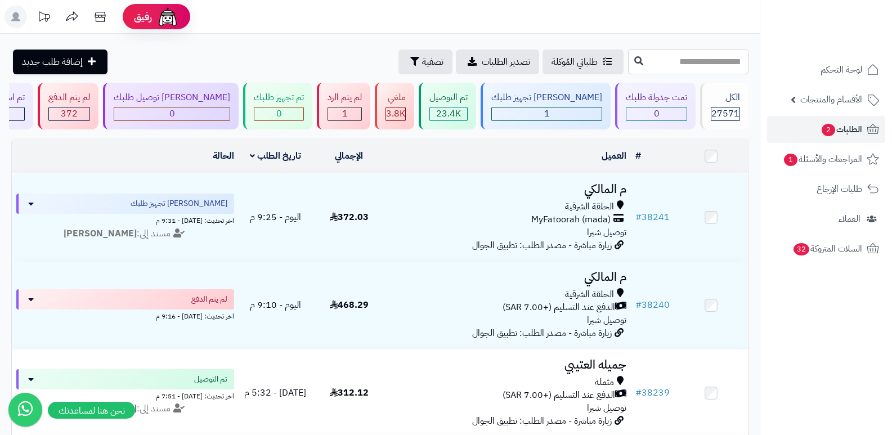
click at [702, 61] on input "text" at bounding box center [688, 61] width 120 height 25
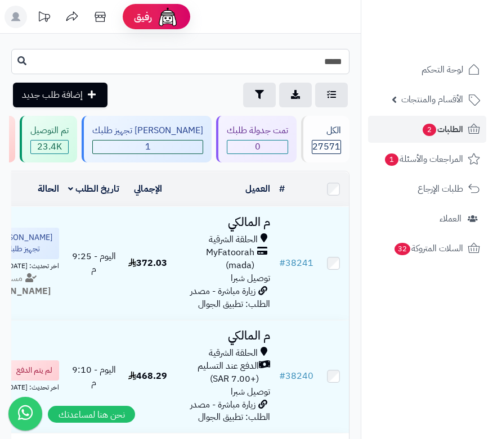
type input "*****"
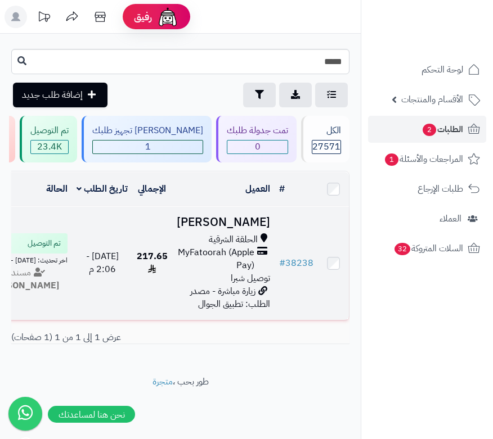
click at [260, 228] on h3 "[PERSON_NAME]" at bounding box center [223, 222] width 93 height 13
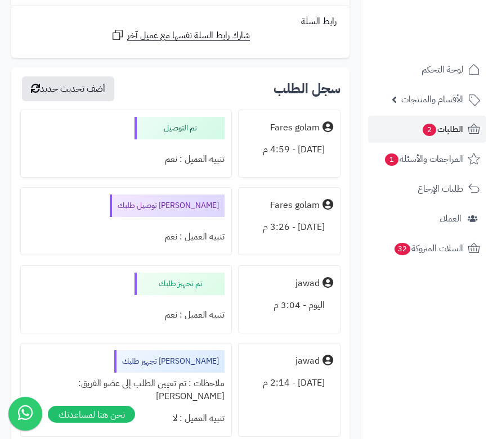
scroll to position [2194, 0]
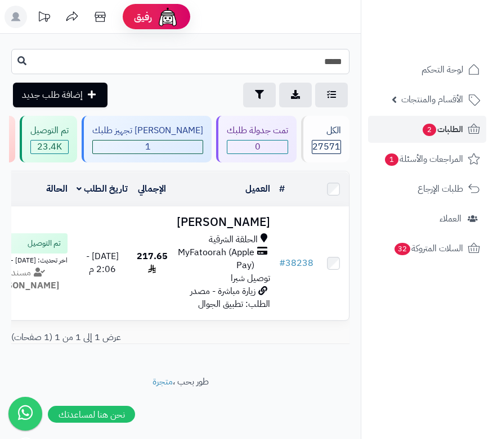
drag, startPoint x: 336, startPoint y: 63, endPoint x: 354, endPoint y: 56, distance: 19.8
click at [354, 56] on div "***** طلباتي المُوكلة تصدير الطلبات تصفية إضافة طلب جديد" at bounding box center [180, 78] width 361 height 59
type input "*****"
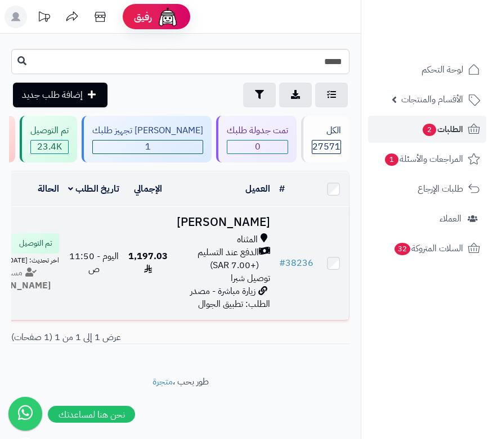
click at [258, 229] on h3 "[PERSON_NAME]" at bounding box center [223, 222] width 93 height 13
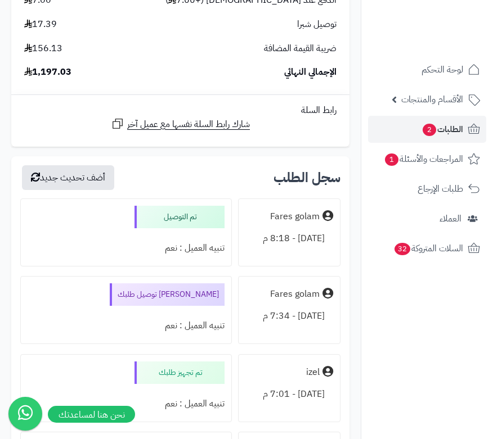
scroll to position [5063, 0]
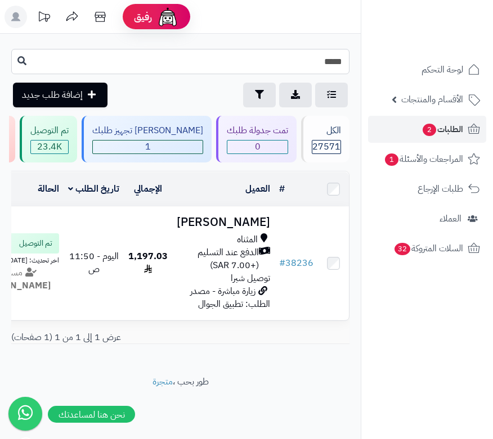
drag, startPoint x: 335, startPoint y: 59, endPoint x: 359, endPoint y: 50, distance: 25.8
click at [359, 50] on div "***** طلباتي المُوكلة تصدير الطلبات تصفية إضافة طلب جديد" at bounding box center [180, 78] width 361 height 59
type input "*****"
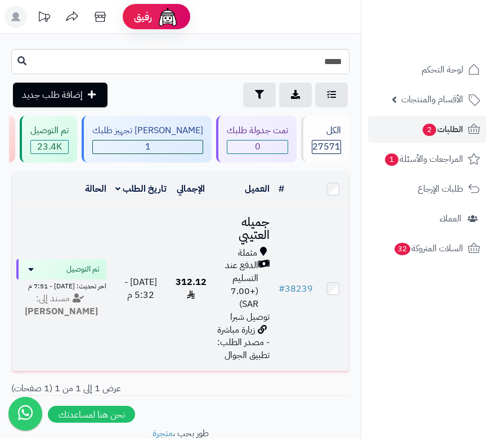
click at [247, 232] on h3 "جميله العتيبي" at bounding box center [242, 229] width 54 height 26
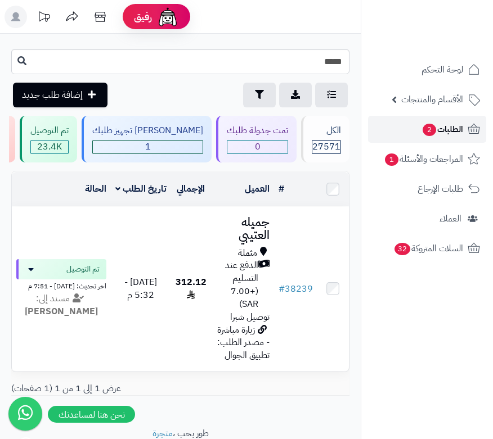
click at [442, 129] on span "الطلبات 2" at bounding box center [442, 130] width 42 height 16
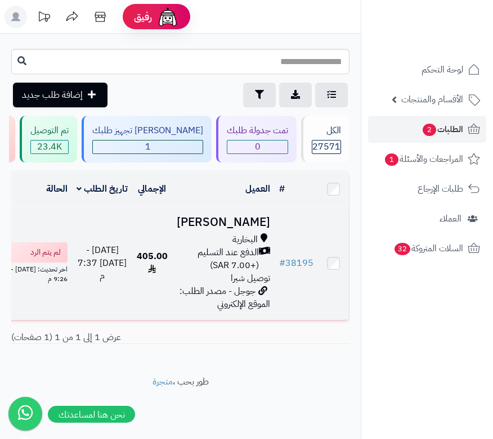
click at [249, 229] on h3 "[PERSON_NAME]" at bounding box center [223, 222] width 93 height 13
click at [39, 263] on div "لم يتم الرد" at bounding box center [22, 252] width 90 height 21
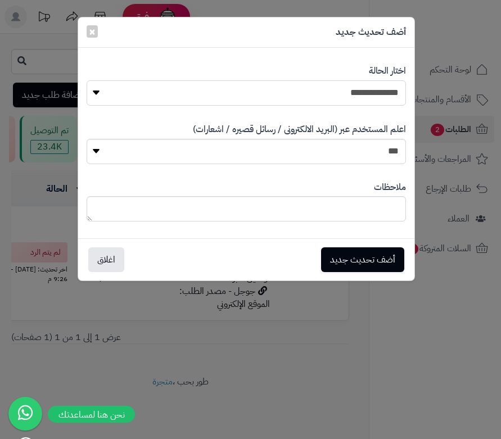
click at [374, 90] on select "**********" at bounding box center [247, 92] width 320 height 25
select select "*"
click at [87, 80] on select "**********" at bounding box center [247, 92] width 320 height 25
click at [384, 208] on textarea at bounding box center [247, 208] width 320 height 25
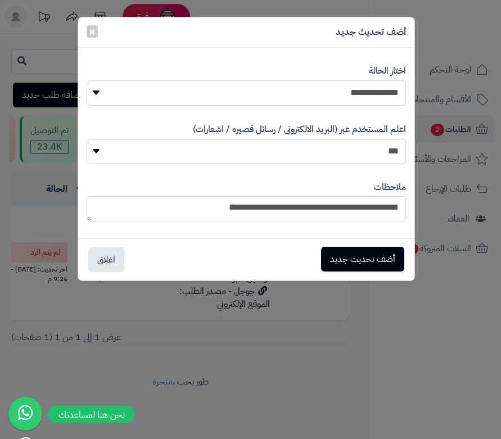
type textarea "**********"
click at [369, 259] on button "أضف تحديث جديد" at bounding box center [362, 259] width 83 height 25
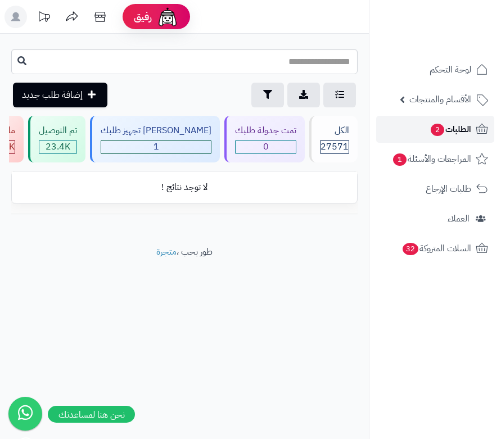
click at [454, 133] on span "الطلبات 2" at bounding box center [451, 130] width 42 height 16
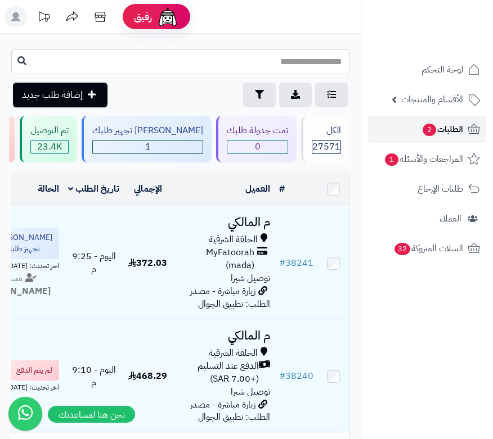
click at [443, 131] on span "الطلبات 2" at bounding box center [442, 130] width 42 height 16
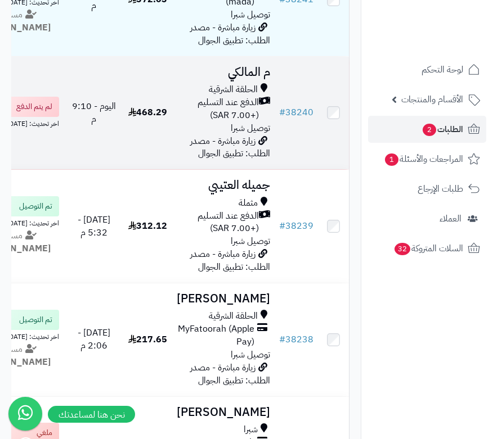
scroll to position [281, 0]
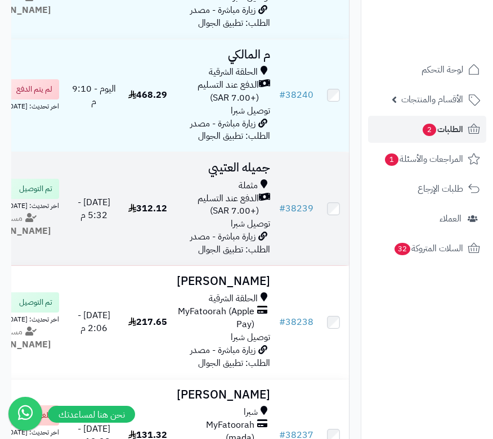
click at [230, 174] on h3 "جميله العتيبي" at bounding box center [223, 167] width 93 height 13
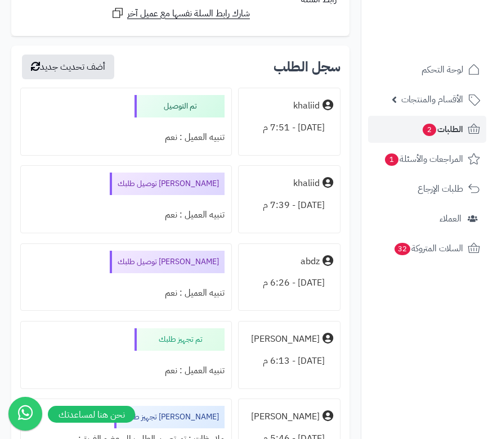
scroll to position [2701, 0]
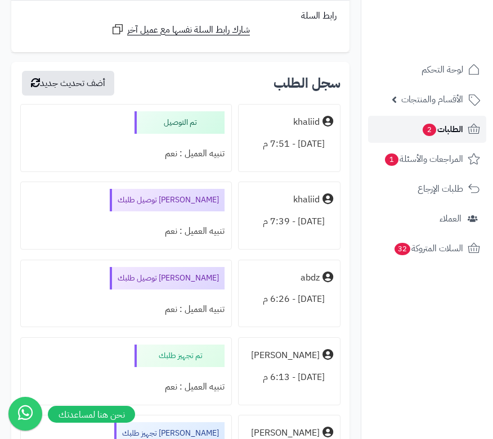
click at [436, 131] on span "الطلبات 2" at bounding box center [442, 130] width 42 height 16
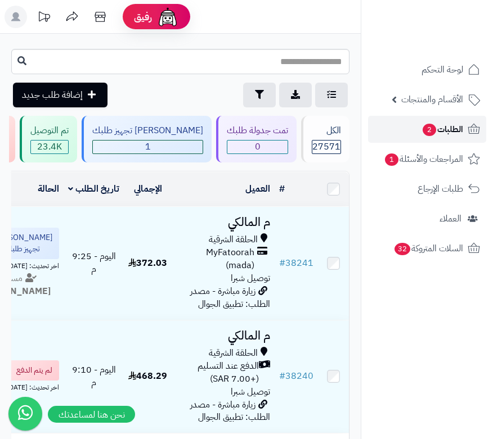
click at [448, 129] on span "الطلبات 2" at bounding box center [442, 130] width 42 height 16
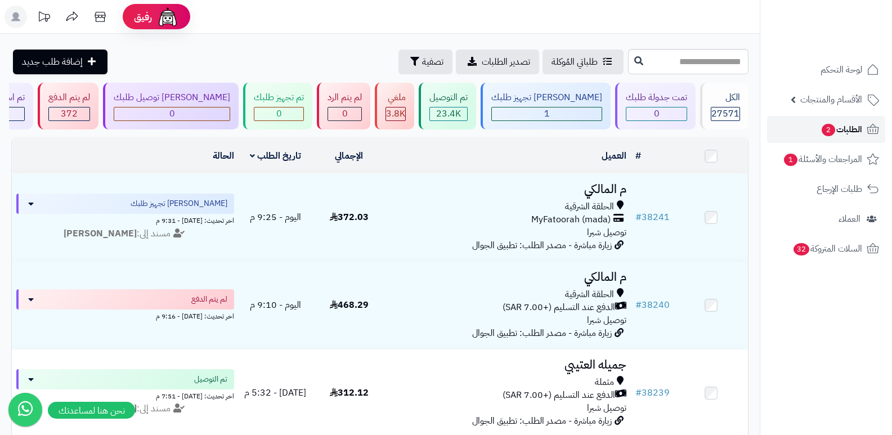
click at [492, 130] on span "الطلبات 2" at bounding box center [841, 130] width 42 height 16
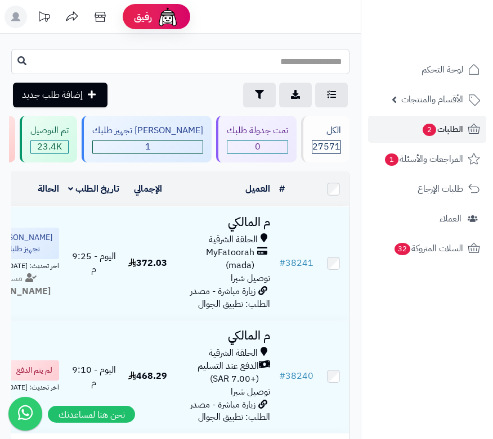
click at [303, 66] on input "text" at bounding box center [180, 61] width 338 height 25
type input "*****"
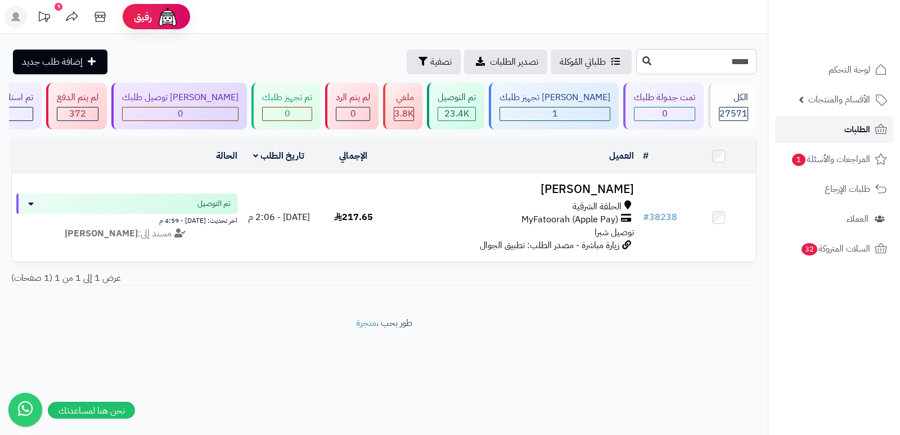
click at [492, 135] on span "الطلبات" at bounding box center [857, 130] width 26 height 16
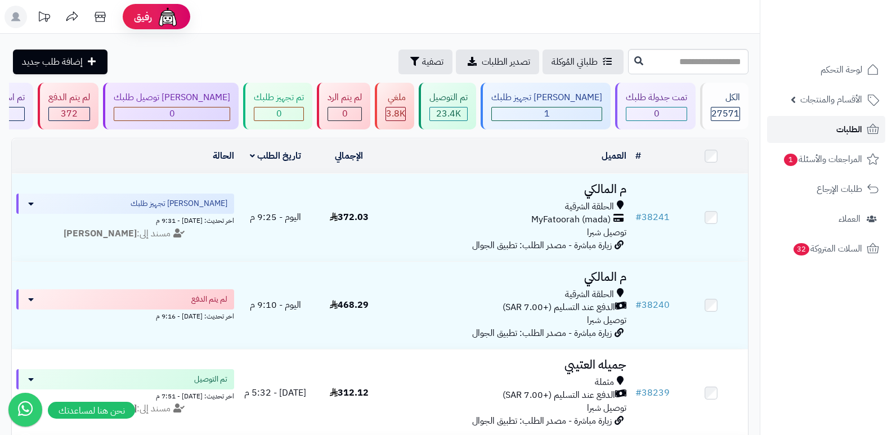
click at [846, 124] on span "الطلبات" at bounding box center [849, 130] width 26 height 16
click at [859, 132] on span "الطلبات" at bounding box center [849, 130] width 26 height 16
click at [857, 132] on span "الطلبات" at bounding box center [849, 130] width 26 height 16
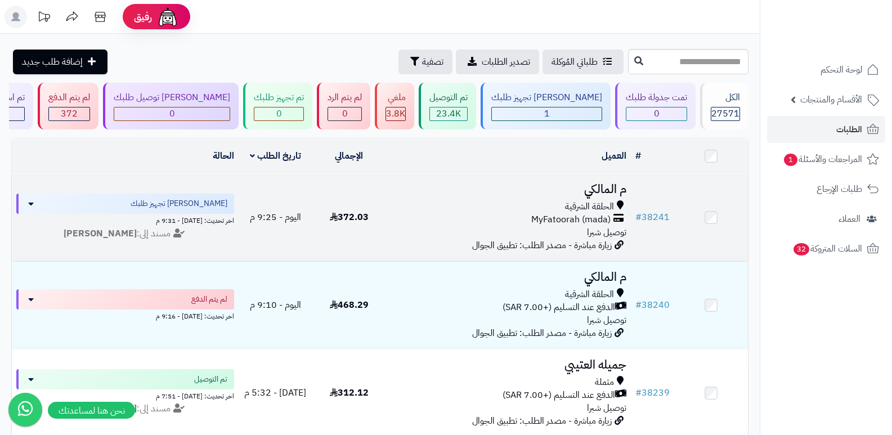
click at [613, 177] on td "م المالكي الحلقة الشرقية MyFatoorah (mada) توصيل شبرا زيارة مباشرة - مصدر الطلب…" at bounding box center [508, 217] width 245 height 87
click at [606, 187] on h3 "م المالكي" at bounding box center [508, 189] width 236 height 13
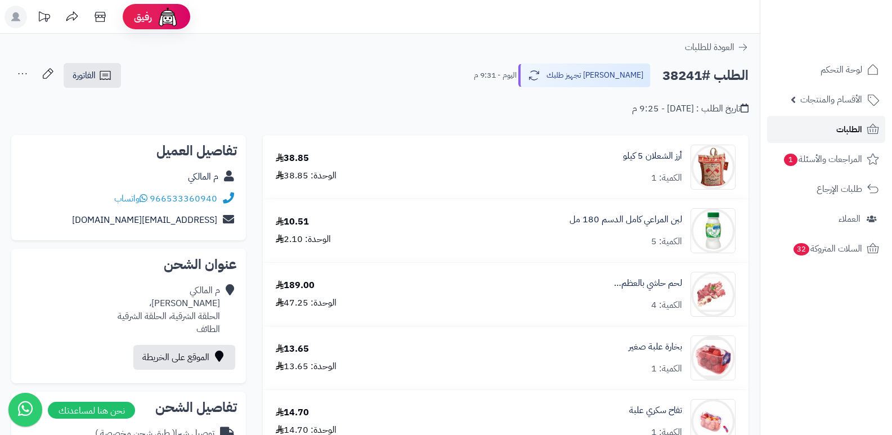
click at [851, 131] on span "الطلبات" at bounding box center [849, 130] width 26 height 16
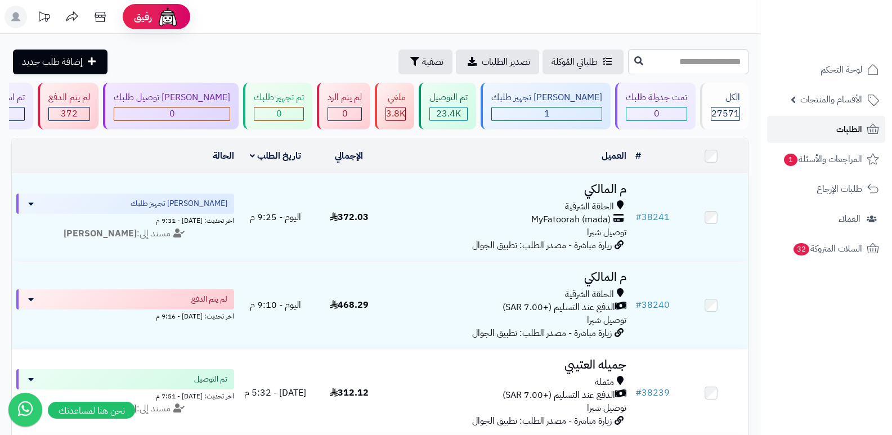
click at [852, 133] on span "الطلبات" at bounding box center [849, 130] width 26 height 16
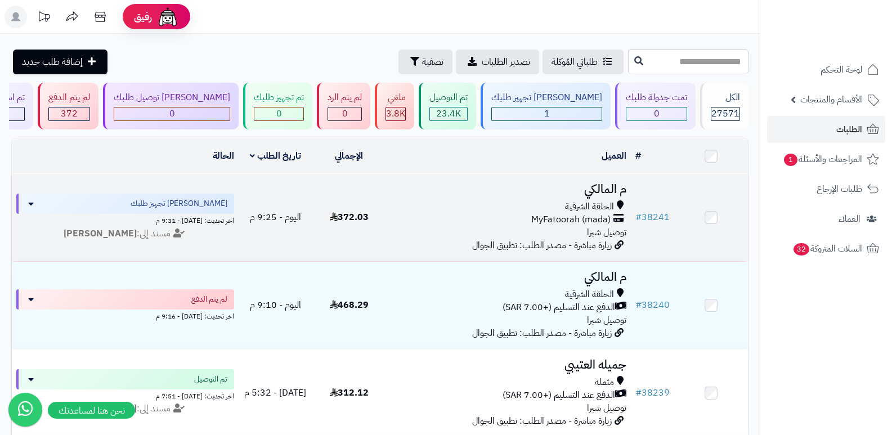
click at [609, 188] on h3 "م المالكي" at bounding box center [508, 189] width 236 height 13
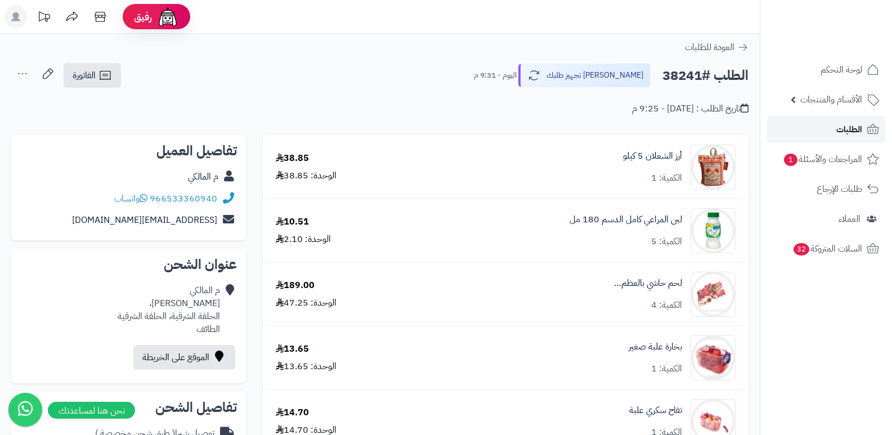
click at [825, 125] on link "الطلبات" at bounding box center [826, 129] width 118 height 27
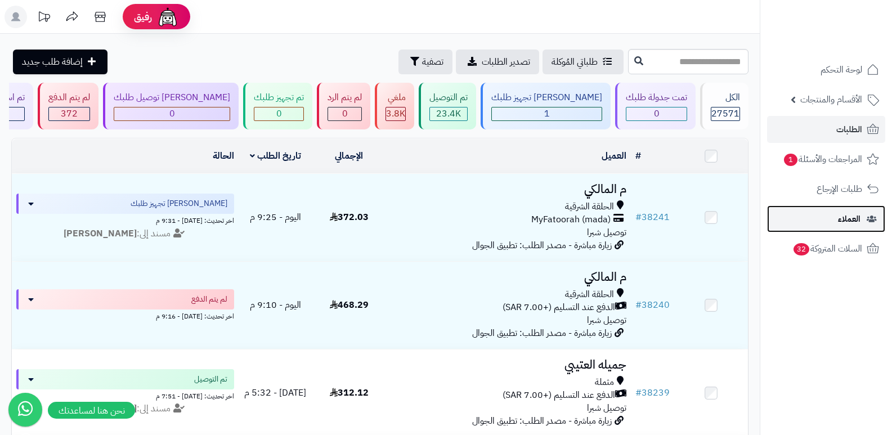
click at [853, 214] on span "العملاء" at bounding box center [849, 219] width 23 height 16
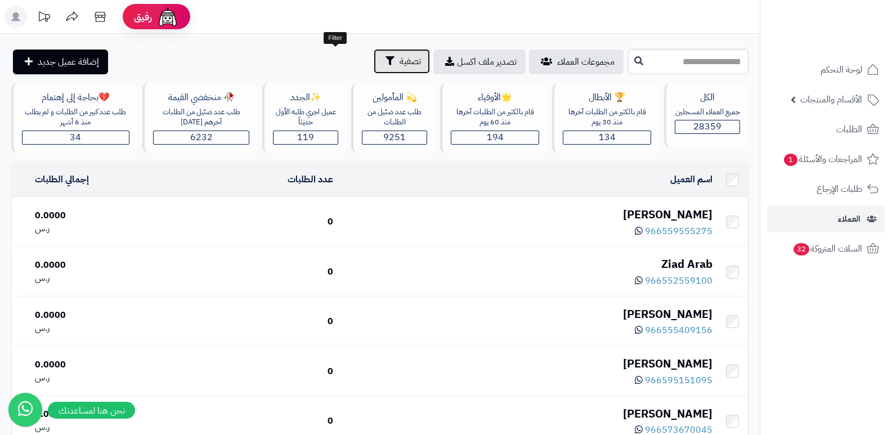
click at [399, 55] on span "تصفية" at bounding box center [409, 62] width 21 height 14
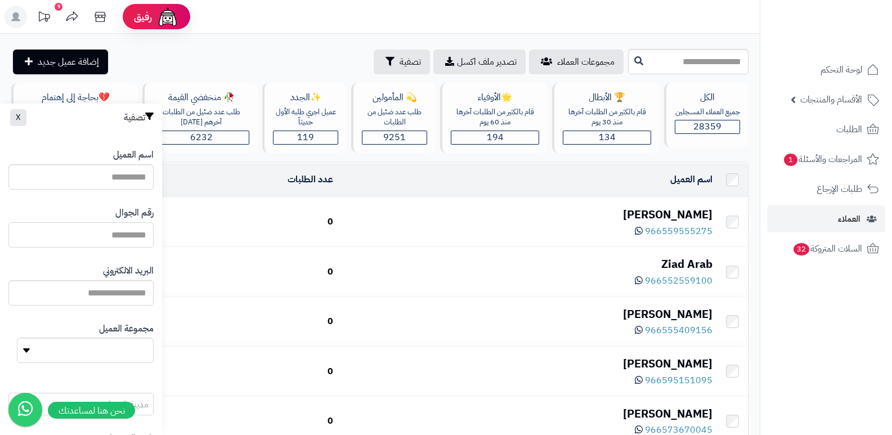
click at [94, 236] on input "اسم العميل" at bounding box center [80, 234] width 145 height 25
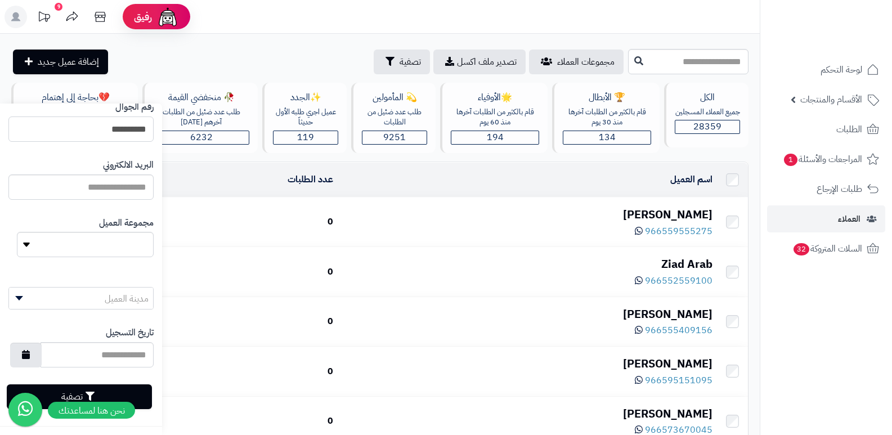
scroll to position [106, 0]
type input "**********"
click at [127, 389] on button "تصفية" at bounding box center [79, 395] width 145 height 25
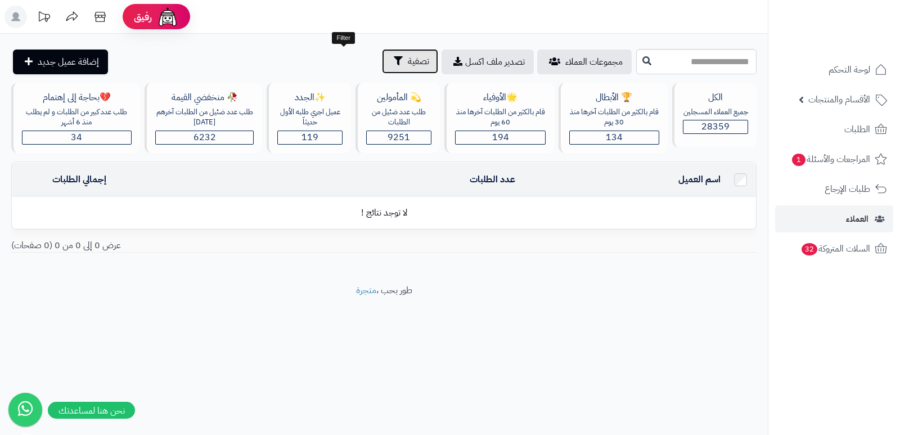
click at [382, 60] on button "تصفية" at bounding box center [410, 61] width 56 height 25
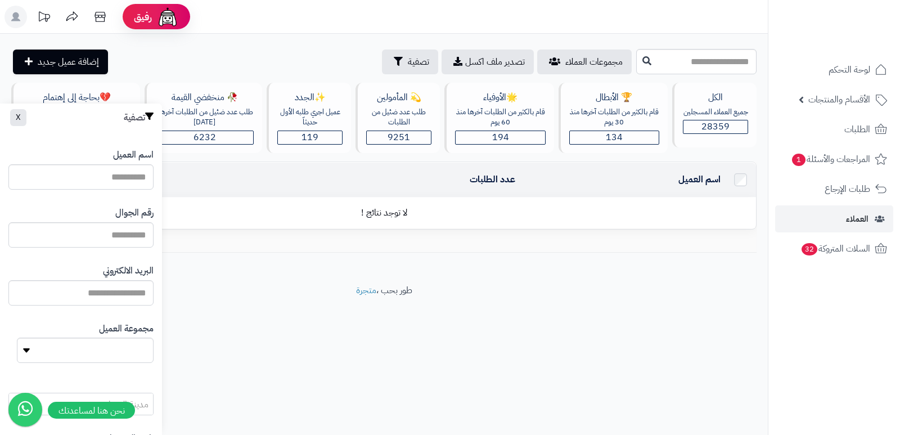
click at [69, 248] on div "رقم الجوال" at bounding box center [80, 227] width 145 height 58
click at [81, 239] on input "اسم العميل" at bounding box center [80, 234] width 145 height 25
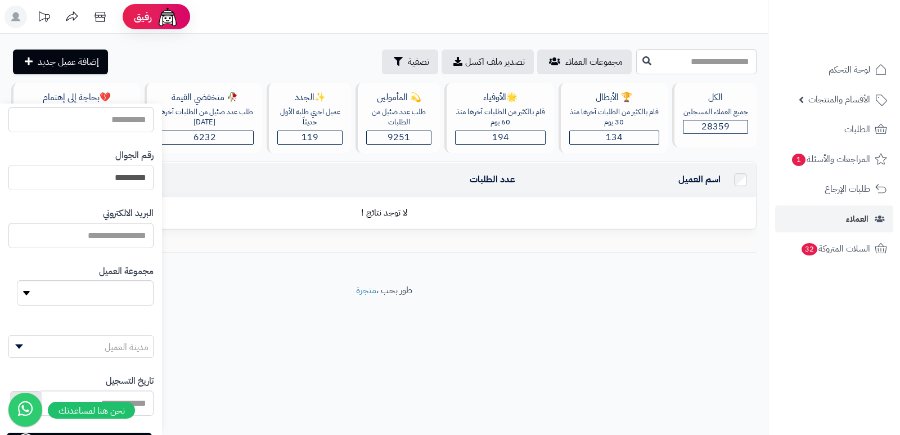
scroll to position [106, 0]
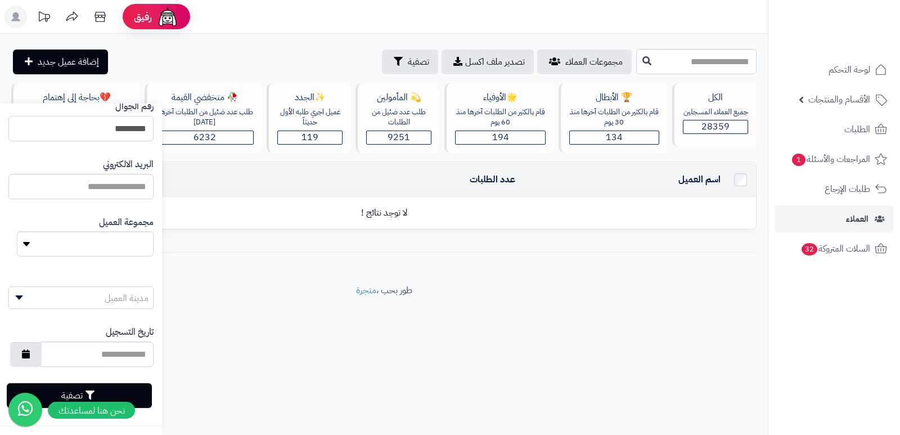
type input "*********"
click at [140, 393] on button "تصفية" at bounding box center [79, 395] width 145 height 25
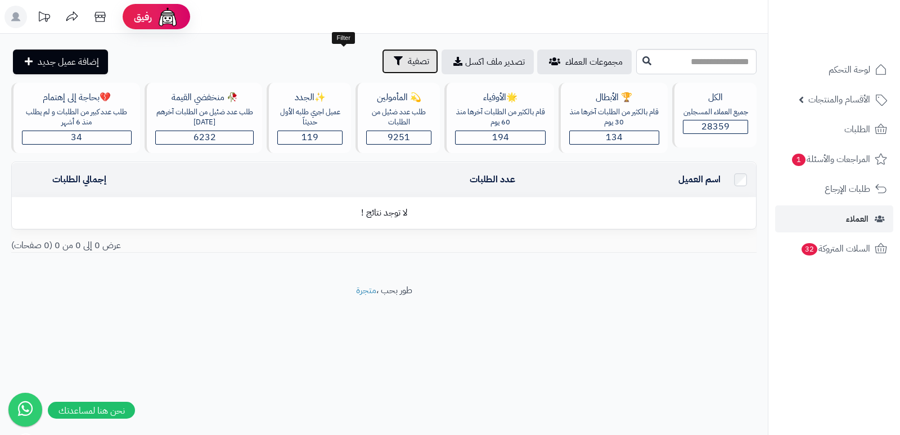
click at [382, 68] on button "تصفية" at bounding box center [410, 61] width 56 height 25
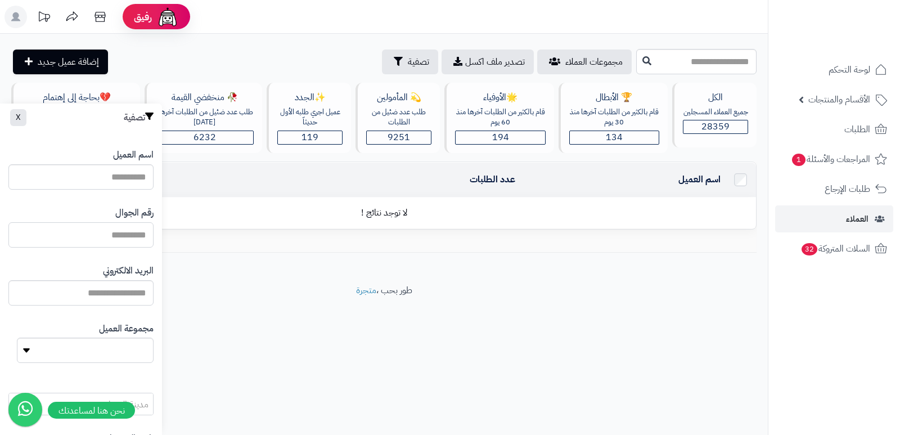
click at [141, 235] on input "اسم العميل" at bounding box center [80, 234] width 145 height 25
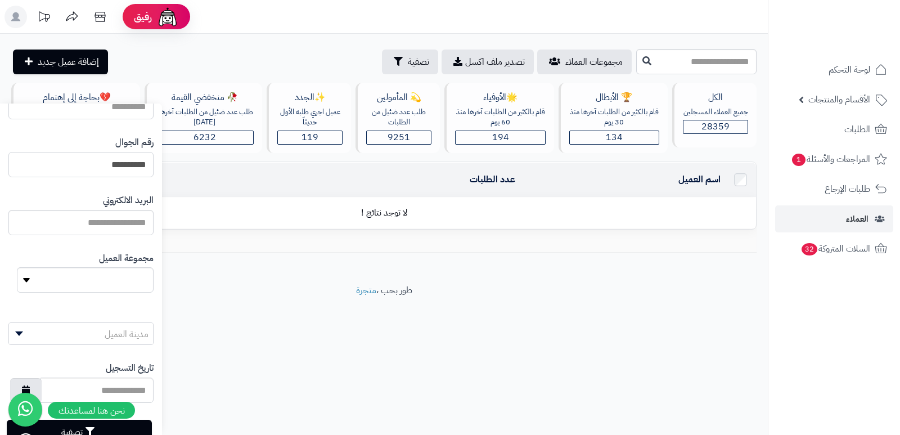
scroll to position [106, 0]
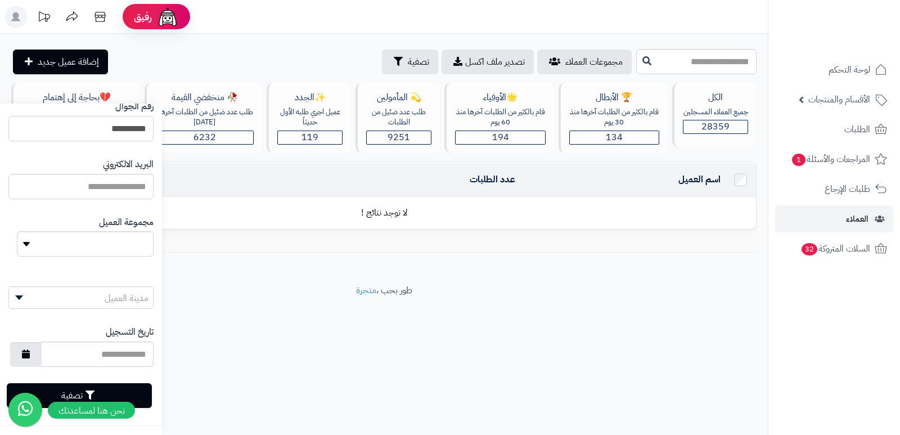
type input "**********"
click at [142, 394] on button "تصفية" at bounding box center [79, 395] width 145 height 25
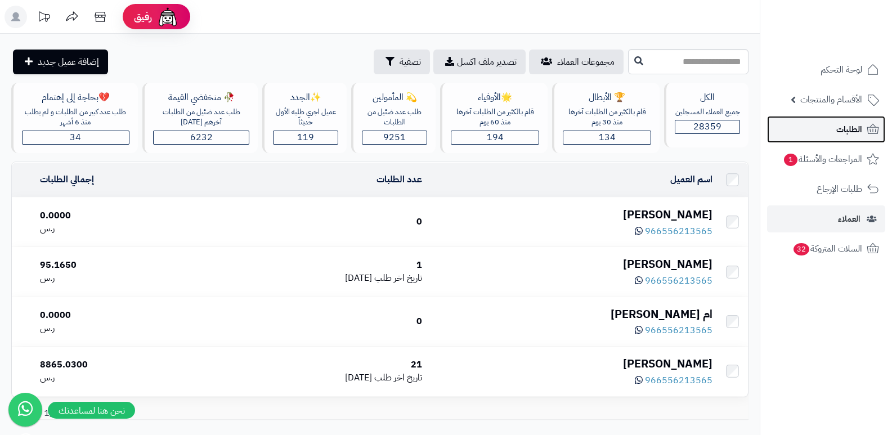
click at [830, 128] on link "الطلبات" at bounding box center [826, 129] width 118 height 27
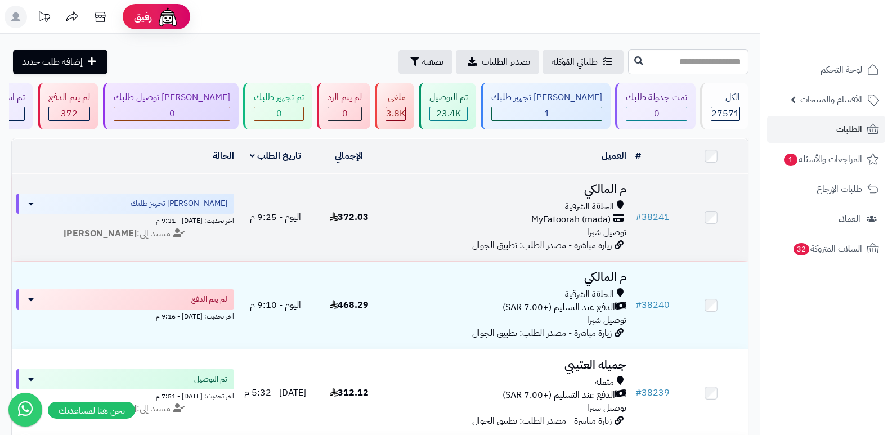
click at [594, 190] on h3 "م المالكي" at bounding box center [508, 189] width 236 height 13
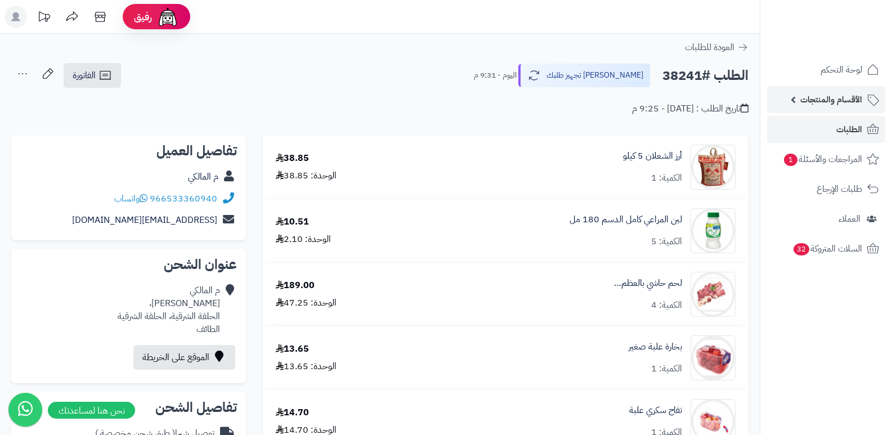
click at [835, 104] on span "الأقسام والمنتجات" at bounding box center [831, 100] width 62 height 16
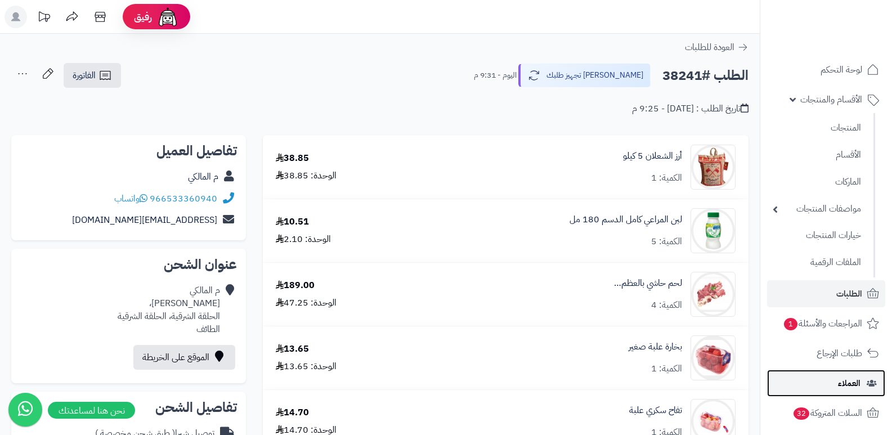
click at [855, 388] on span "العملاء" at bounding box center [849, 383] width 23 height 16
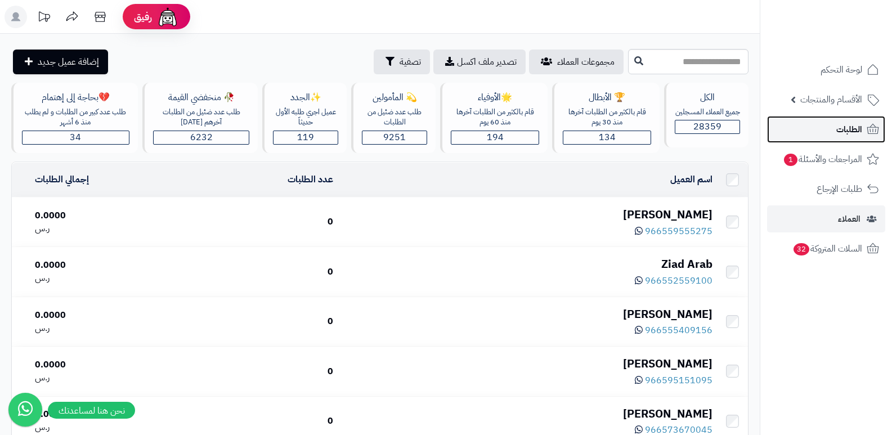
click at [853, 126] on span "الطلبات" at bounding box center [849, 130] width 26 height 16
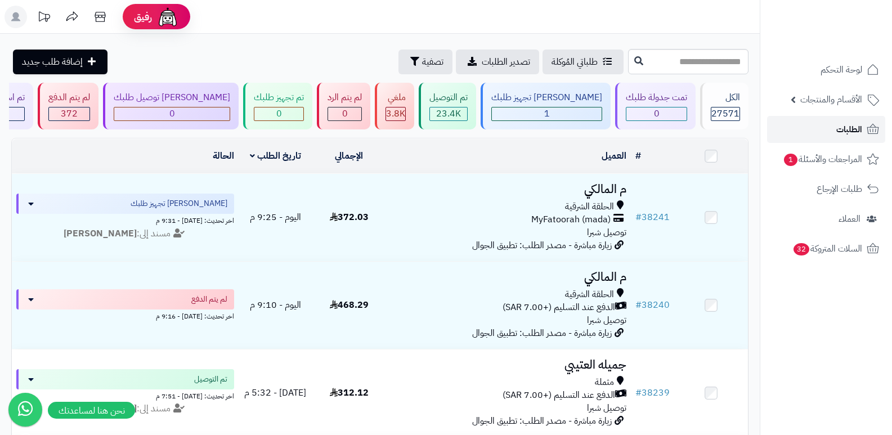
click at [850, 127] on span "الطلبات" at bounding box center [849, 130] width 26 height 16
click at [851, 126] on span "الطلبات" at bounding box center [849, 130] width 26 height 16
click at [838, 132] on span "الطلبات" at bounding box center [849, 130] width 26 height 16
click at [829, 123] on link "الطلبات" at bounding box center [826, 129] width 118 height 27
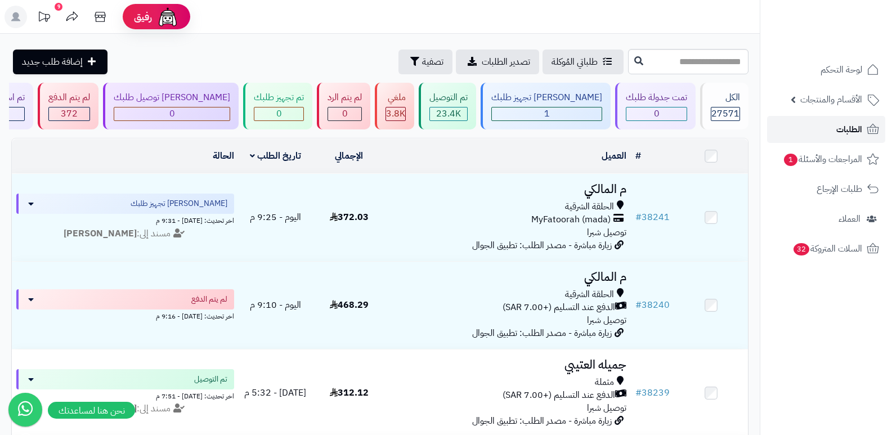
click at [841, 131] on span "الطلبات" at bounding box center [849, 130] width 26 height 16
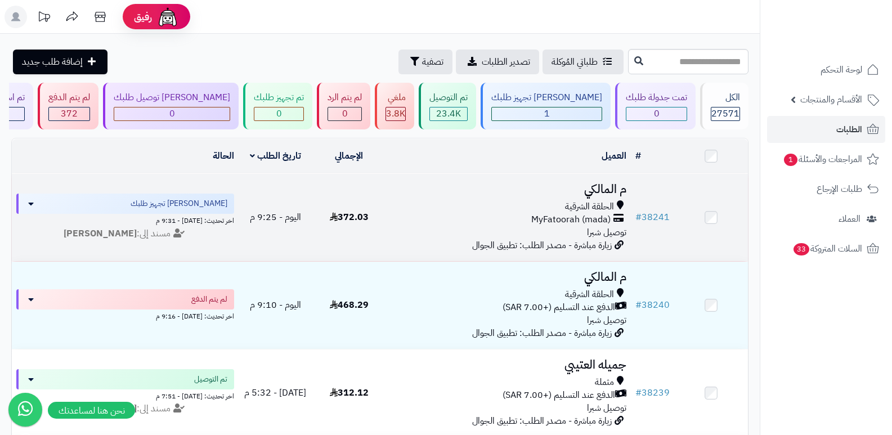
click at [594, 194] on h3 "م المالكي" at bounding box center [508, 189] width 236 height 13
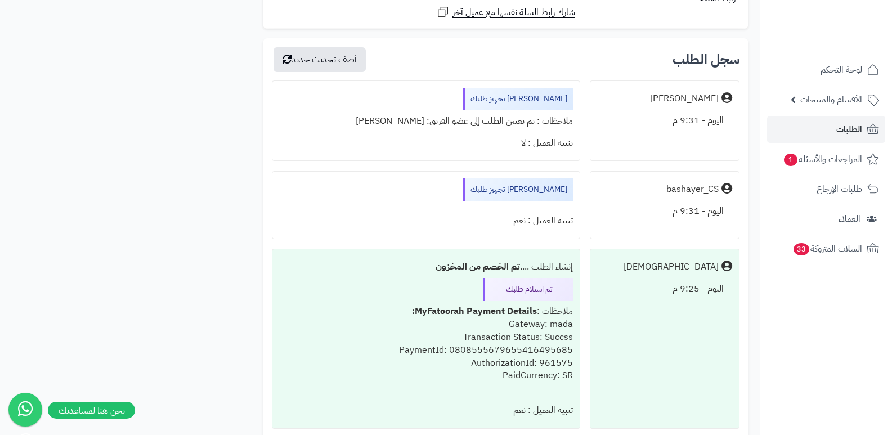
scroll to position [1139, 0]
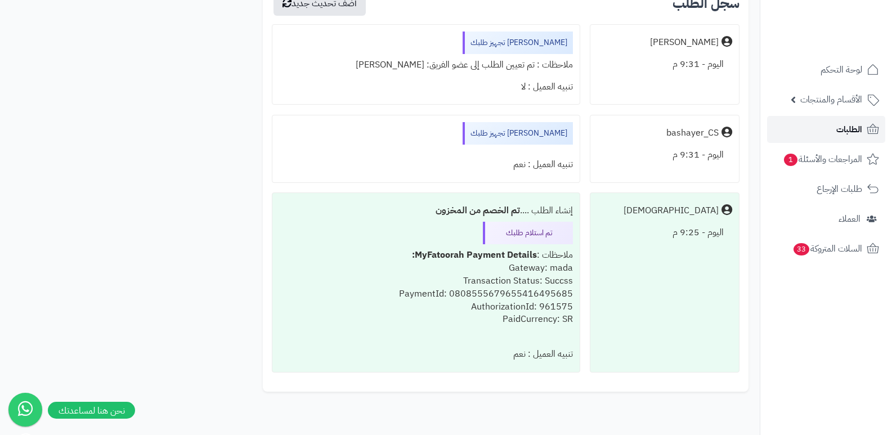
click at [842, 132] on span "الطلبات" at bounding box center [849, 130] width 26 height 16
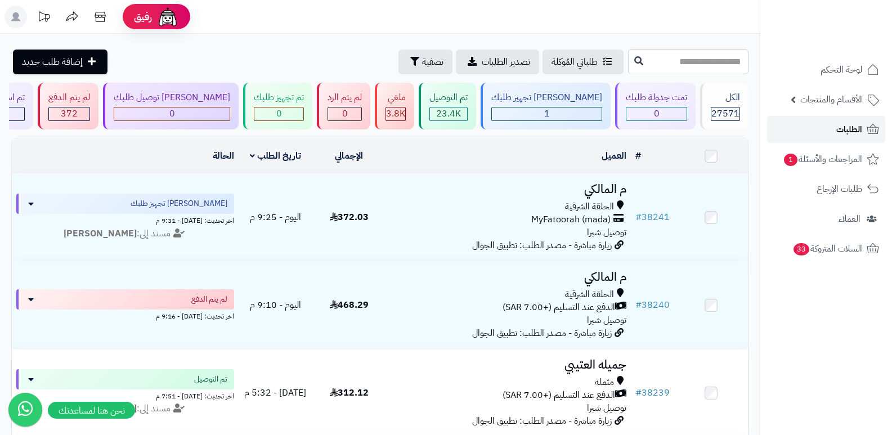
click at [842, 132] on span "الطلبات" at bounding box center [849, 130] width 26 height 16
click at [864, 129] on link "الطلبات" at bounding box center [826, 129] width 118 height 27
click at [834, 125] on link "الطلبات" at bounding box center [826, 129] width 118 height 27
click at [831, 124] on link "الطلبات" at bounding box center [826, 129] width 118 height 27
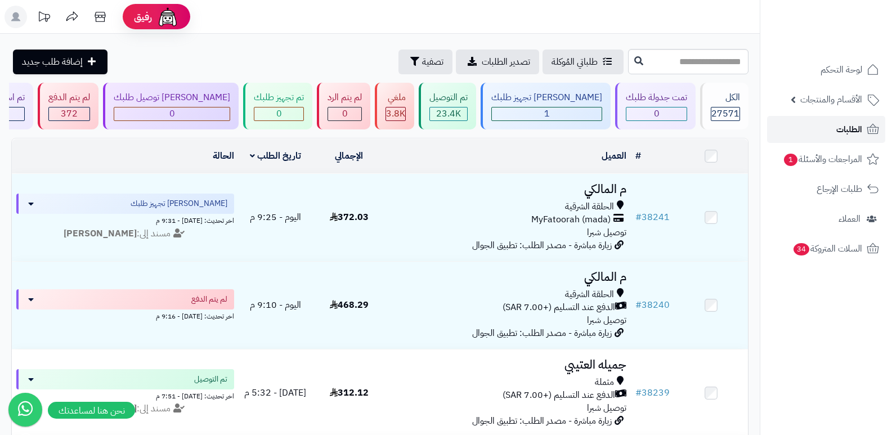
click at [831, 124] on link "الطلبات" at bounding box center [826, 129] width 118 height 27
click at [831, 129] on link "الطلبات" at bounding box center [826, 129] width 118 height 27
click at [844, 130] on span "الطلبات" at bounding box center [849, 130] width 26 height 16
click at [830, 129] on link "الطلبات" at bounding box center [826, 129] width 118 height 27
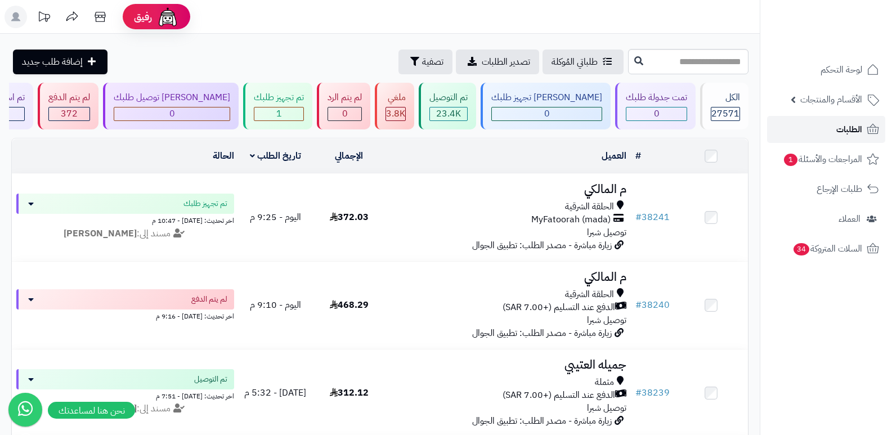
click at [849, 128] on span "الطلبات" at bounding box center [849, 130] width 26 height 16
click at [843, 137] on span "الطلبات" at bounding box center [849, 130] width 26 height 16
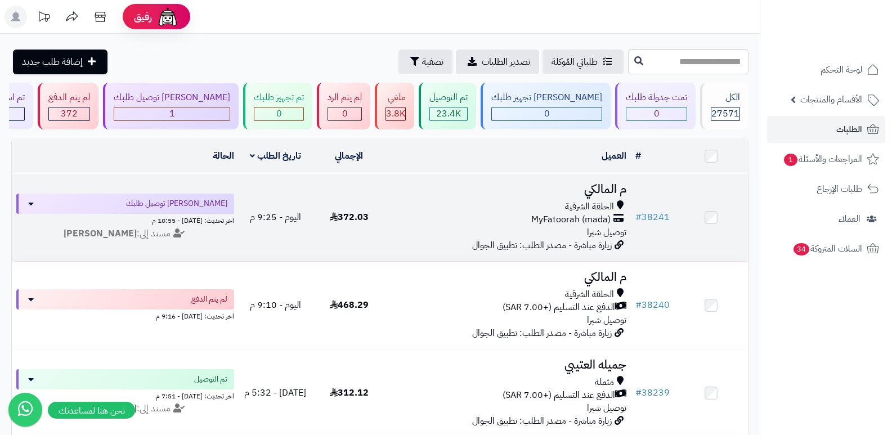
click at [588, 192] on h3 "م المالكي" at bounding box center [508, 189] width 236 height 13
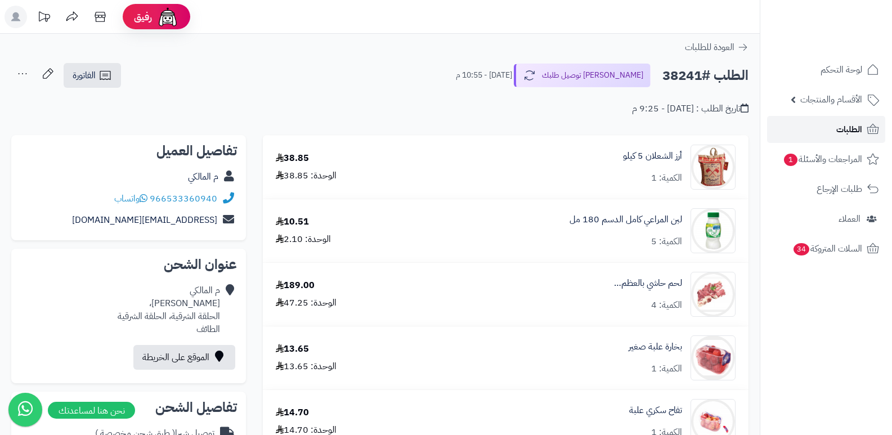
click at [815, 123] on link "الطلبات" at bounding box center [826, 129] width 118 height 27
click at [847, 134] on span "الطلبات" at bounding box center [849, 130] width 26 height 16
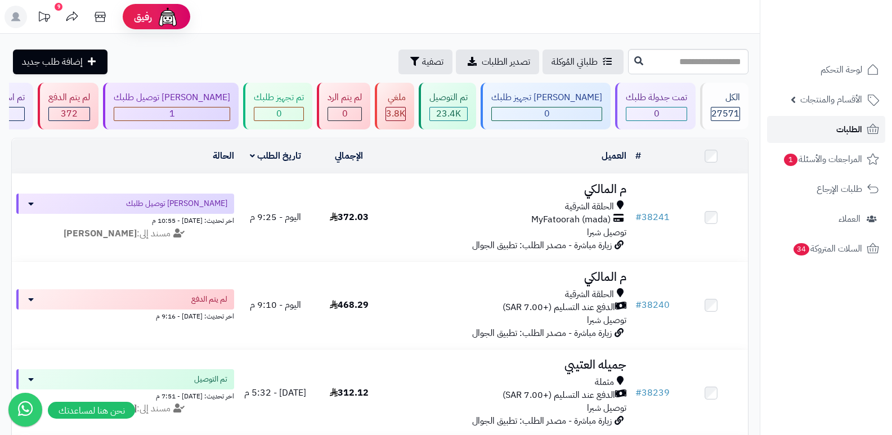
click at [828, 126] on link "الطلبات" at bounding box center [826, 129] width 118 height 27
click at [849, 131] on span "الطلبات" at bounding box center [849, 130] width 26 height 16
click at [855, 161] on span "المراجعات والأسئلة 1" at bounding box center [822, 159] width 79 height 16
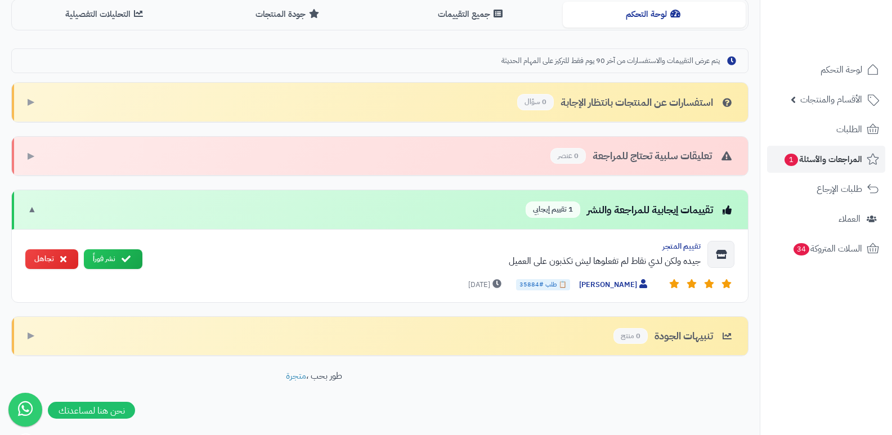
scroll to position [304, 0]
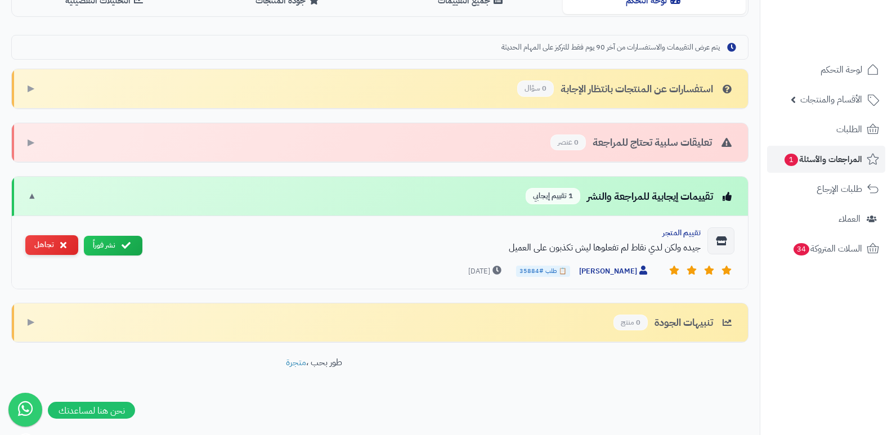
click at [53, 242] on button "تجاهل" at bounding box center [51, 245] width 53 height 20
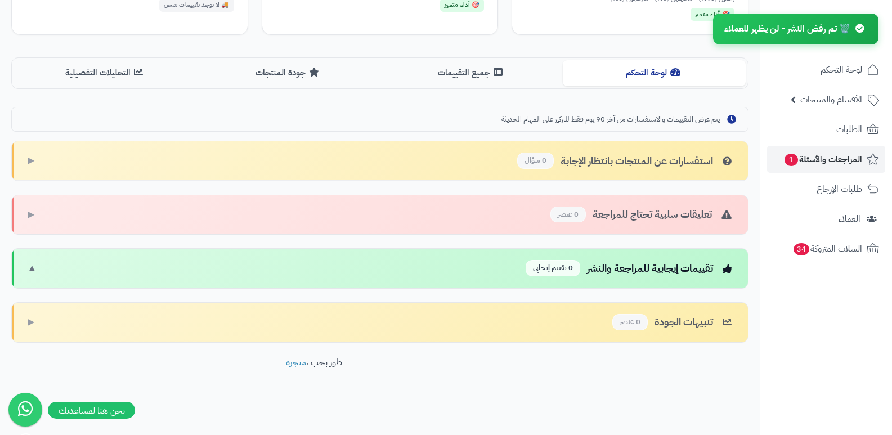
scroll to position [232, 0]
click at [850, 156] on span "المراجعات والأسئلة 1" at bounding box center [822, 159] width 79 height 16
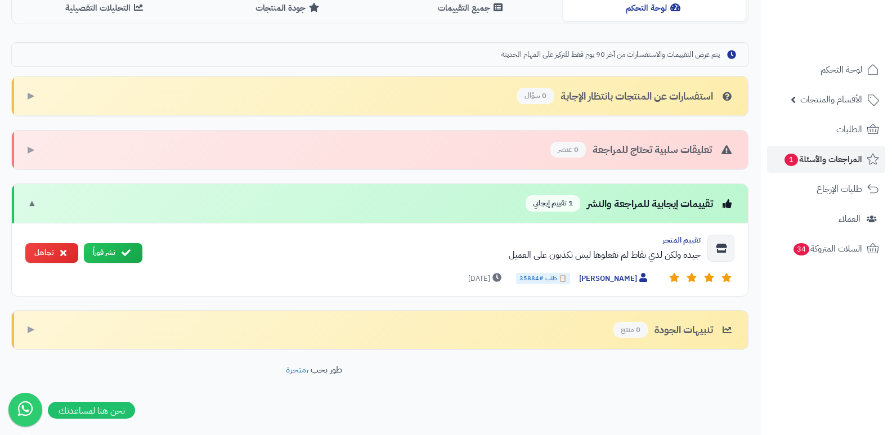
scroll to position [304, 0]
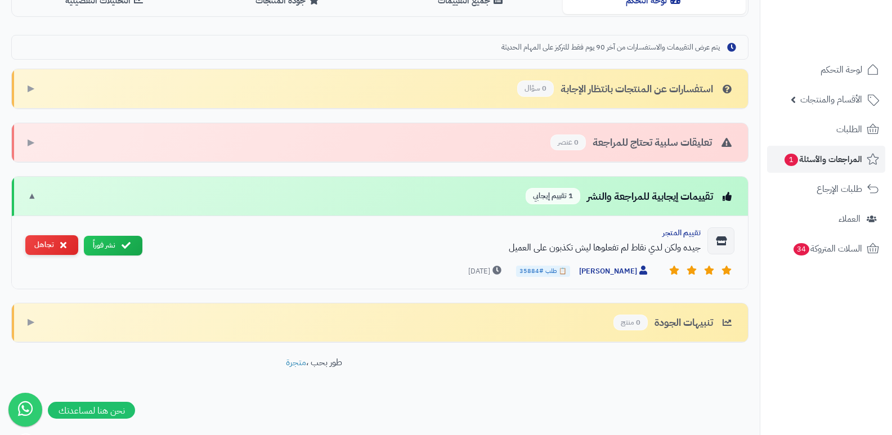
click at [42, 238] on button "تجاهل" at bounding box center [51, 245] width 53 height 20
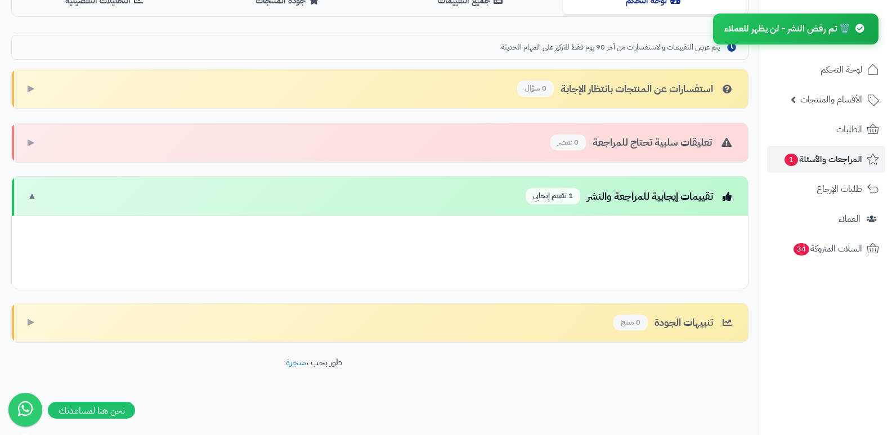
click at [42, 238] on div "تقييم المتجر جيده ولكن لدي نقاط لم تفعلوها ليش تكذبون على العميل [PERSON_NAME] …" at bounding box center [380, 252] width 736 height 73
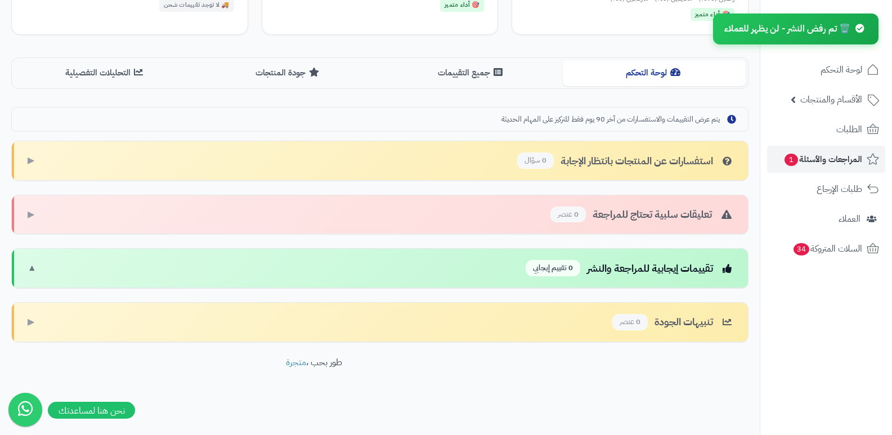
scroll to position [232, 0]
click at [844, 164] on span "المراجعات والأسئلة 1" at bounding box center [822, 159] width 79 height 16
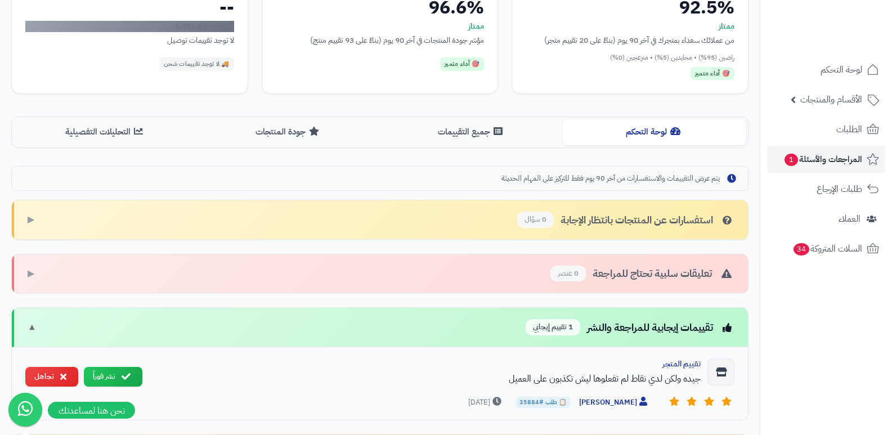
scroll to position [281, 0]
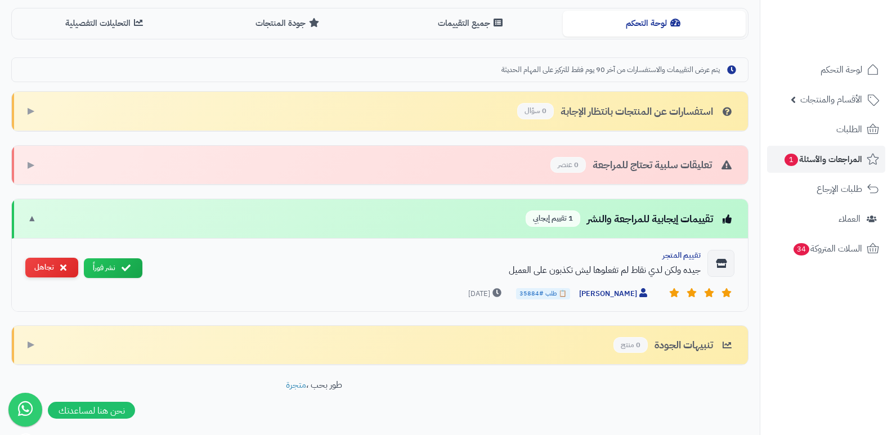
click at [40, 273] on button "تجاهل" at bounding box center [51, 268] width 53 height 20
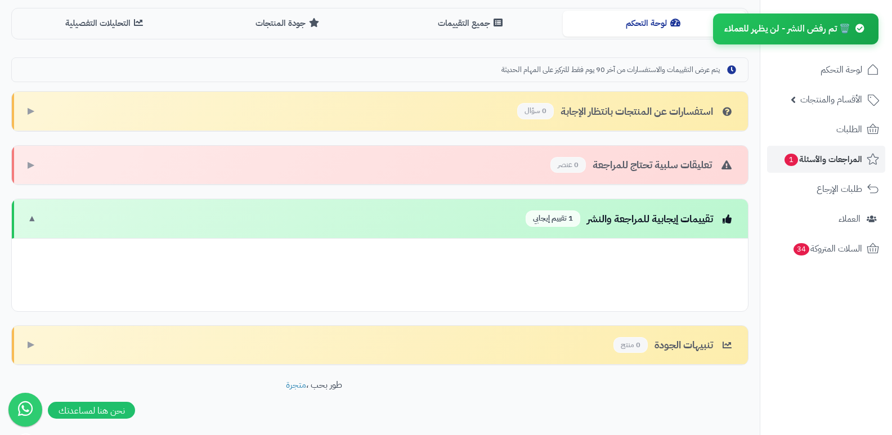
scroll to position [232, 0]
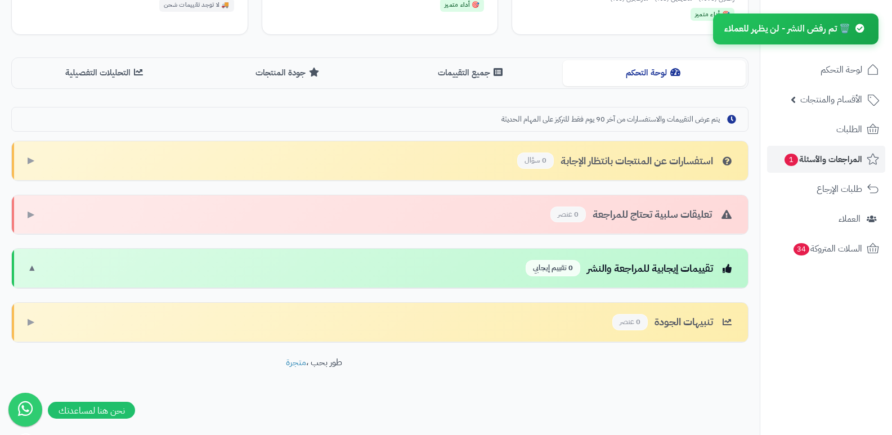
click at [40, 273] on div "تقييمات إيجابية للمراجعة والنشر 0 تقييم إيجابي ▼" at bounding box center [380, 268] width 736 height 39
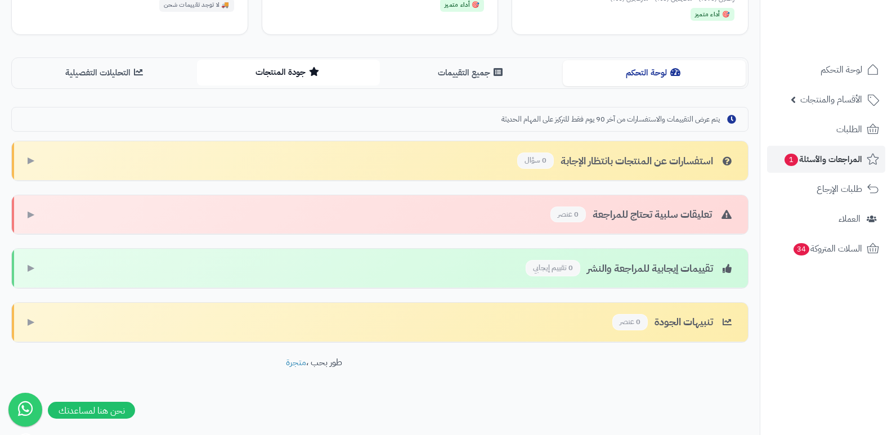
click at [284, 67] on button "جودة المنتجات" at bounding box center [288, 72] width 183 height 25
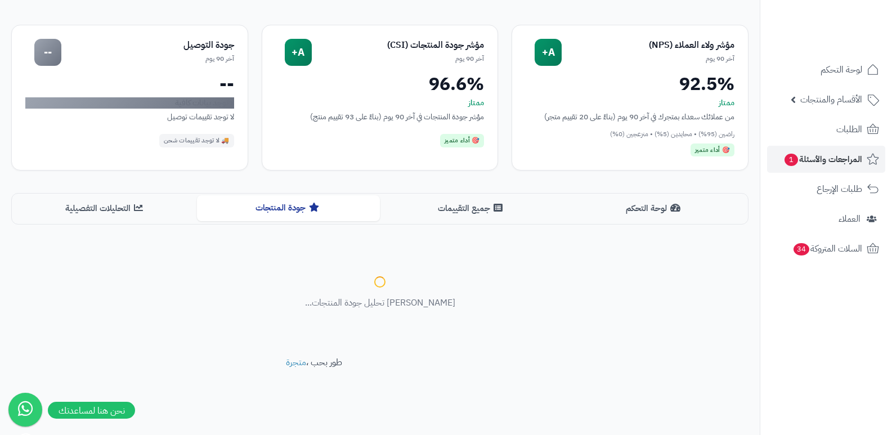
scroll to position [96, 0]
click at [823, 155] on span "المراجعات والأسئلة 1" at bounding box center [822, 159] width 79 height 16
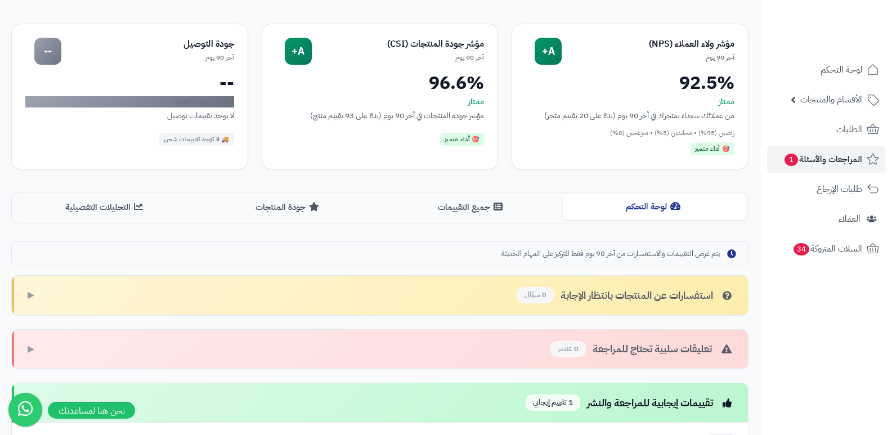
scroll to position [79, 0]
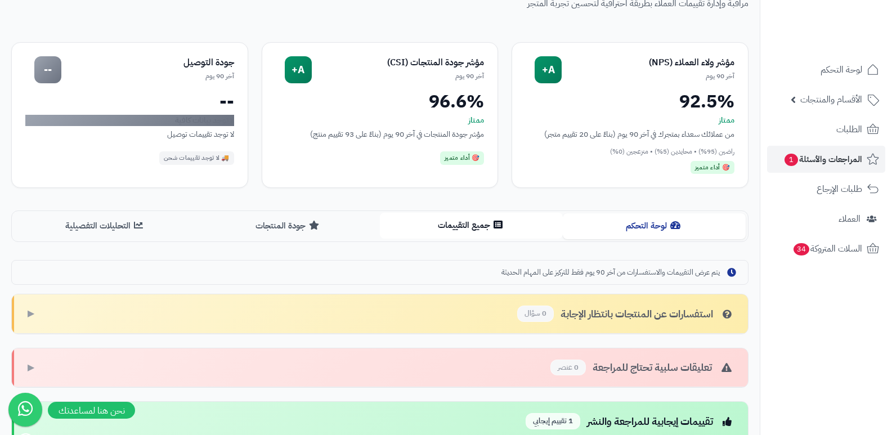
click at [474, 219] on button "جميع التقييمات" at bounding box center [471, 225] width 183 height 25
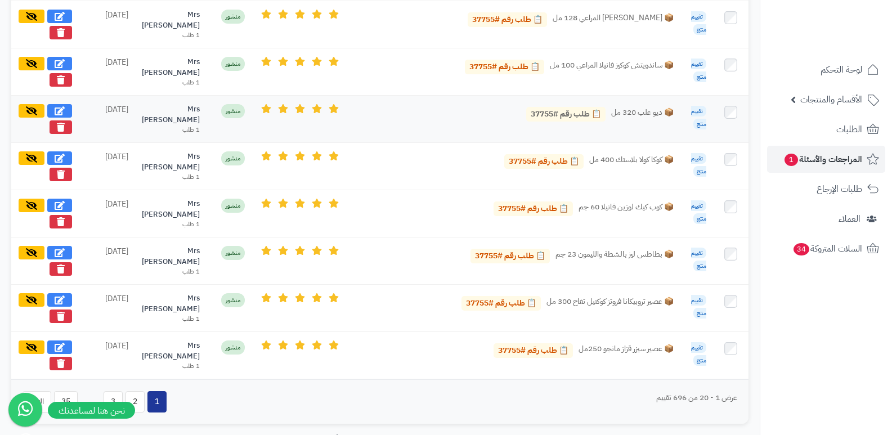
scroll to position [1291, 0]
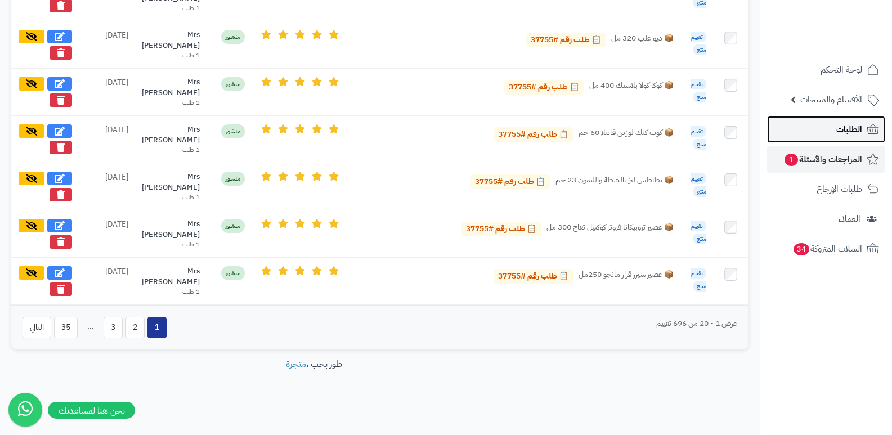
click at [851, 136] on span "الطلبات" at bounding box center [849, 130] width 26 height 16
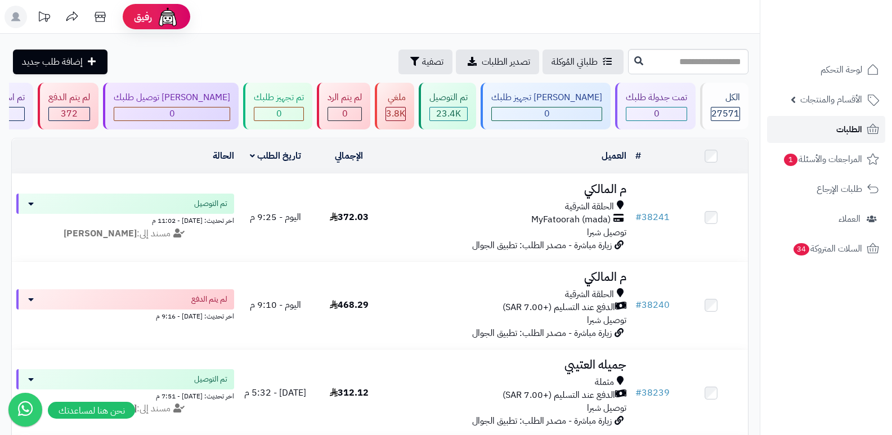
click at [861, 135] on span "الطلبات" at bounding box center [849, 130] width 26 height 16
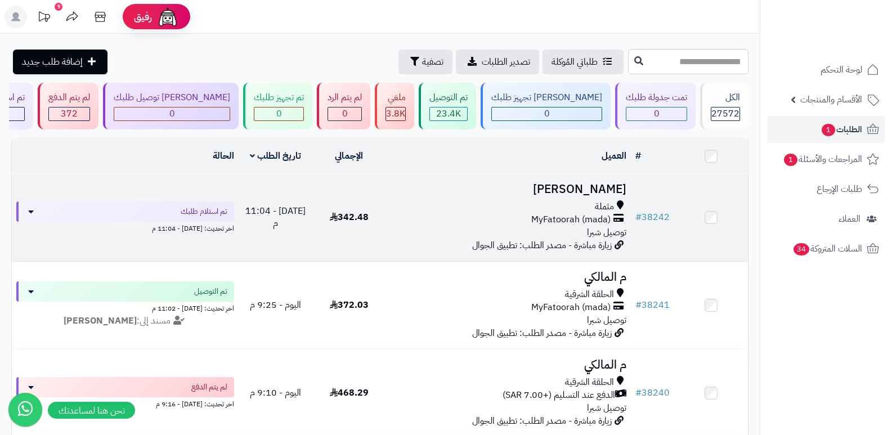
click at [583, 183] on h3 "[PERSON_NAME]" at bounding box center [508, 189] width 236 height 13
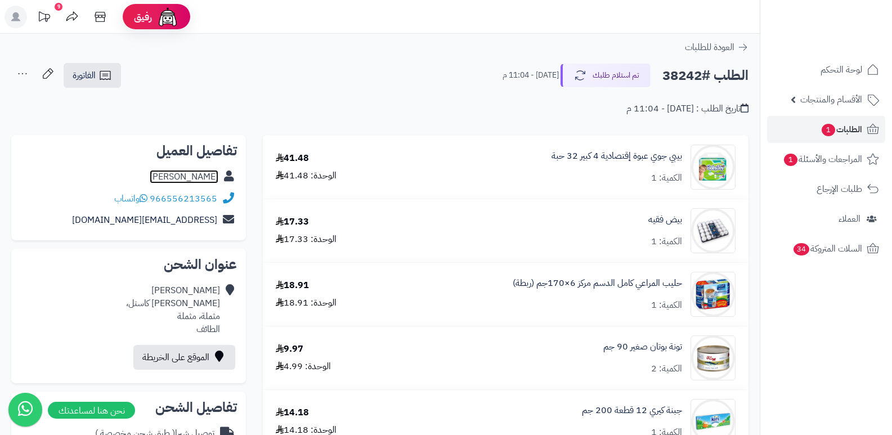
click at [198, 170] on link "[PERSON_NAME]" at bounding box center [184, 177] width 69 height 14
click at [686, 73] on h2 "الطلب #38242" at bounding box center [705, 75] width 86 height 23
copy h2 "38242"
click at [849, 135] on span "الطلبات 1" at bounding box center [841, 130] width 42 height 16
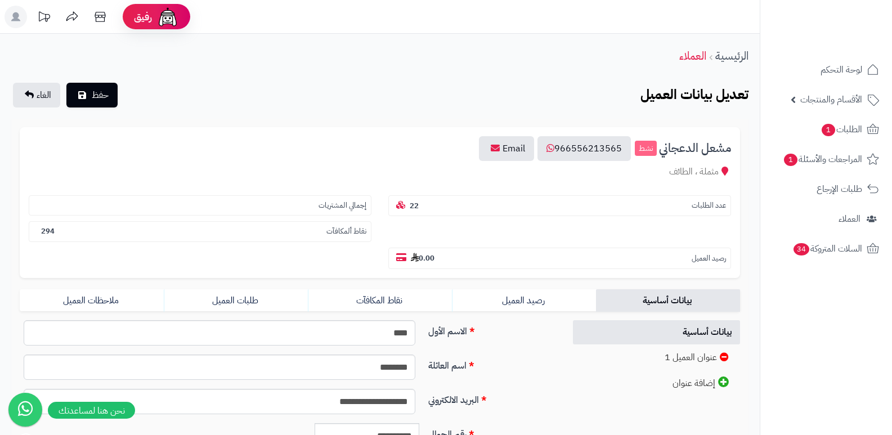
scroll to position [225, 0]
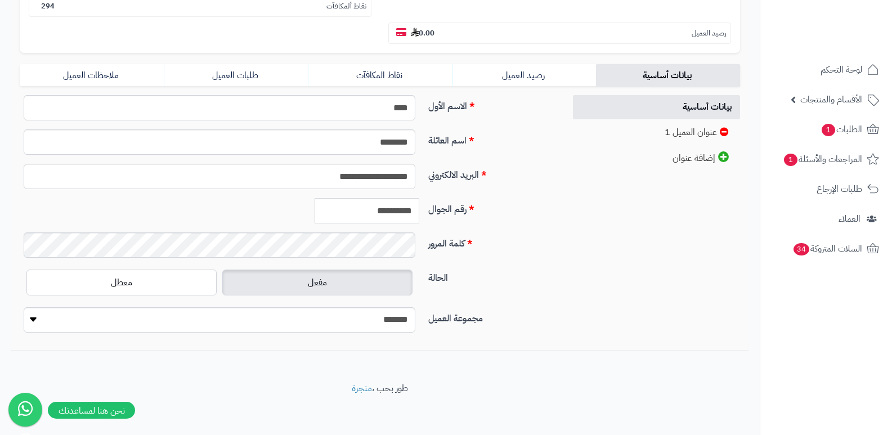
drag, startPoint x: 363, startPoint y: 212, endPoint x: 417, endPoint y: 208, distance: 54.1
click at [417, 208] on input "**********" at bounding box center [366, 210] width 105 height 25
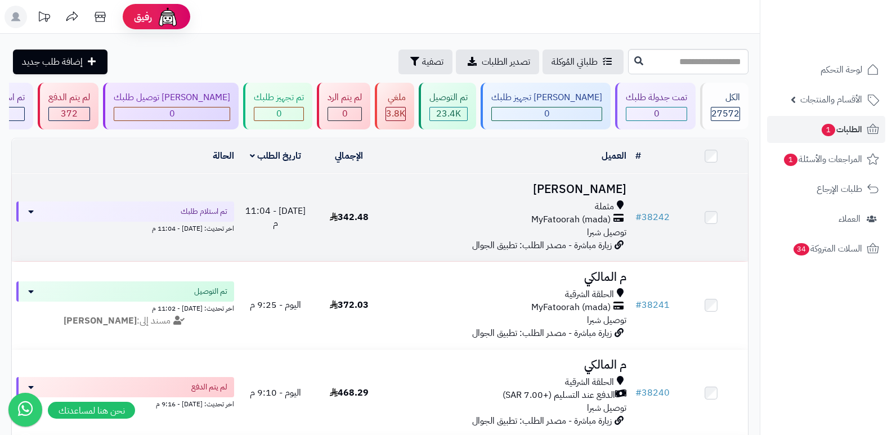
click at [608, 183] on h3 "[PERSON_NAME]" at bounding box center [508, 189] width 236 height 13
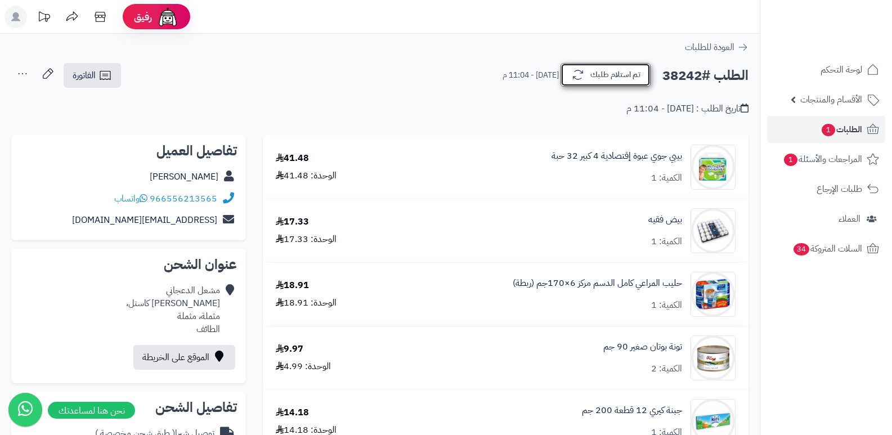
click at [592, 75] on button "تم استلام طلبك" at bounding box center [605, 75] width 90 height 24
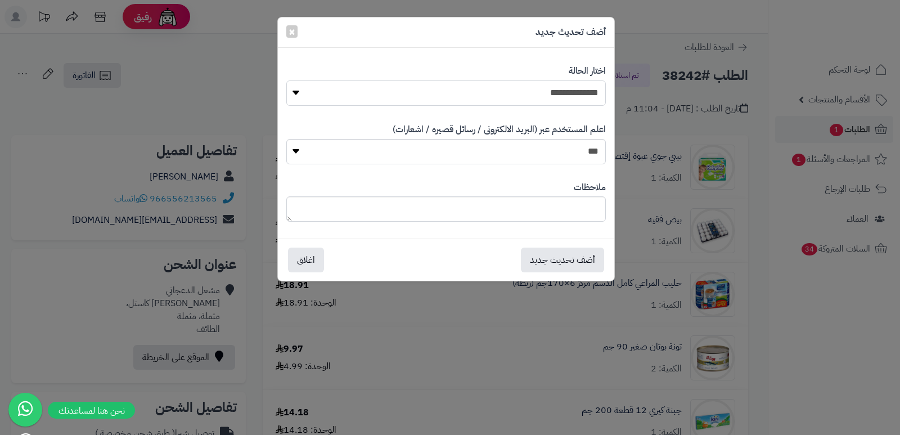
click at [563, 95] on select "**********" at bounding box center [446, 92] width 320 height 25
select select "*"
click at [286, 80] on select "**********" at bounding box center [446, 92] width 320 height 25
click at [574, 254] on button "أضف تحديث جديد" at bounding box center [562, 259] width 83 height 25
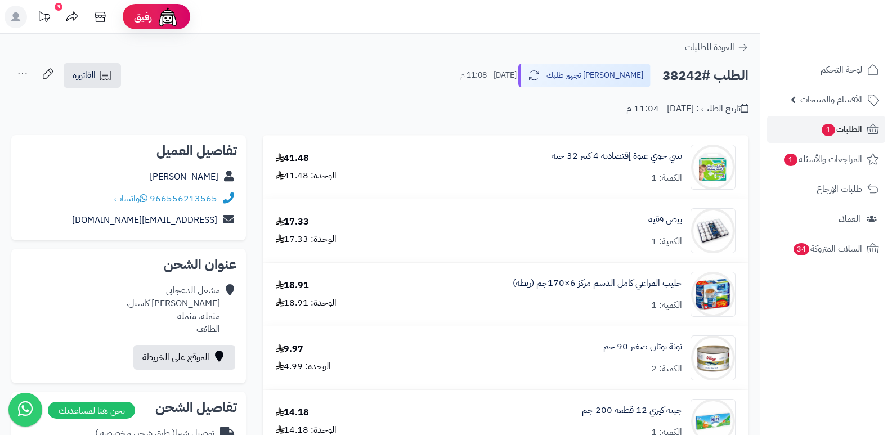
click at [24, 71] on icon at bounding box center [22, 73] width 23 height 23
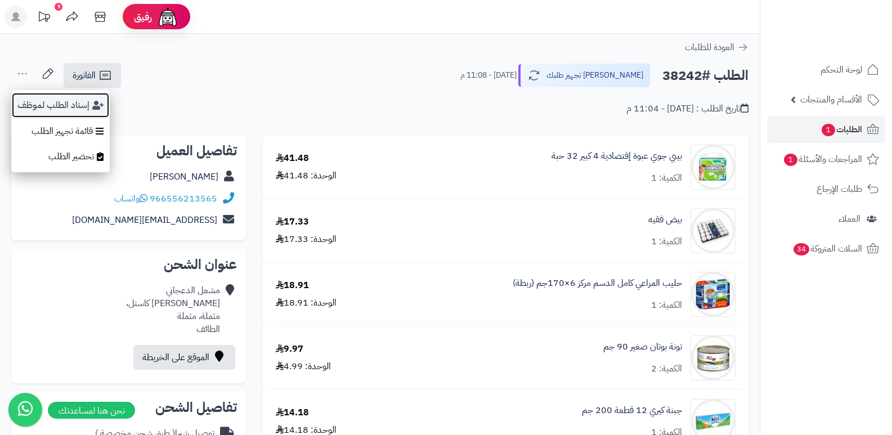
click at [49, 104] on button "إسناد الطلب لموظف" at bounding box center [60, 105] width 98 height 26
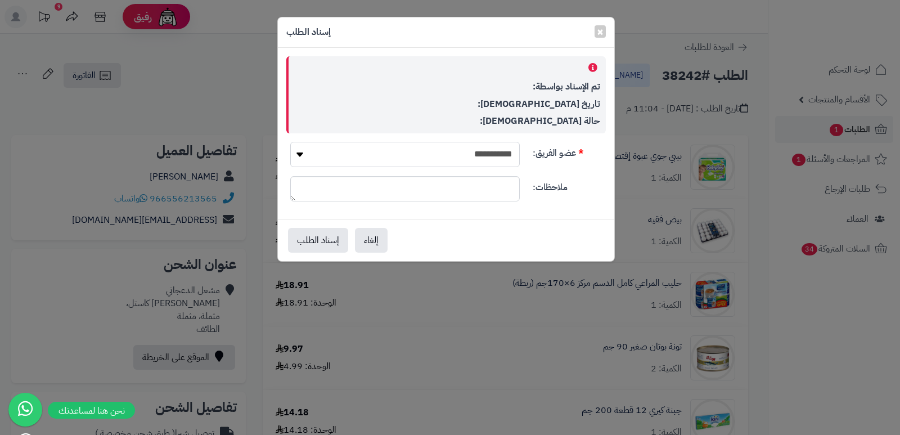
click at [500, 156] on select "**********" at bounding box center [405, 154] width 230 height 25
select select "**"
click at [290, 142] on select "**********" at bounding box center [405, 154] width 230 height 25
click at [321, 242] on button "إسناد الطلب" at bounding box center [318, 239] width 60 height 25
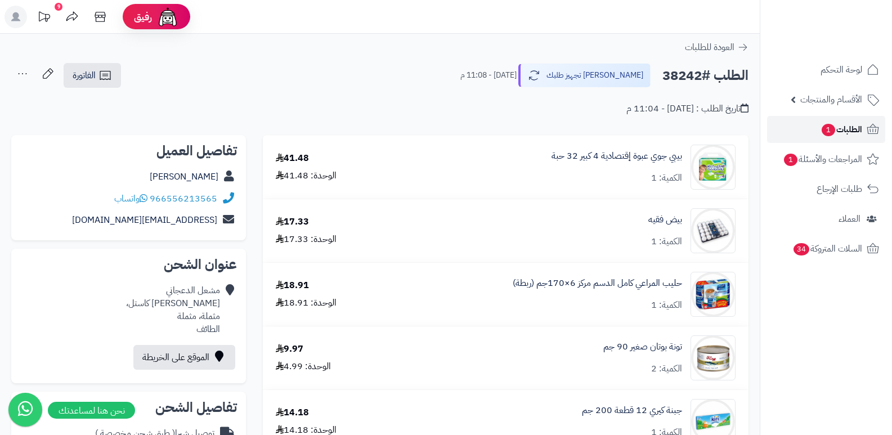
click at [848, 128] on span "الطلبات 1" at bounding box center [841, 130] width 42 height 16
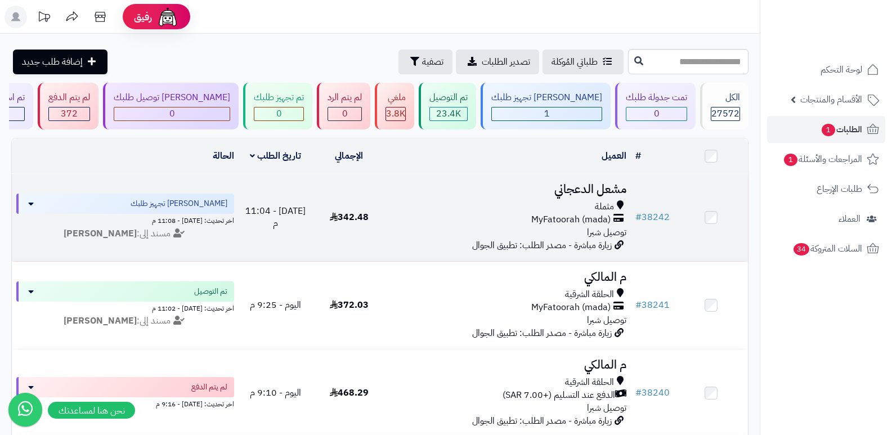
click at [570, 195] on h3 "مشعل الدعجاني" at bounding box center [508, 189] width 236 height 13
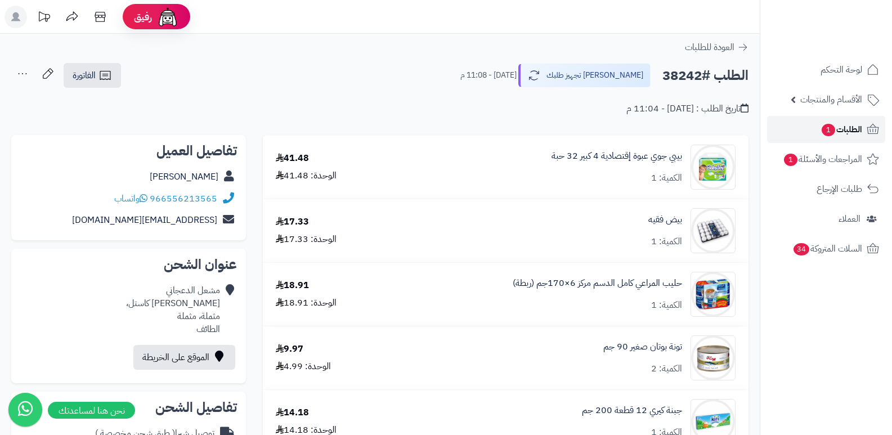
click at [841, 132] on span "الطلبات 1" at bounding box center [841, 130] width 42 height 16
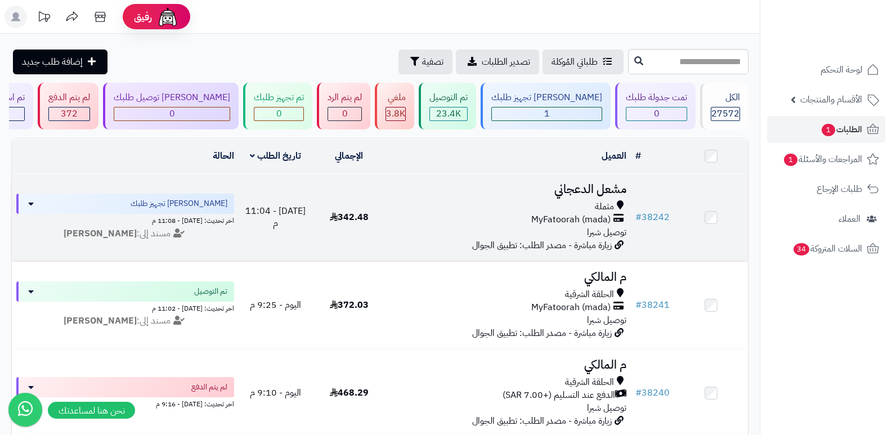
click at [602, 185] on h3 "مشعل الدعجاني" at bounding box center [508, 189] width 236 height 13
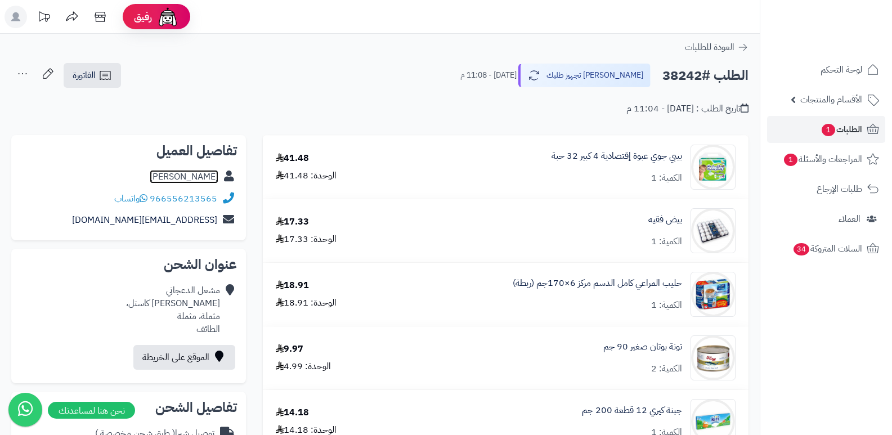
click at [212, 178] on link "مشعل الدعجاني" at bounding box center [184, 177] width 69 height 14
click at [846, 134] on span "الطلبات 1" at bounding box center [841, 130] width 42 height 16
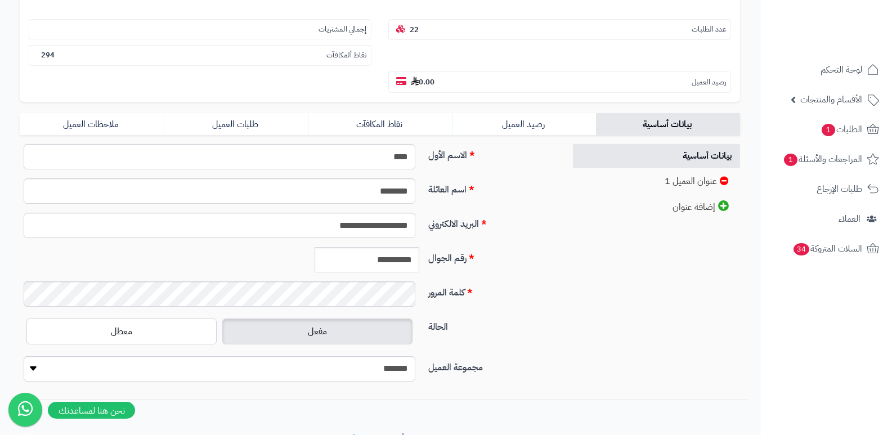
scroll to position [225, 0]
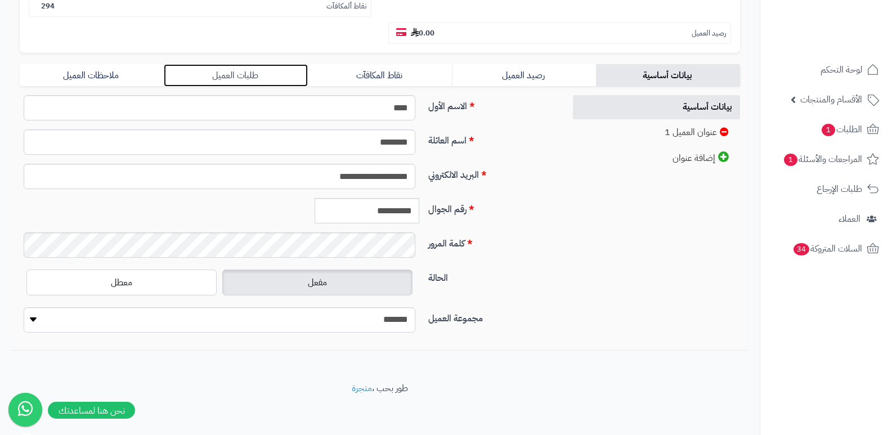
click at [234, 69] on link "طلبات العميل" at bounding box center [236, 75] width 144 height 23
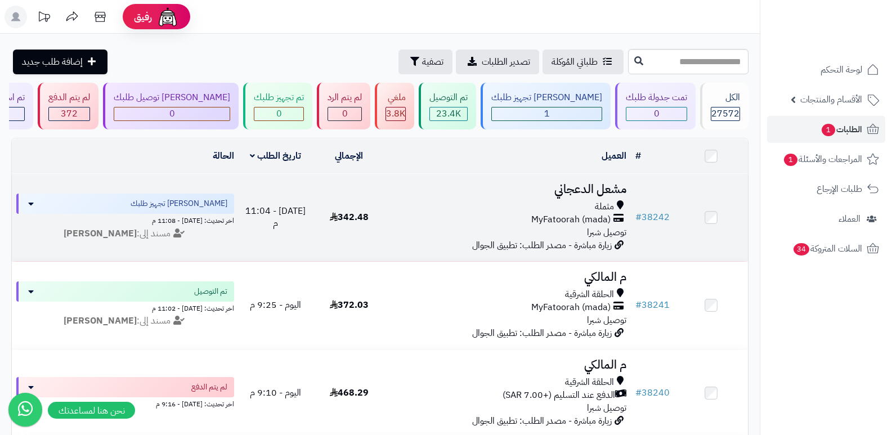
click at [606, 183] on h3 "مشعل الدعجاني" at bounding box center [508, 189] width 236 height 13
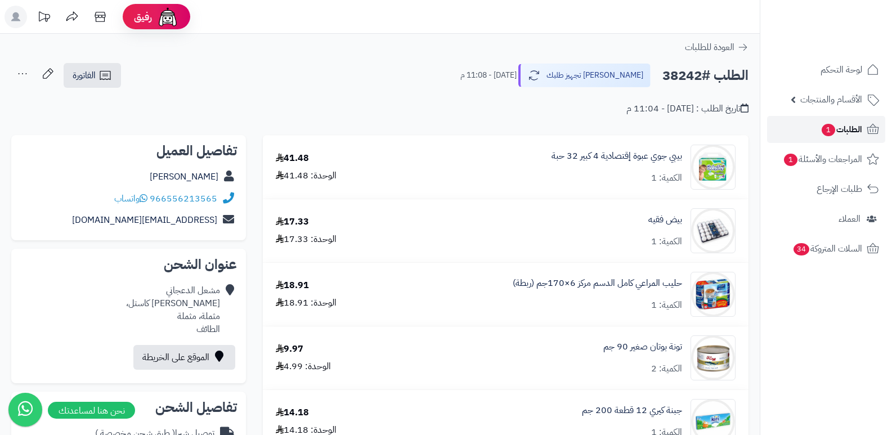
click at [826, 122] on span "الطلبات 1" at bounding box center [841, 130] width 42 height 16
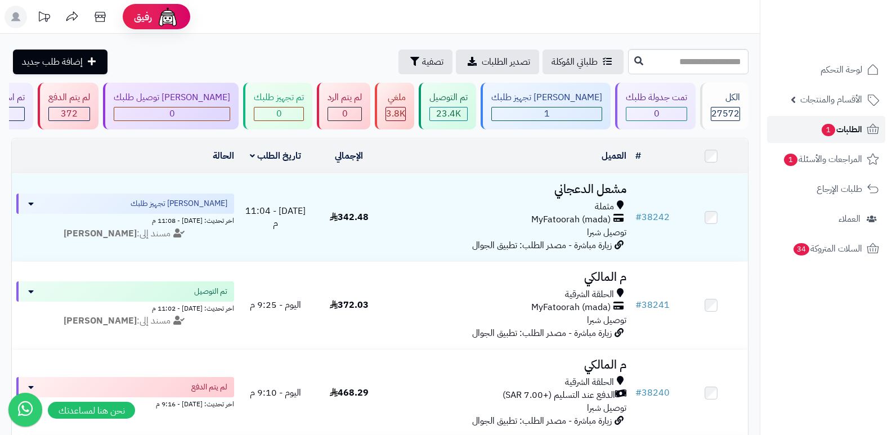
click at [846, 130] on span "الطلبات 1" at bounding box center [841, 130] width 42 height 16
click at [853, 121] on link "الطلبات 1" at bounding box center [826, 129] width 118 height 27
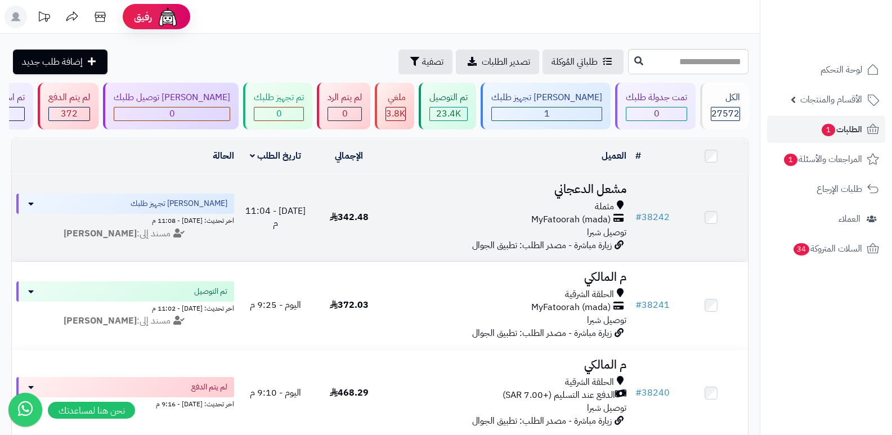
click at [613, 183] on h3 "مشعل الدعجاني" at bounding box center [508, 189] width 236 height 13
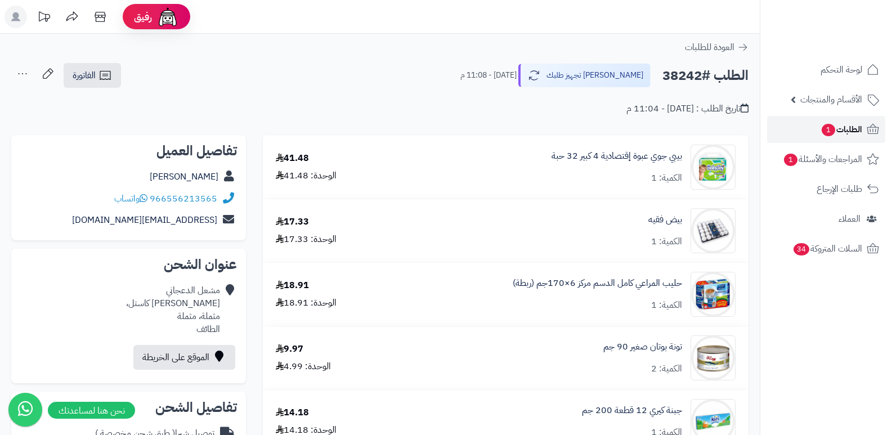
click at [859, 132] on span "الطلبات 1" at bounding box center [841, 130] width 42 height 16
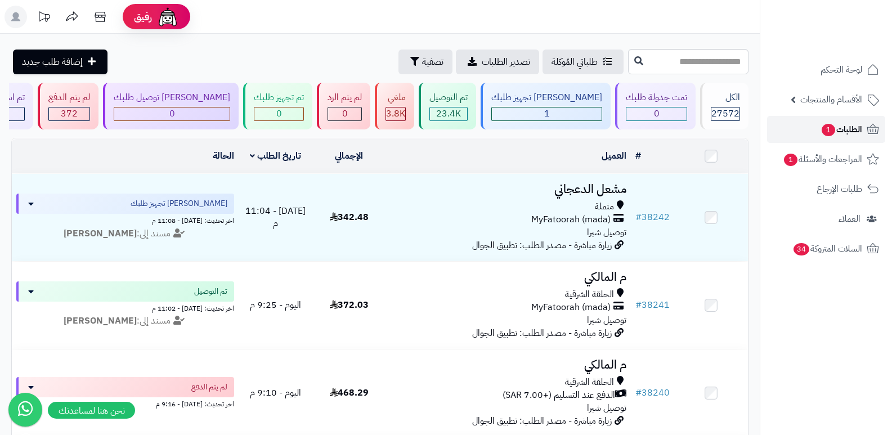
click at [838, 137] on span "الطلبات 1" at bounding box center [841, 130] width 42 height 16
click at [842, 128] on span "الطلبات 1" at bounding box center [841, 130] width 42 height 16
click at [835, 132] on span "الطلبات 1" at bounding box center [841, 130] width 42 height 16
click at [849, 127] on span "الطلبات 1" at bounding box center [841, 130] width 42 height 16
click at [496, 9] on header "رفيق ! الطلبات معالجة مكتمل إرجاع المنتجات العملاء المتواجدون الان 28361 عملاء …" at bounding box center [446, 17] width 892 height 34
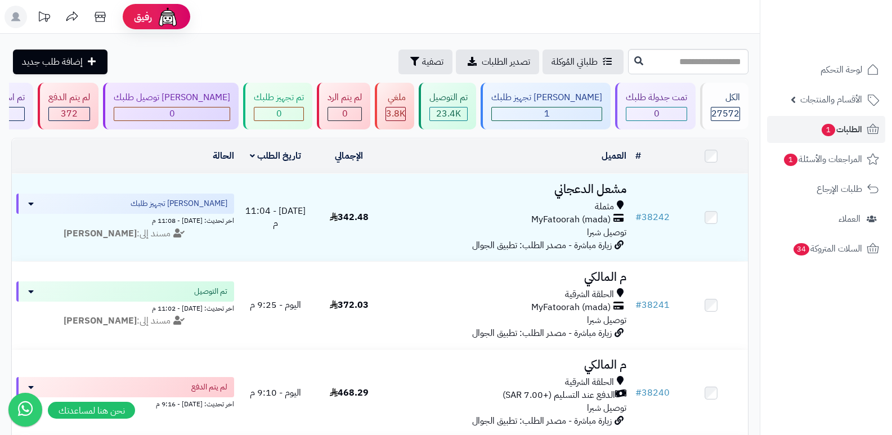
click at [843, 144] on ul "لوحة التحكم الأقسام والمنتجات المنتجات الأقسام الماركات مواصفات المنتجات مواصفا…" at bounding box center [826, 159] width 132 height 206
click at [845, 127] on span "الطلبات 1" at bounding box center [841, 130] width 42 height 16
click at [834, 126] on span "الطلبات 1" at bounding box center [841, 130] width 42 height 16
click at [825, 126] on span "1" at bounding box center [828, 130] width 14 height 12
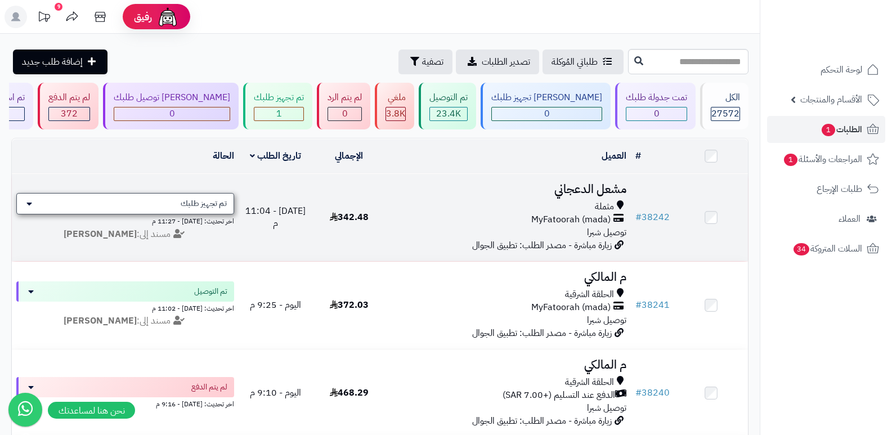
click at [229, 198] on div "تم تجهيز طلبك" at bounding box center [125, 203] width 218 height 21
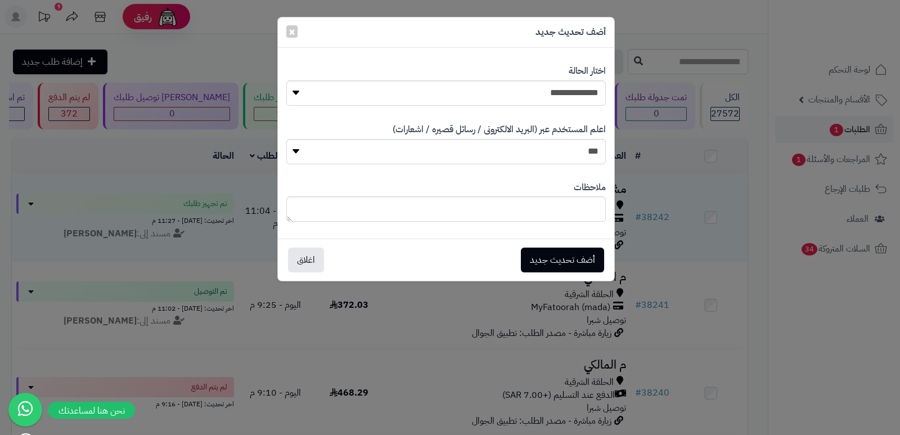
click at [647, 191] on div "**********" at bounding box center [450, 217] width 900 height 435
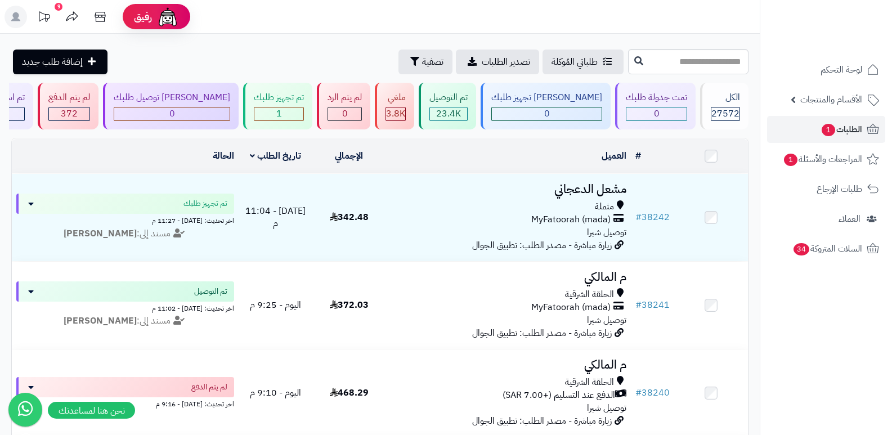
click at [647, 191] on td "# 38242" at bounding box center [652, 217] width 43 height 87
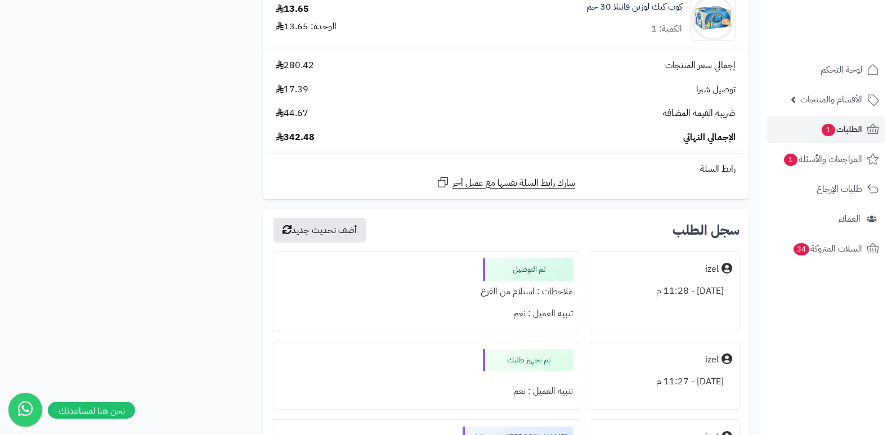
scroll to position [1857, 0]
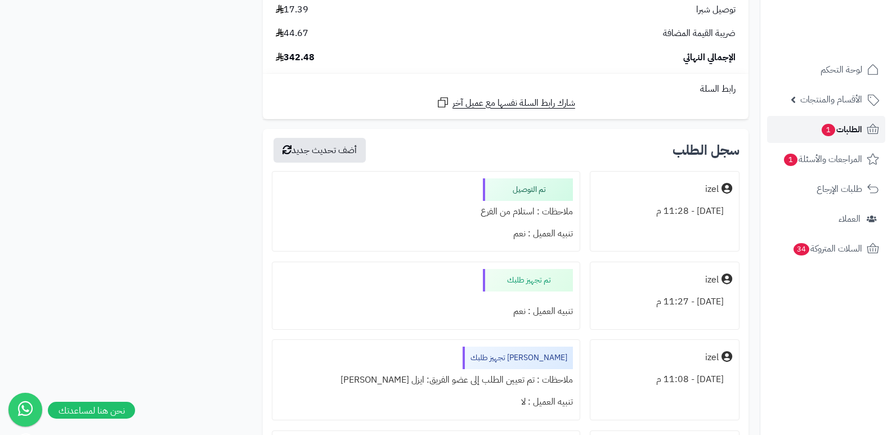
click at [853, 133] on span "الطلبات 1" at bounding box center [841, 130] width 42 height 16
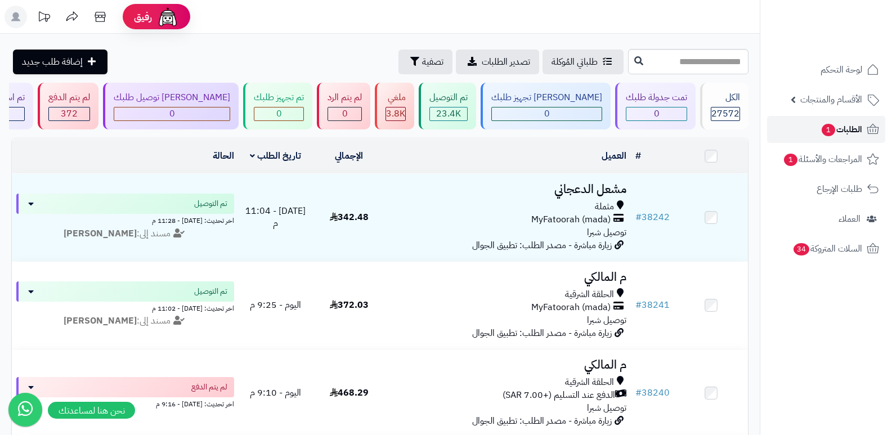
click at [837, 131] on span "الطلبات 1" at bounding box center [841, 130] width 42 height 16
click at [850, 138] on link "الطلبات 1" at bounding box center [826, 129] width 118 height 27
click at [846, 124] on span "الطلبات 1" at bounding box center [841, 130] width 42 height 16
click at [851, 128] on span "الطلبات 1" at bounding box center [841, 130] width 42 height 16
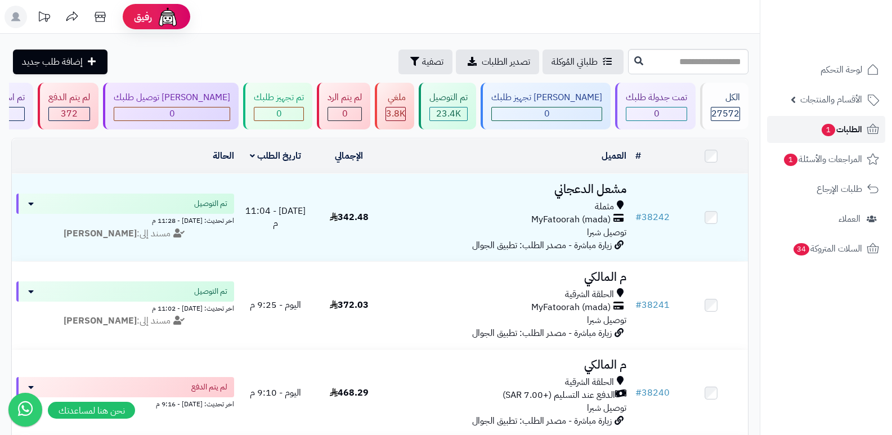
click at [854, 125] on span "الطلبات 1" at bounding box center [841, 130] width 42 height 16
click at [855, 128] on span "الطلبات 1" at bounding box center [841, 130] width 42 height 16
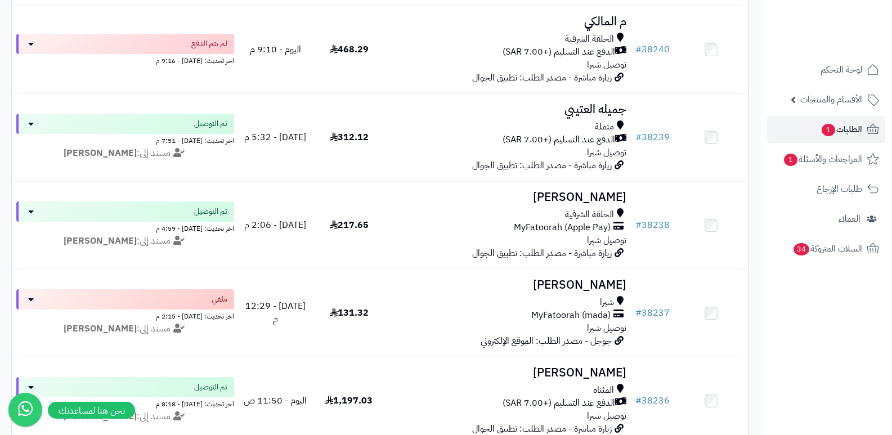
scroll to position [380, 0]
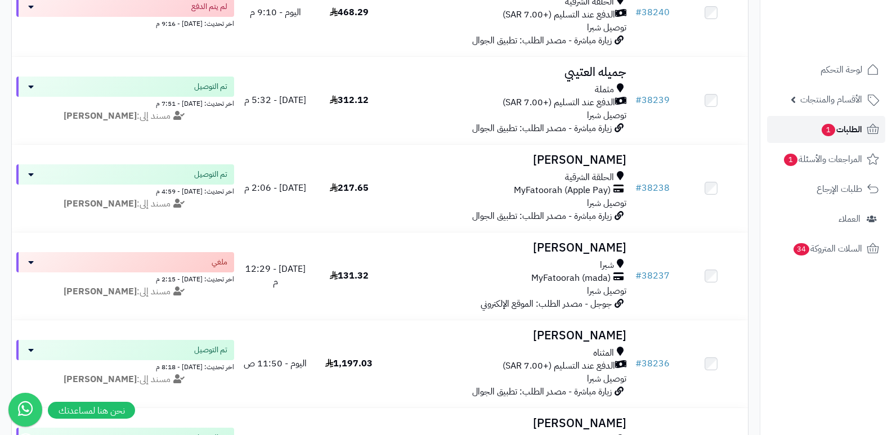
click at [855, 128] on span "الطلبات 1" at bounding box center [841, 130] width 42 height 16
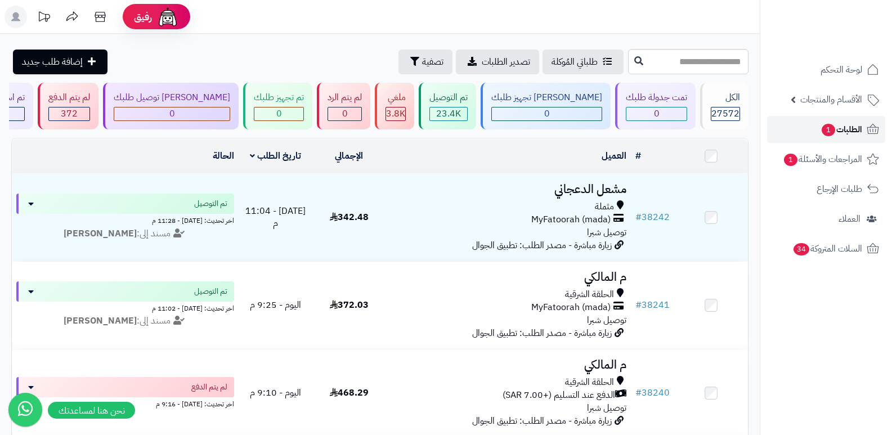
click at [855, 128] on span "الطلبات 1" at bounding box center [841, 130] width 42 height 16
click at [825, 131] on span "1" at bounding box center [828, 130] width 14 height 12
click at [808, 126] on link "الطلبات 1" at bounding box center [826, 129] width 118 height 27
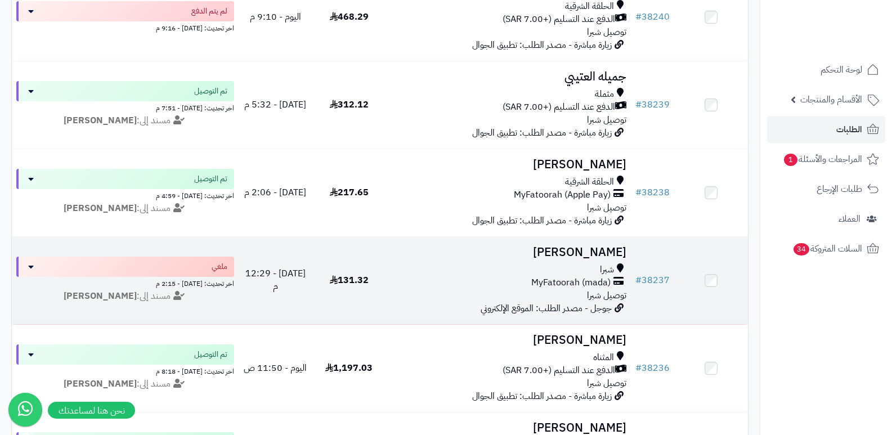
scroll to position [450, 0]
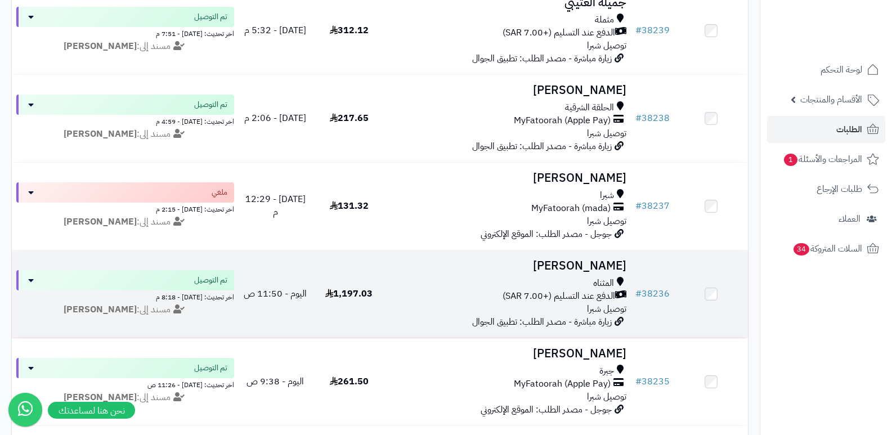
click at [595, 265] on h3 "[PERSON_NAME]" at bounding box center [508, 265] width 236 height 13
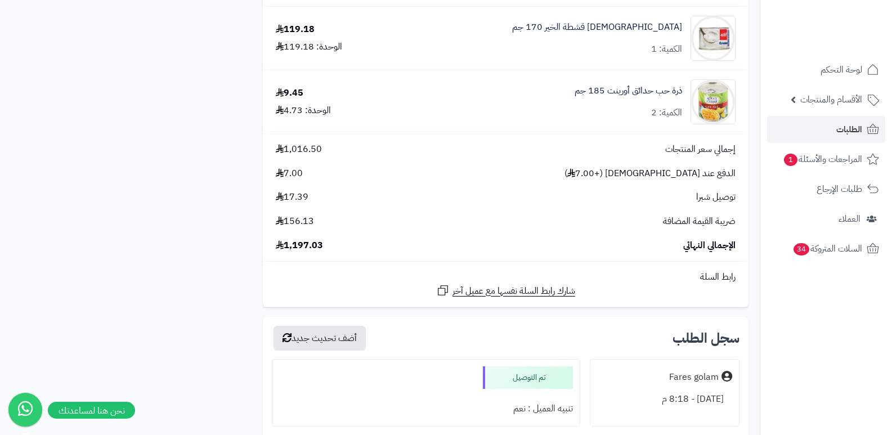
scroll to position [2869, 0]
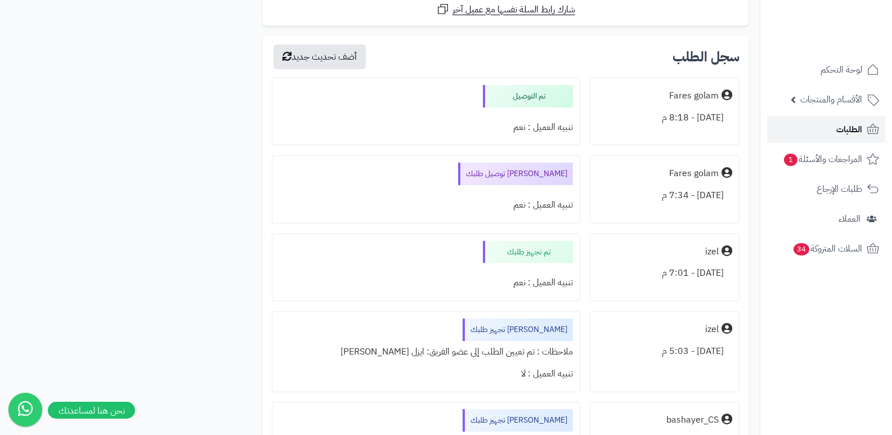
click at [825, 132] on link "الطلبات" at bounding box center [826, 129] width 118 height 27
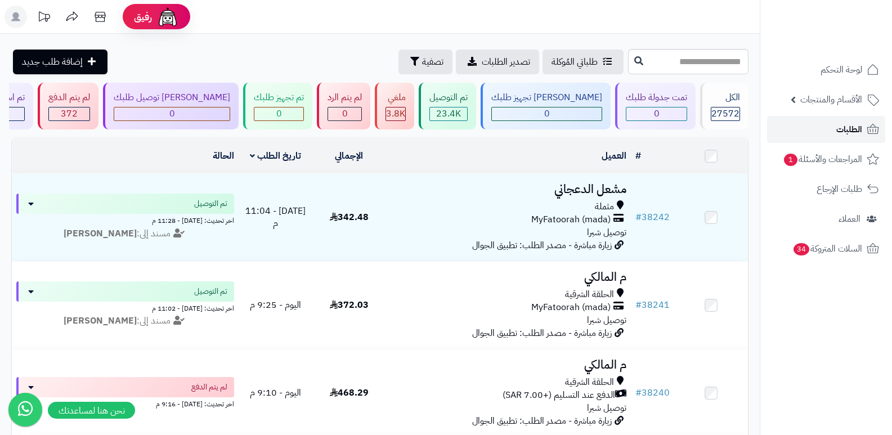
click at [833, 130] on link "الطلبات" at bounding box center [826, 129] width 118 height 27
click at [20, 17] on rect at bounding box center [16, 17] width 23 height 23
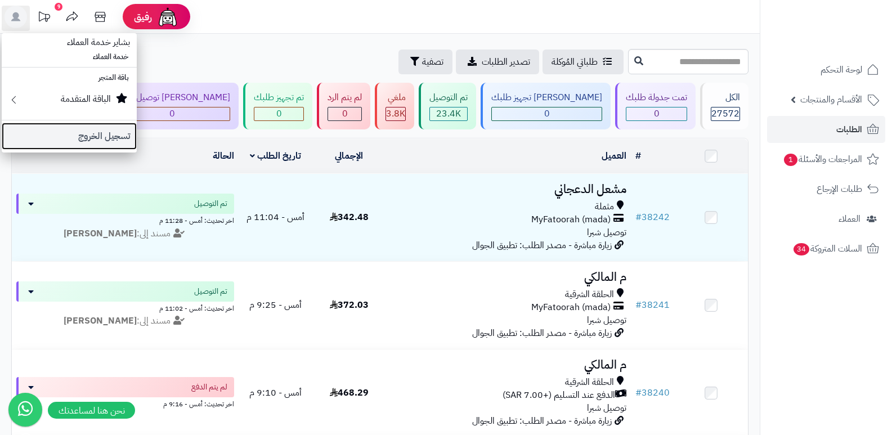
click at [97, 128] on link "تسجيل الخروج" at bounding box center [69, 136] width 135 height 27
